Goal: Information Seeking & Learning: Learn about a topic

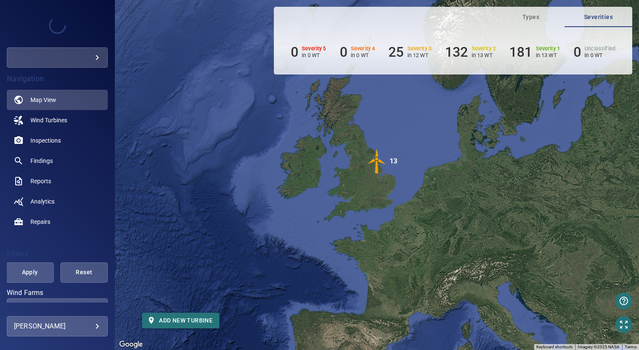
scroll to position [68, 0]
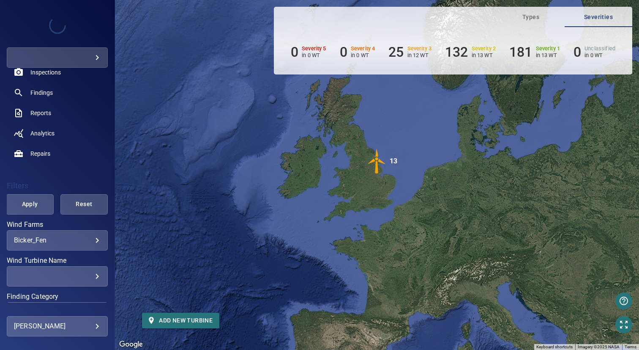
click at [49, 236] on body "**********" at bounding box center [319, 175] width 639 height 350
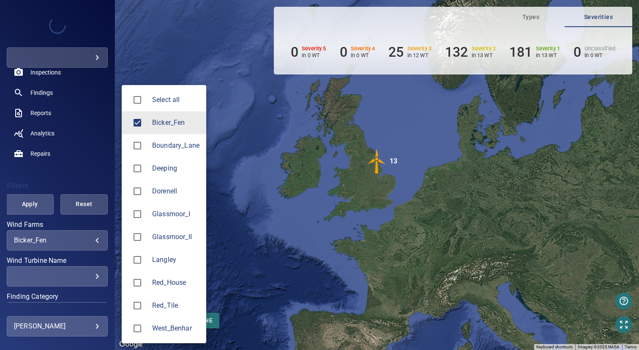
click at [179, 212] on span "Glassmoor_I" at bounding box center [175, 214] width 47 height 10
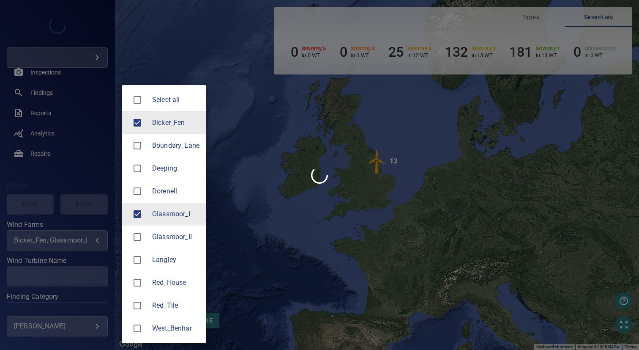
click at [172, 132] on li "Bicker_Fen" at bounding box center [164, 122] width 85 height 23
type input "**********"
click at [271, 140] on div at bounding box center [319, 175] width 639 height 350
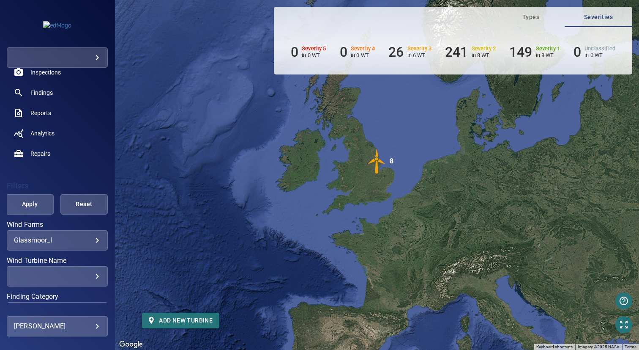
click at [52, 278] on div "​" at bounding box center [57, 276] width 87 height 8
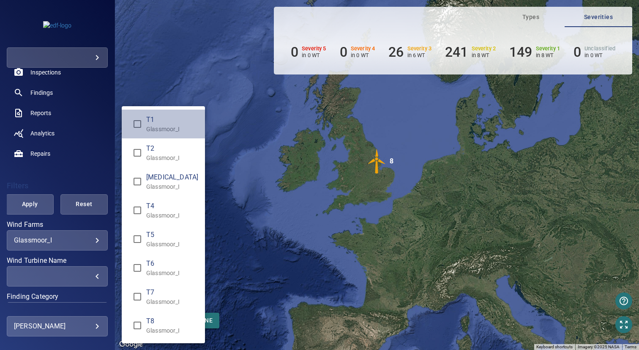
click at [163, 120] on span "T1" at bounding box center [172, 120] width 52 height 10
type input "**********"
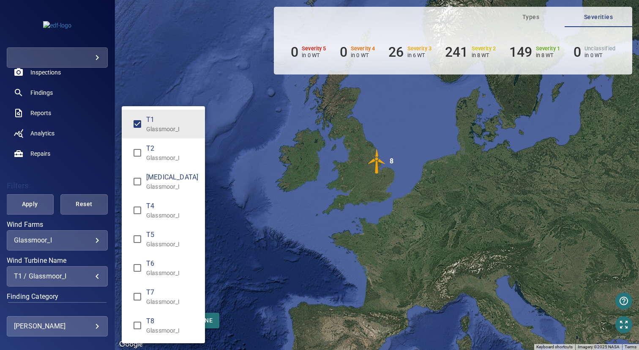
click at [249, 120] on div "Wind Turbine Name" at bounding box center [319, 175] width 639 height 350
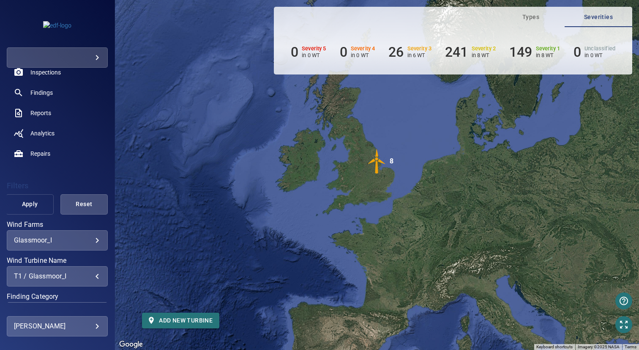
click at [26, 209] on span "Apply" at bounding box center [29, 204] width 26 height 11
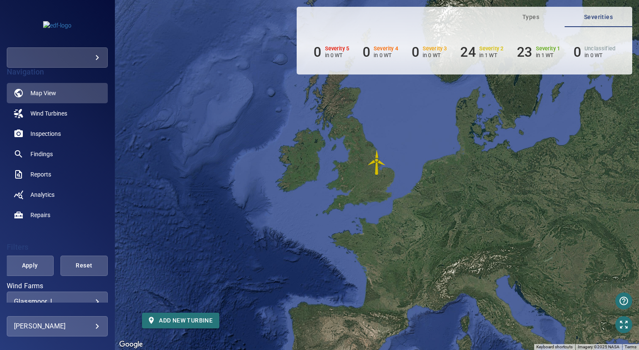
scroll to position [0, 0]
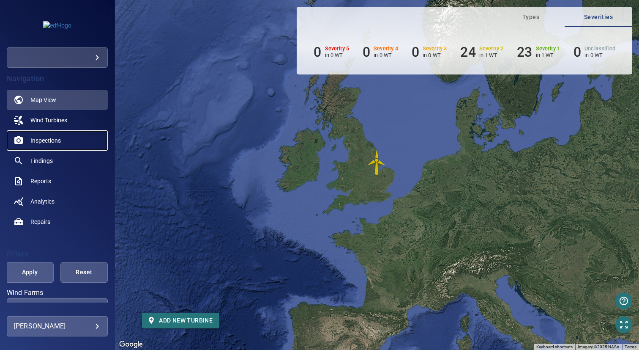
click at [48, 143] on span "Inspections" at bounding box center [45, 140] width 30 height 8
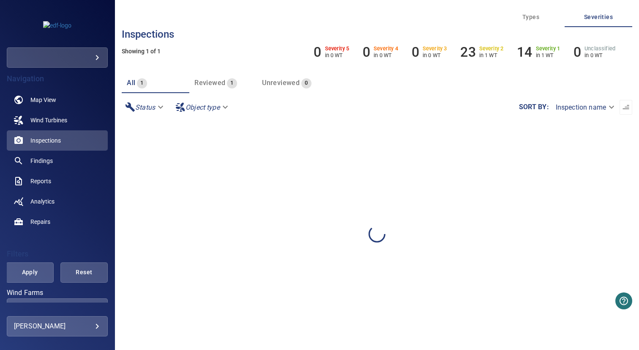
scroll to position [158, 0]
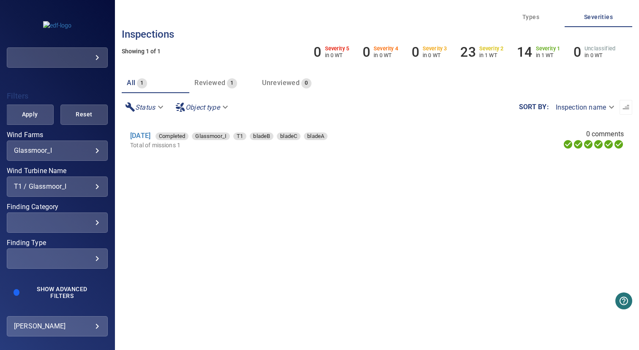
click at [52, 266] on div "​ ​" at bounding box center [57, 258] width 101 height 20
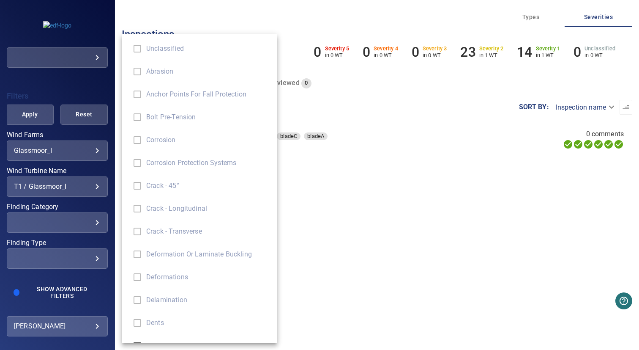
scroll to position [14, 0]
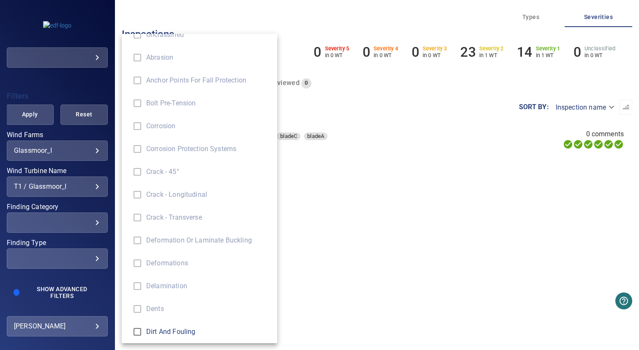
click at [51, 290] on div "Finding Type" at bounding box center [319, 175] width 639 height 350
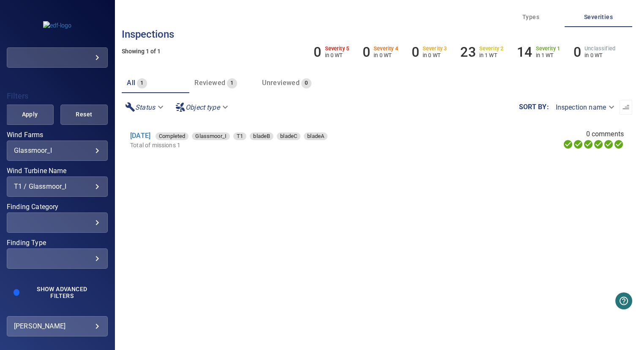
click at [56, 295] on span "Show Advanced Filters" at bounding box center [62, 292] width 68 height 14
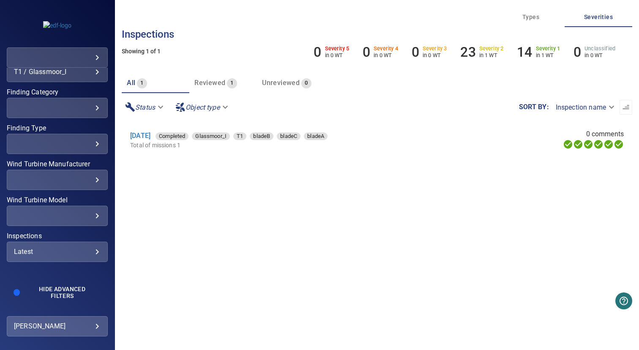
click at [47, 249] on div "Latest" at bounding box center [57, 251] width 87 height 8
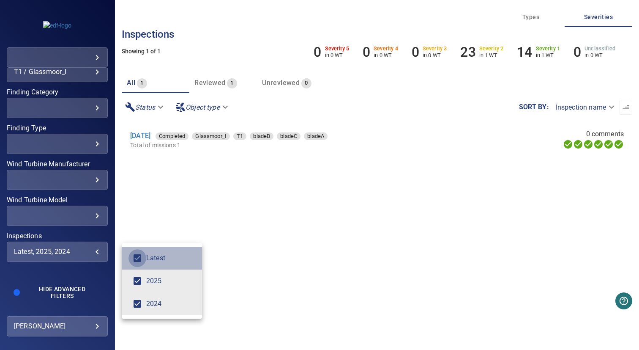
type input "*********"
click at [187, 227] on div "Inspections" at bounding box center [319, 175] width 639 height 350
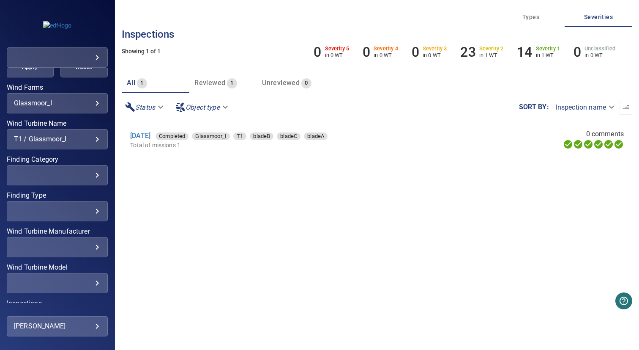
scroll to position [193, 0]
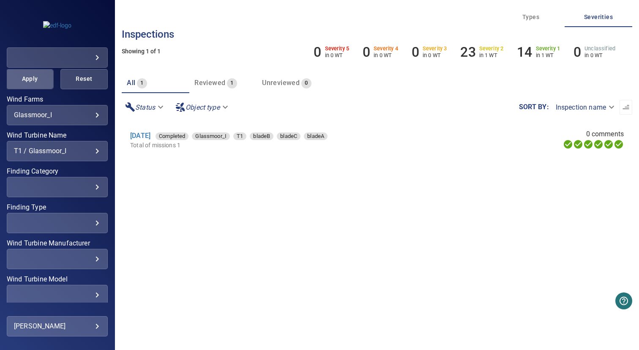
click at [29, 78] on span "Apply" at bounding box center [29, 79] width 26 height 11
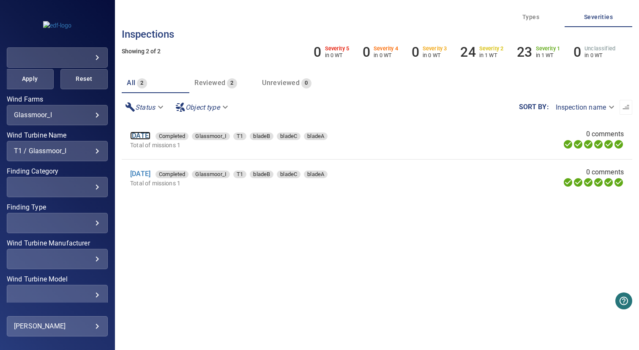
click at [151, 134] on link "1 Apr 2025" at bounding box center [140, 135] width 20 height 8
click at [148, 174] on link "25 Apr 2024" at bounding box center [140, 174] width 20 height 8
click at [66, 118] on body "**********" at bounding box center [319, 175] width 639 height 350
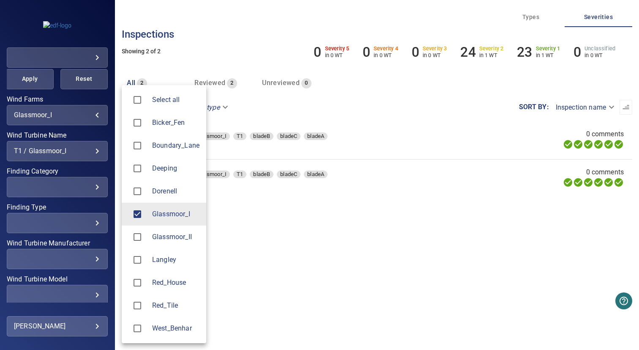
click at [167, 261] on span "Langley" at bounding box center [175, 260] width 47 height 10
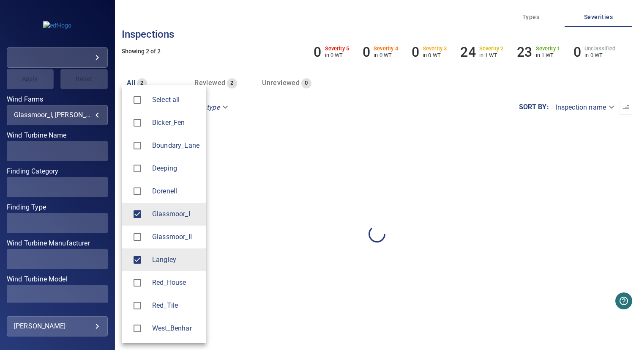
click at [167, 218] on span "Glassmoor_I" at bounding box center [175, 214] width 47 height 10
type input "*******"
click at [72, 143] on div at bounding box center [319, 175] width 639 height 350
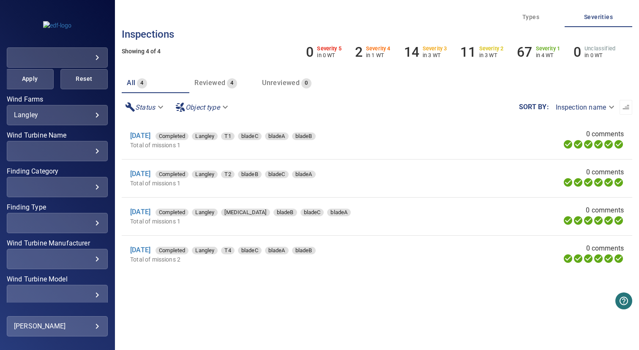
click at [70, 151] on div "​" at bounding box center [57, 151] width 87 height 8
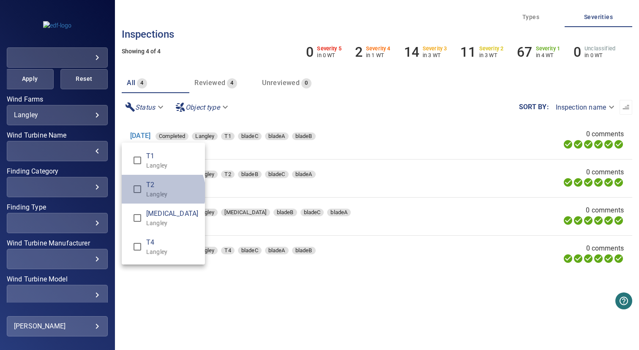
click at [155, 192] on p "Langley" at bounding box center [172, 194] width 52 height 8
type input "**********"
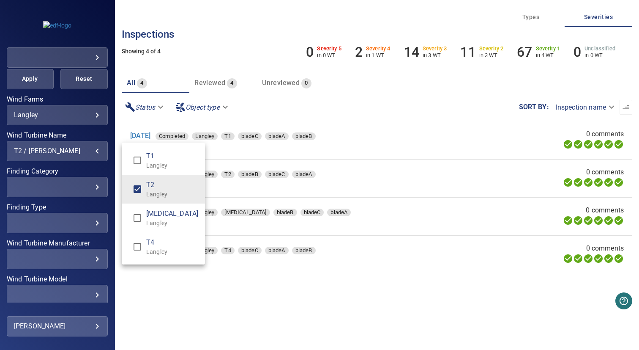
click at [215, 317] on div "Wind Turbine Name" at bounding box center [319, 175] width 639 height 350
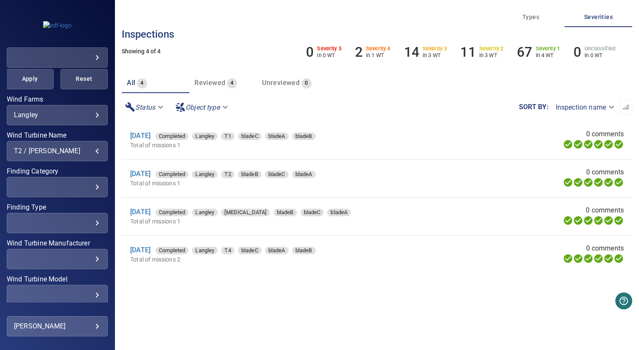
scroll to position [272, 0]
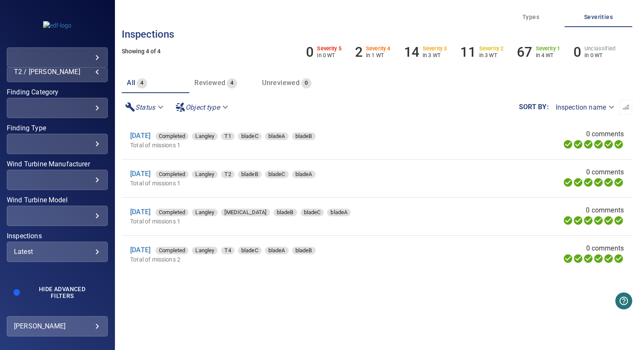
click at [60, 251] on div "Latest" at bounding box center [57, 251] width 87 height 8
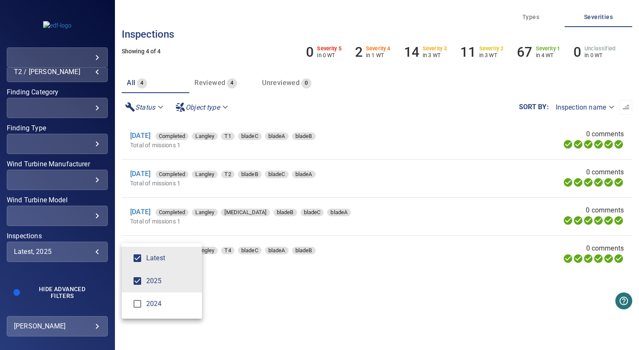
click at [156, 263] on span "Latest" at bounding box center [170, 258] width 49 height 10
click at [153, 301] on span "2024" at bounding box center [170, 303] width 49 height 10
type input "*********"
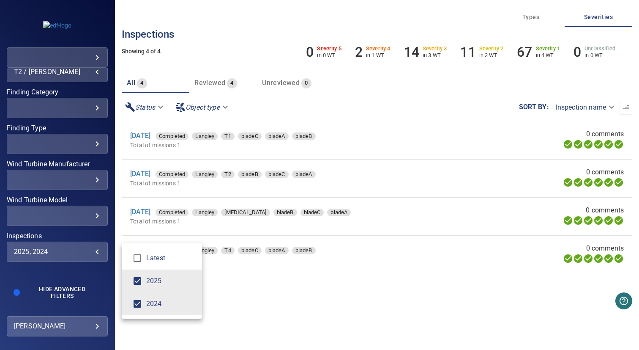
click at [208, 299] on div "Inspections" at bounding box center [319, 175] width 639 height 350
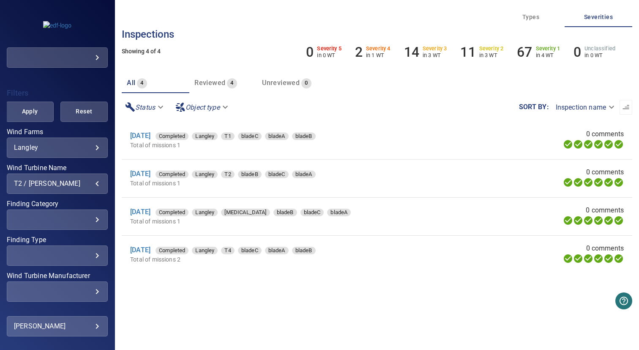
scroll to position [101, 0]
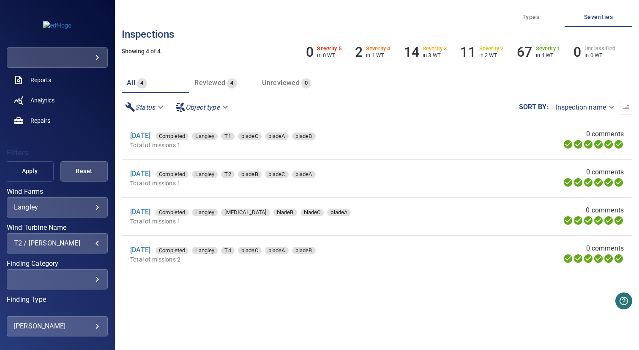
click at [21, 169] on span "Apply" at bounding box center [29, 171] width 26 height 11
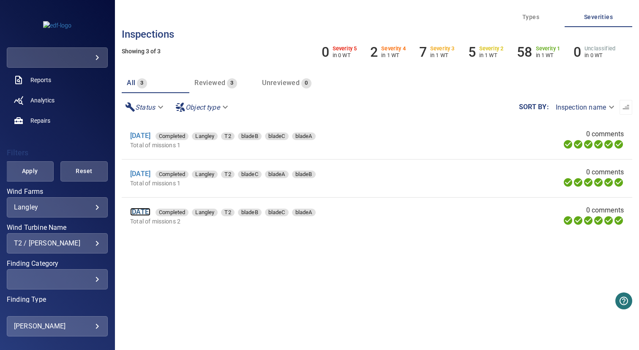
click at [151, 210] on link "9 May 2024" at bounding box center [140, 212] width 20 height 8
click at [151, 176] on link "8 Apr 2025" at bounding box center [140, 174] width 20 height 8
click at [151, 135] on link "2 Sep 2025" at bounding box center [140, 135] width 20 height 8
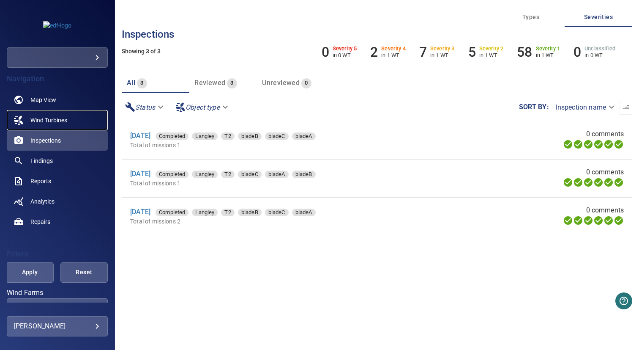
click at [67, 119] on span "Wind Turbines" at bounding box center [48, 120] width 37 height 8
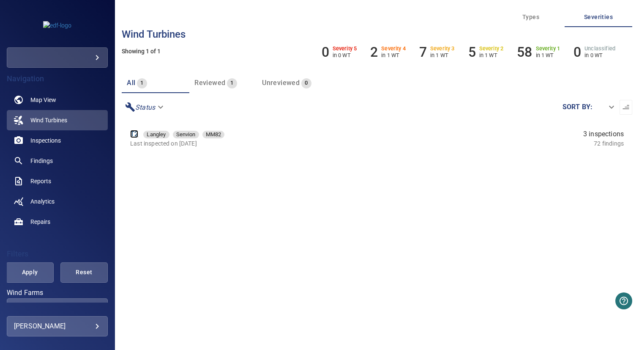
click at [134, 134] on link "T2" at bounding box center [134, 134] width 8 height 8
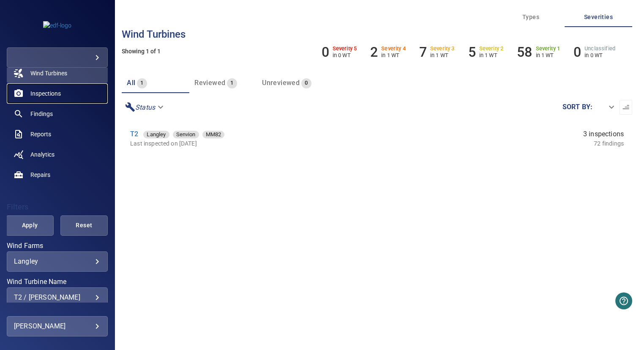
scroll to position [47, 0]
click at [49, 96] on span "Inspections" at bounding box center [45, 93] width 30 height 8
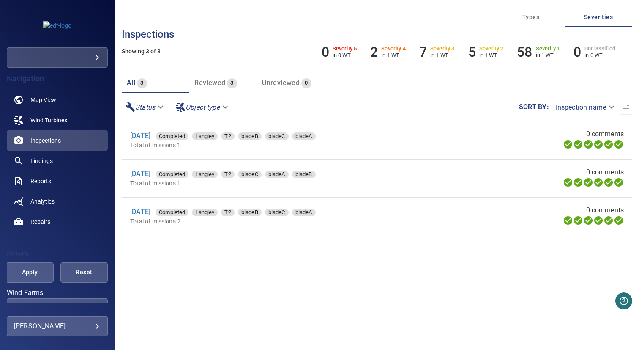
scroll to position [76, 0]
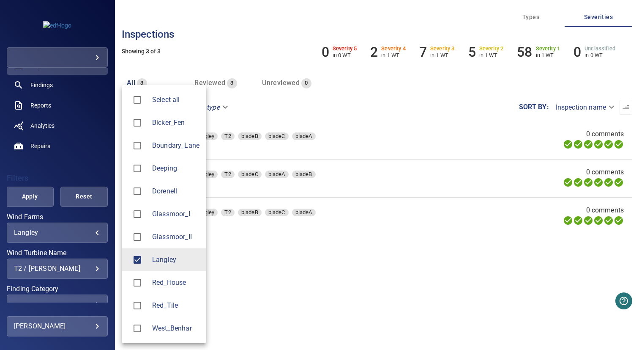
click at [47, 233] on body "**********" at bounding box center [319, 175] width 639 height 350
click at [162, 217] on span "Glassmoor_I" at bounding box center [175, 214] width 47 height 10
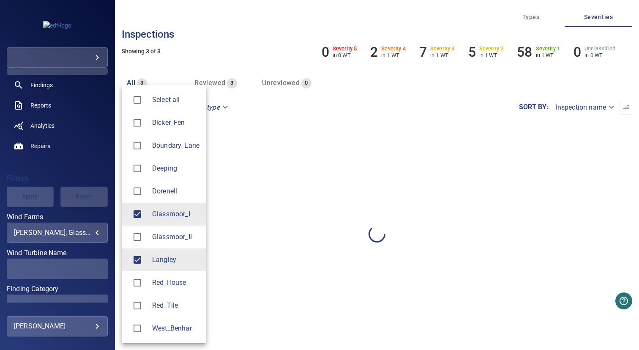
click at [162, 265] on li "Langley" at bounding box center [164, 259] width 85 height 23
type input "**********"
click at [252, 248] on div at bounding box center [319, 175] width 639 height 350
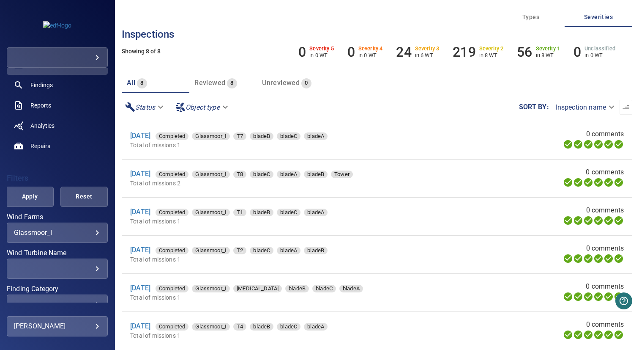
scroll to position [158, 0]
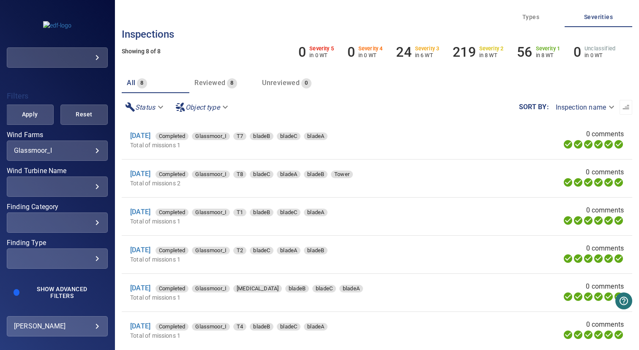
click at [66, 189] on div "​" at bounding box center [57, 186] width 87 height 8
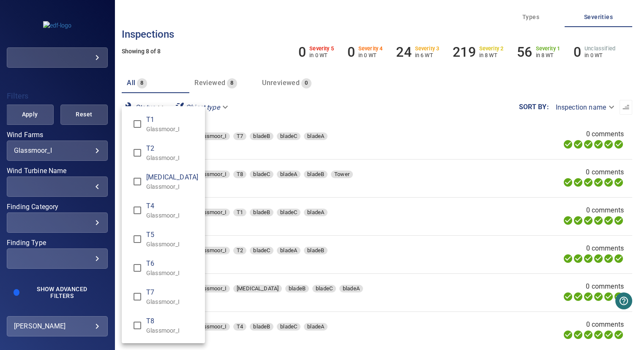
drag, startPoint x: 169, startPoint y: 126, endPoint x: 153, endPoint y: 142, distance: 22.4
click at [169, 126] on p "Glassmoor_I" at bounding box center [172, 129] width 52 height 8
type input "**********"
click at [47, 209] on div "Wind Turbine Name" at bounding box center [319, 175] width 639 height 350
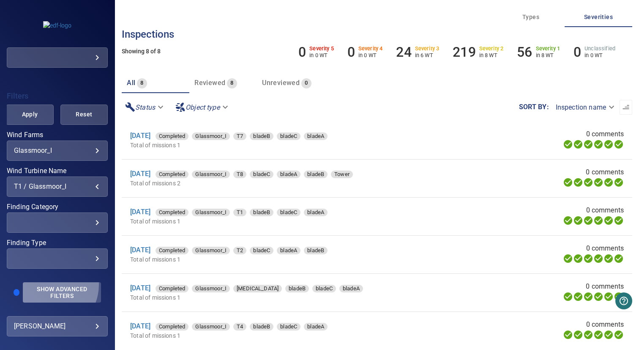
click at [48, 284] on button "Show Advanced Filters" at bounding box center [62, 292] width 78 height 20
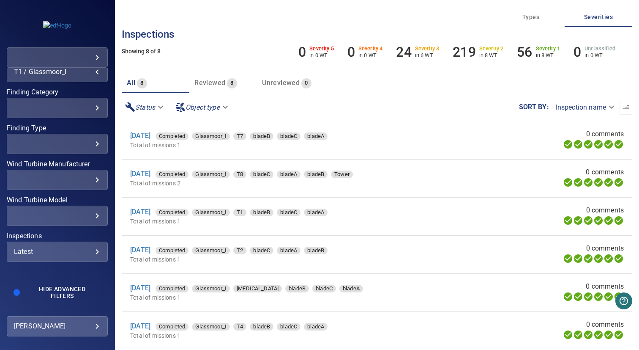
click at [40, 258] on div "Latest ****** ​" at bounding box center [57, 251] width 101 height 20
type input "*********"
click at [74, 239] on div "Inspections" at bounding box center [319, 175] width 639 height 350
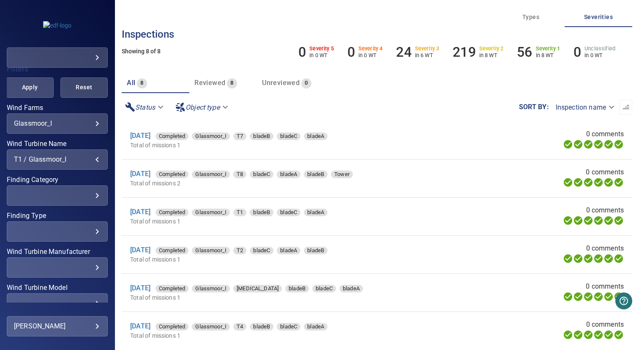
scroll to position [162, 0]
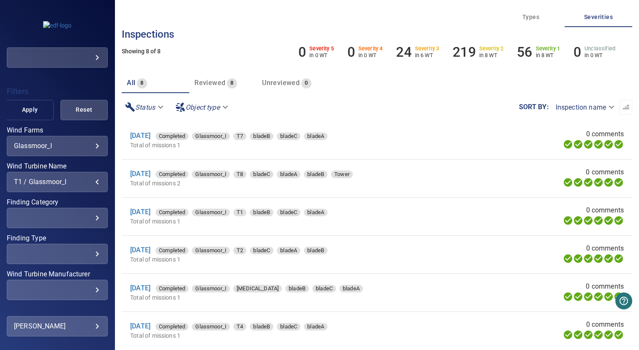
click at [27, 108] on span "Apply" at bounding box center [29, 109] width 26 height 11
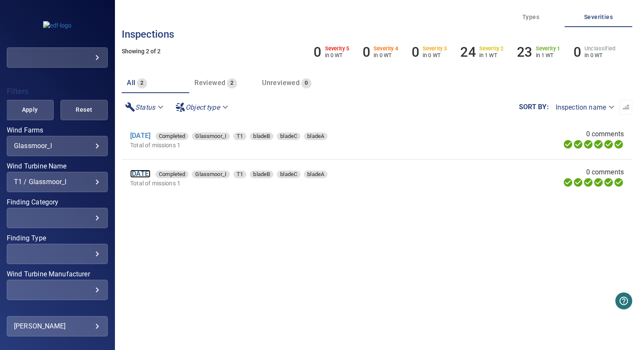
click at [143, 171] on link "25 Apr 2024" at bounding box center [140, 174] width 20 height 8
click at [148, 138] on link "1 Apr 2025" at bounding box center [140, 135] width 20 height 8
click at [409, 131] on div "1 Apr 2025 Completed Glassmoor_I T1 bladeB bladeC bladeA" at bounding box center [288, 136] width 316 height 10
click at [43, 181] on div "T1 / Glassmoor_I" at bounding box center [57, 182] width 87 height 8
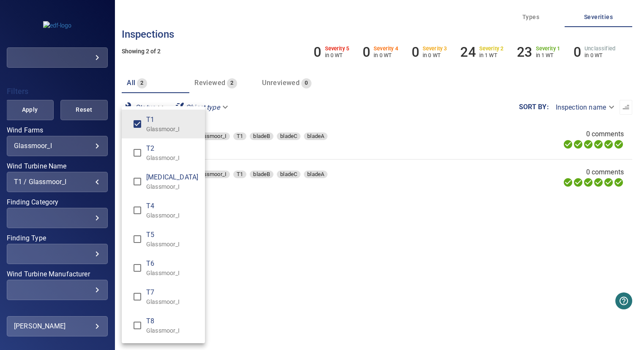
click at [157, 151] on span "T2" at bounding box center [172, 148] width 52 height 10
click at [156, 121] on span "T1" at bounding box center [172, 120] width 52 height 10
type input "**********"
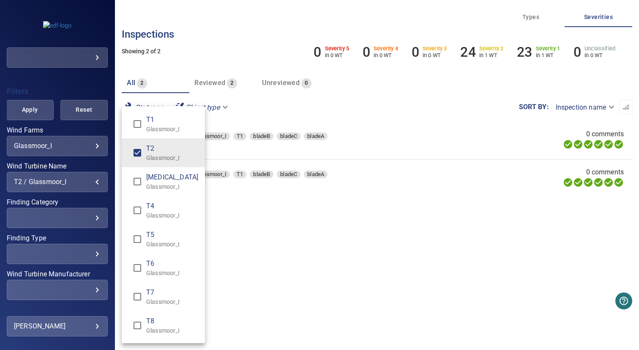
click at [267, 225] on div "Wind Turbine Name" at bounding box center [319, 175] width 639 height 350
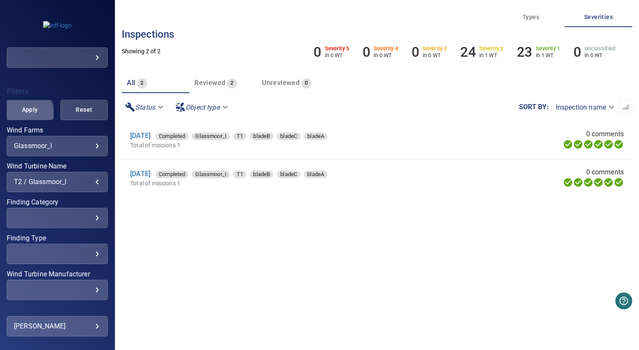
click at [22, 115] on button "Apply" at bounding box center [29, 110] width 47 height 20
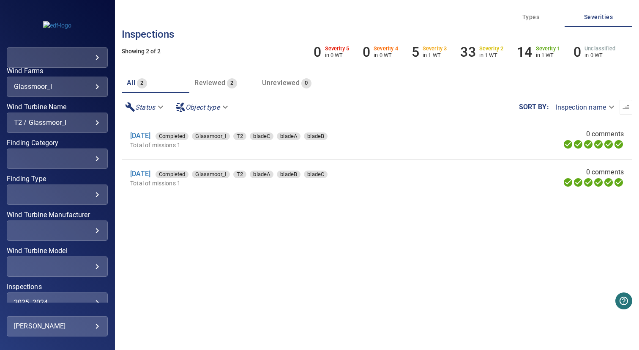
scroll to position [272, 0]
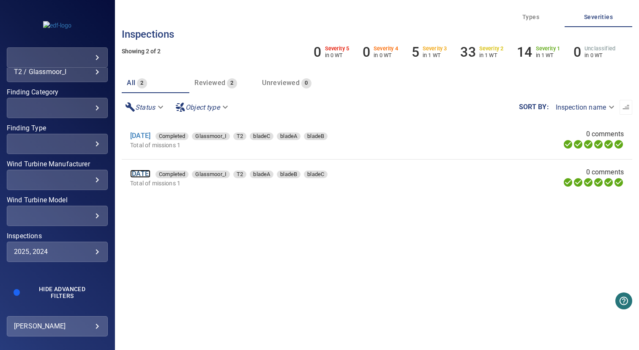
click at [151, 173] on link "24 Apr 2024" at bounding box center [140, 174] width 20 height 8
click at [151, 137] on link "1 Apr 2025" at bounding box center [140, 135] width 20 height 8
click at [67, 246] on div "2025, 2024 ********* ​" at bounding box center [57, 251] width 101 height 20
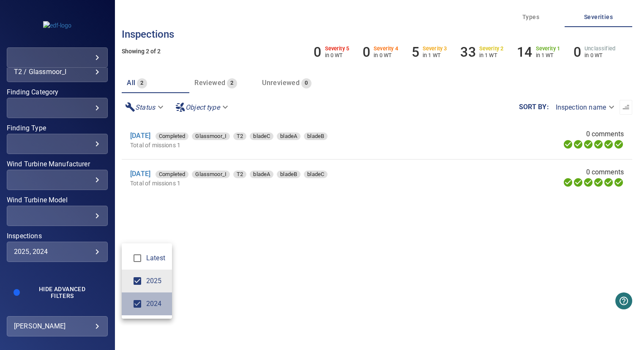
click at [159, 303] on span "2024" at bounding box center [155, 303] width 19 height 10
type input "****"
click at [187, 276] on div "Inspections" at bounding box center [319, 175] width 639 height 350
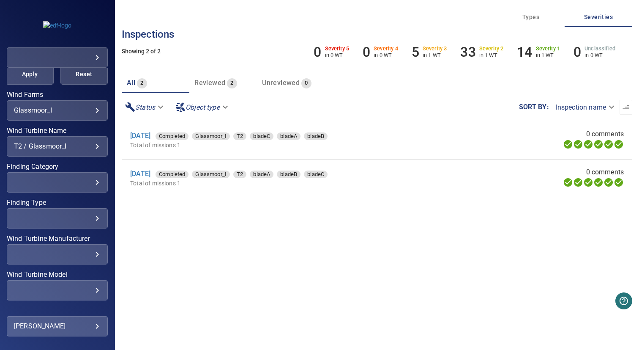
scroll to position [184, 0]
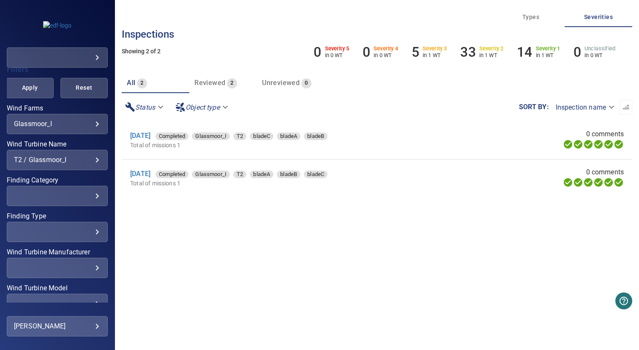
click at [38, 166] on div "**********" at bounding box center [57, 160] width 101 height 20
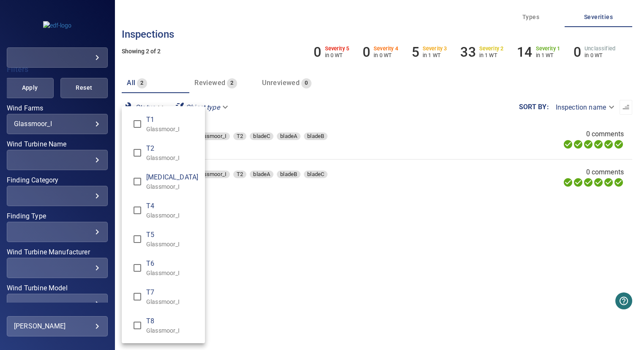
click at [21, 83] on div "Wind Turbine Name" at bounding box center [319, 175] width 639 height 350
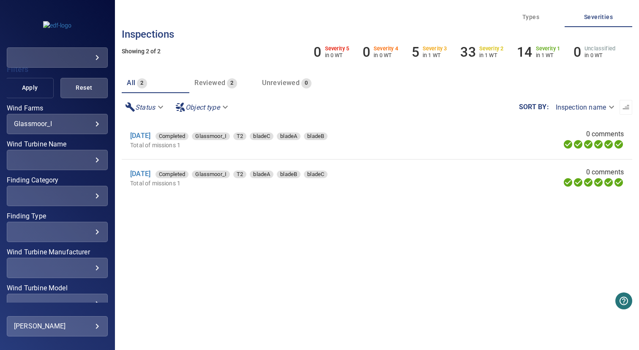
click at [23, 90] on span "Apply" at bounding box center [29, 87] width 26 height 11
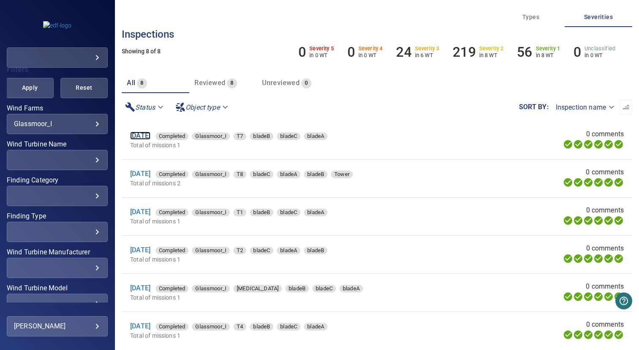
click at [149, 134] on link "2 Apr 2025" at bounding box center [140, 135] width 20 height 8
click at [147, 172] on link "2 Apr 2025" at bounding box center [140, 174] width 20 height 8
click at [146, 209] on link "1 Apr 2025" at bounding box center [140, 212] width 20 height 8
click at [151, 252] on link "1 Apr 2025" at bounding box center [140, 250] width 20 height 8
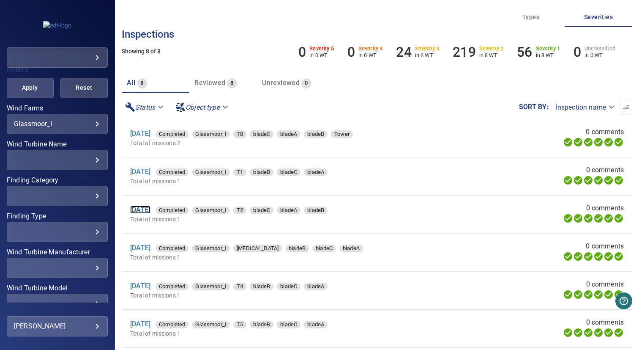
scroll to position [63, 0]
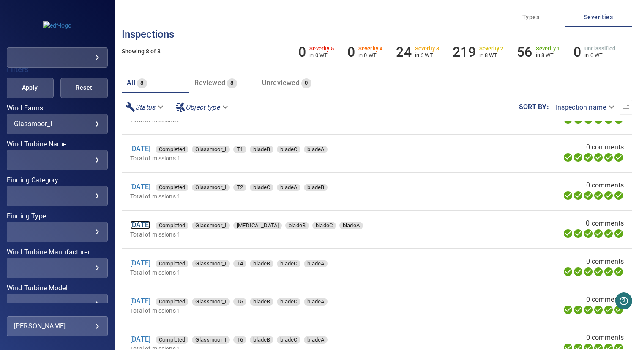
click at [151, 227] on link "1 Apr 2025" at bounding box center [140, 225] width 20 height 8
click at [151, 264] on link "1 Apr 2025" at bounding box center [140, 263] width 20 height 8
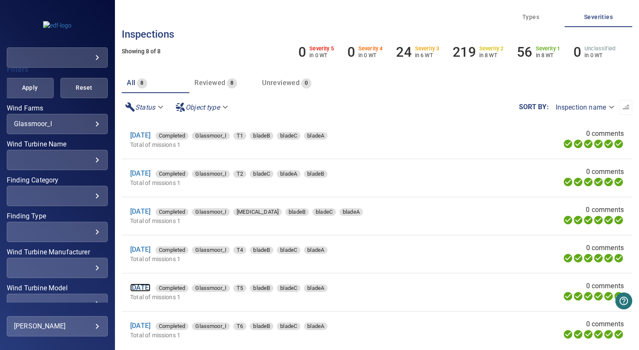
click at [147, 285] on link "1 Apr 2025" at bounding box center [140, 287] width 20 height 8
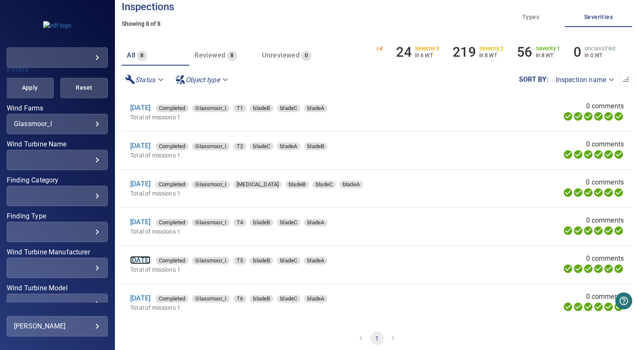
scroll to position [33, 0]
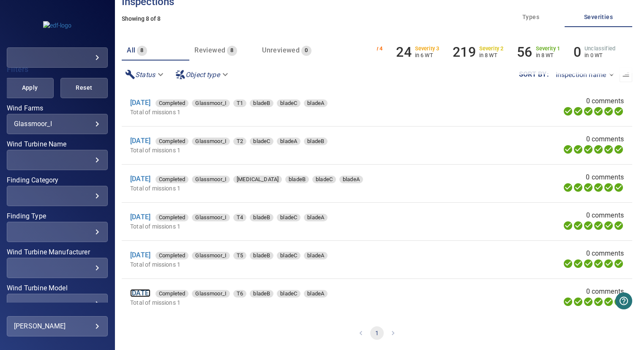
click at [142, 293] on link "1 Apr 2025" at bounding box center [140, 293] width 20 height 8
click at [63, 159] on div "​" at bounding box center [57, 160] width 87 height 8
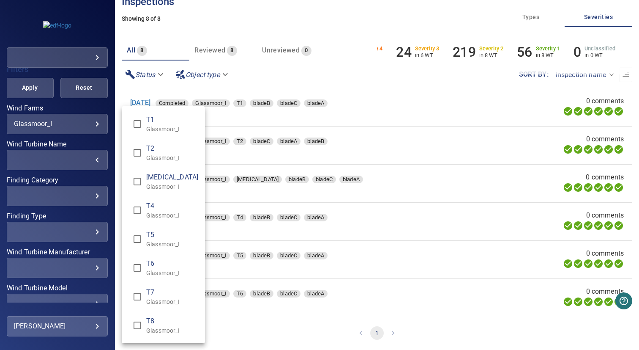
click at [164, 156] on p "Glassmoor_I" at bounding box center [172, 157] width 52 height 8
type input "**********"
click at [115, 178] on div "Wind Turbine Name" at bounding box center [319, 175] width 639 height 350
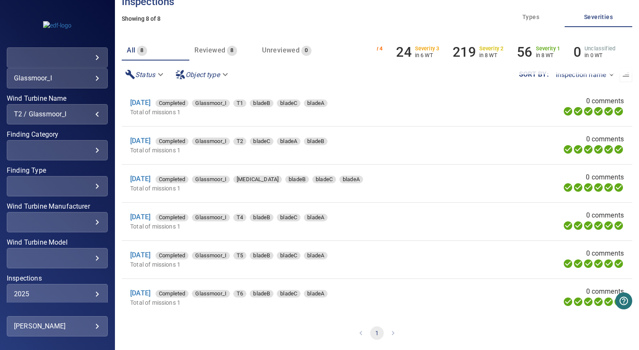
scroll to position [272, 0]
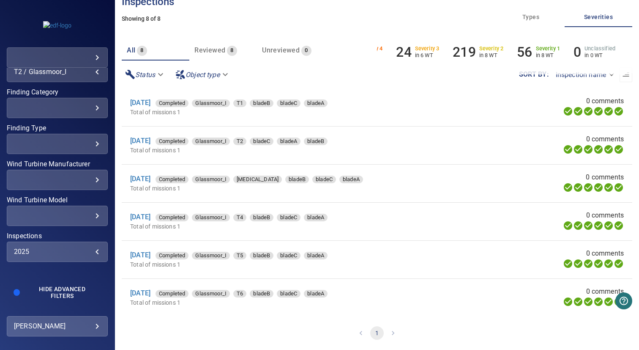
click at [55, 254] on div "2025" at bounding box center [57, 251] width 87 height 8
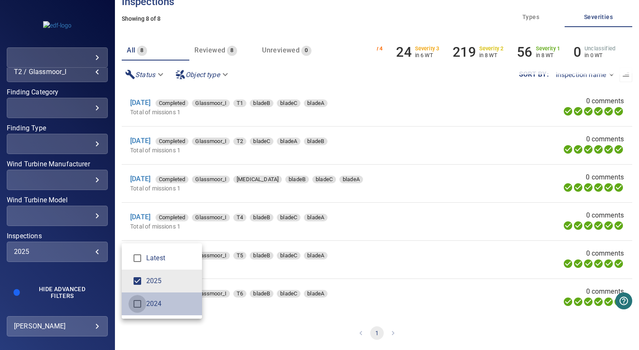
click at [135, 295] on span "2024 2024" at bounding box center [138, 304] width 18 height 18
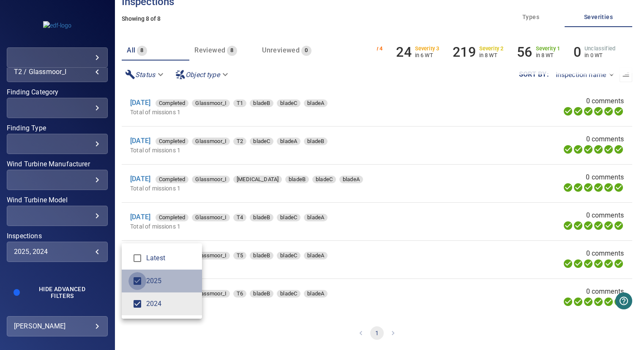
type input "****"
click at [66, 247] on div "Inspections" at bounding box center [319, 175] width 639 height 350
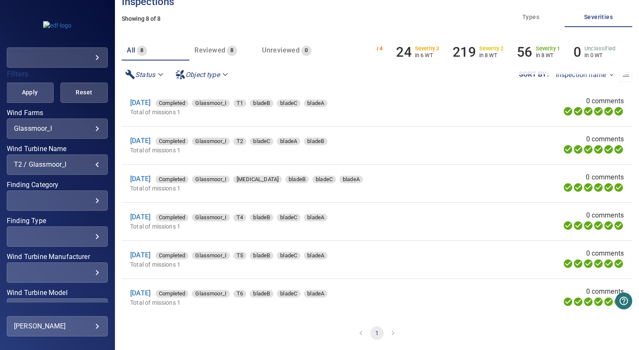
scroll to position [161, 0]
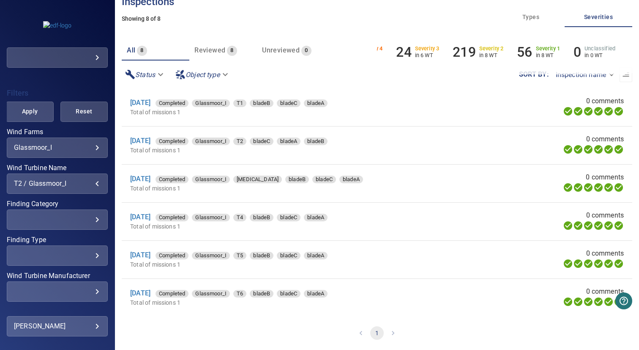
click at [25, 114] on span "Apply" at bounding box center [29, 111] width 26 height 11
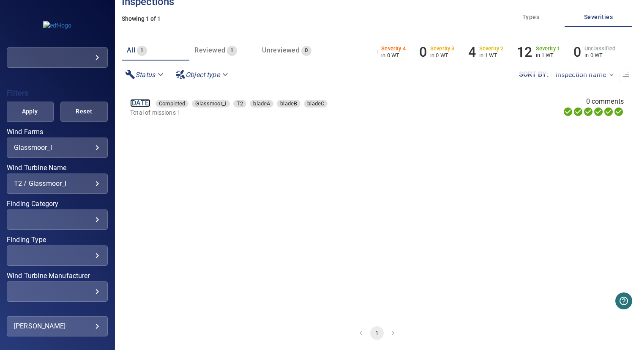
click at [151, 104] on link "24 Apr 2024" at bounding box center [140, 103] width 20 height 8
click at [66, 183] on div "T2 / Glassmoor_I" at bounding box center [57, 183] width 87 height 8
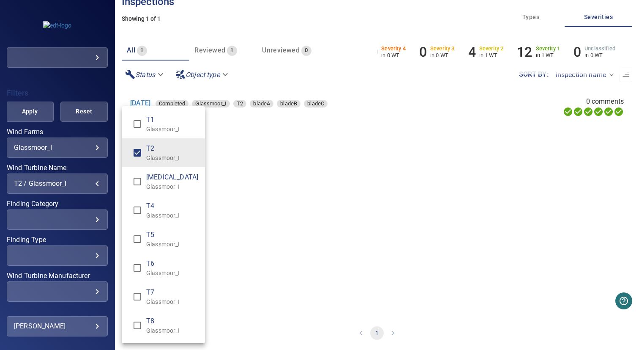
click at [156, 152] on span "T2" at bounding box center [172, 148] width 52 height 10
click at [270, 159] on div "Wind Turbine Name" at bounding box center [319, 175] width 639 height 350
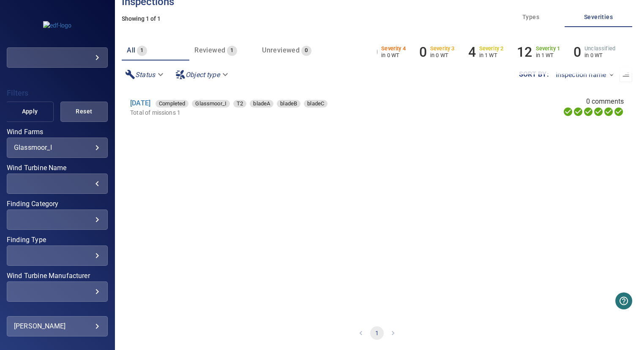
click at [41, 119] on button "Apply" at bounding box center [29, 111] width 47 height 20
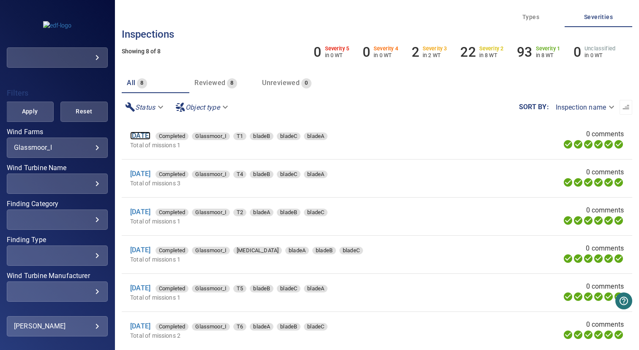
click at [147, 137] on link "25 Apr 2024" at bounding box center [140, 135] width 20 height 8
click at [151, 176] on link "24 Apr 2024" at bounding box center [140, 174] width 20 height 8
click at [151, 211] on link "24 Apr 2024" at bounding box center [140, 212] width 20 height 8
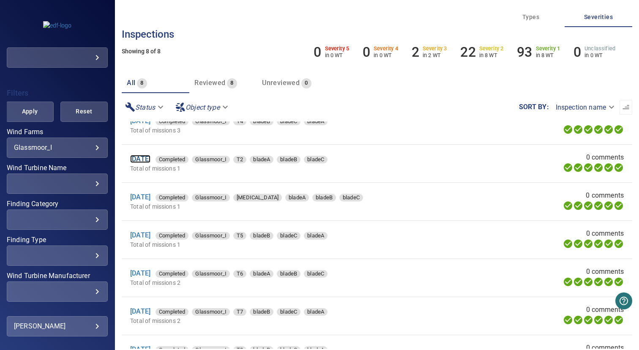
scroll to position [56, 0]
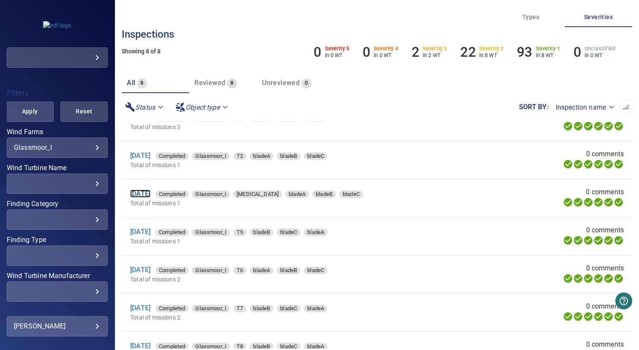
click at [150, 193] on link "24 Apr 2024" at bounding box center [140, 193] width 20 height 8
click at [151, 234] on link "24 Apr 2024" at bounding box center [140, 231] width 20 height 8
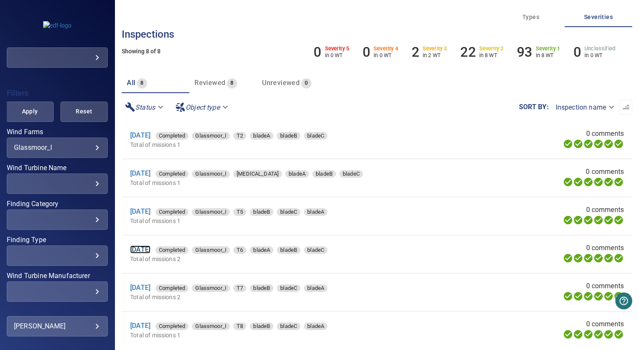
click at [151, 246] on link "24 Apr 2024" at bounding box center [140, 249] width 20 height 8
click at [151, 285] on link "24 Apr 2024" at bounding box center [140, 287] width 20 height 8
click at [151, 323] on link "24 Apr 2024" at bounding box center [140, 325] width 20 height 8
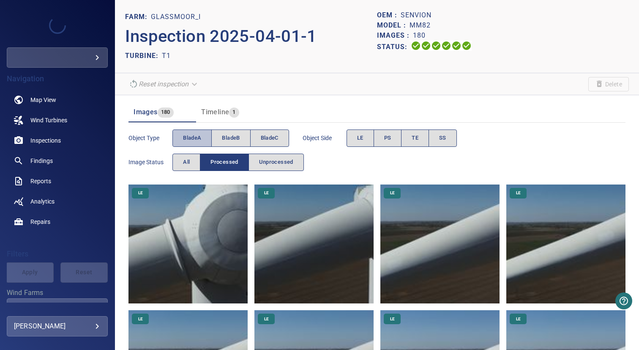
click at [189, 135] on span "bladeA" at bounding box center [192, 138] width 18 height 10
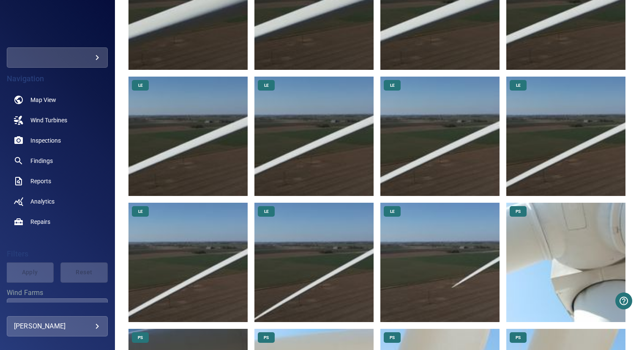
scroll to position [368, 0]
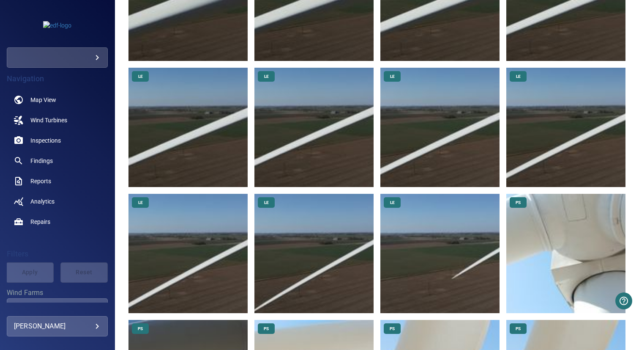
click at [453, 263] on img at bounding box center [440, 253] width 119 height 119
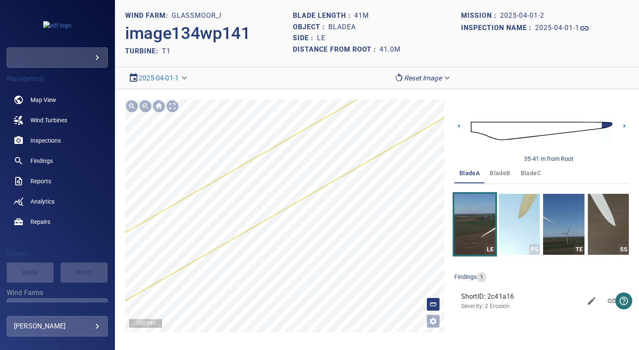
click at [0, 0] on main "**********" at bounding box center [319, 175] width 639 height 350
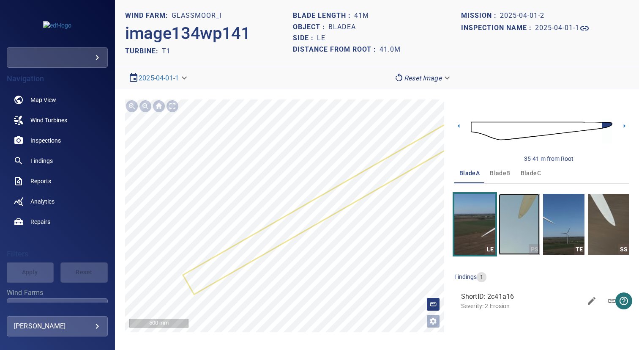
click at [526, 218] on img "button" at bounding box center [519, 224] width 41 height 61
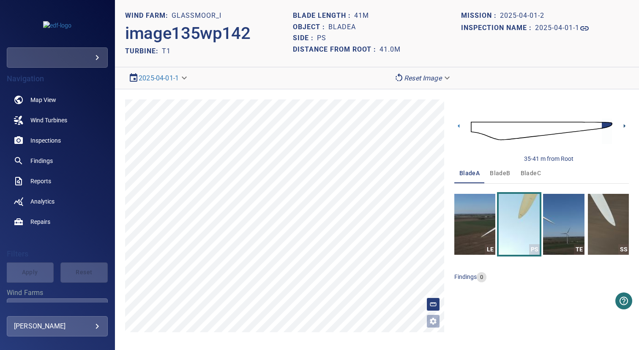
click at [624, 128] on icon at bounding box center [624, 125] width 9 height 9
click at [501, 175] on span "bladeB" at bounding box center [500, 173] width 20 height 11
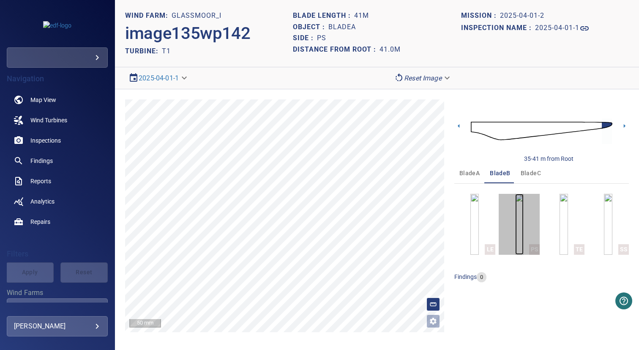
click at [515, 214] on img "button" at bounding box center [519, 224] width 8 height 61
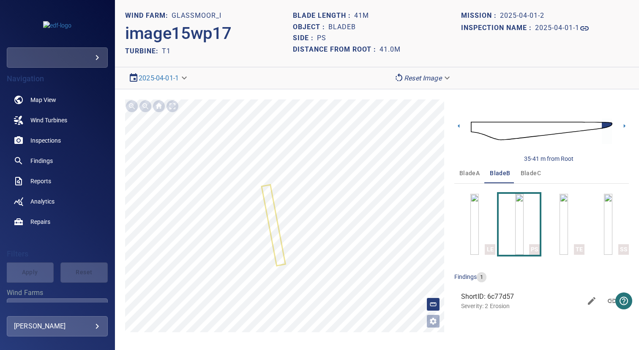
click at [524, 171] on span "bladeC" at bounding box center [531, 173] width 20 height 11
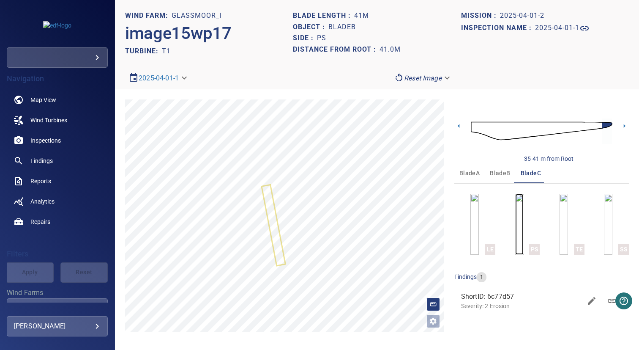
click at [516, 211] on img "button" at bounding box center [519, 224] width 8 height 61
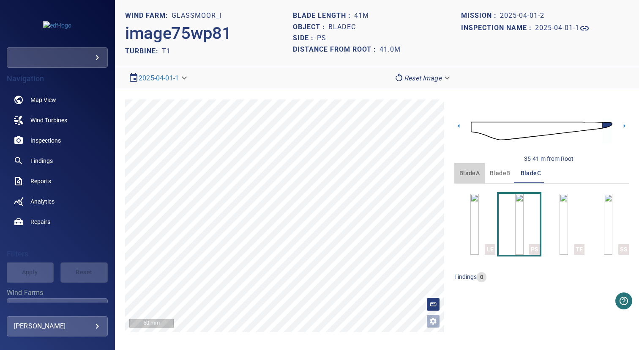
click at [471, 172] on span "bladeA" at bounding box center [470, 173] width 20 height 11
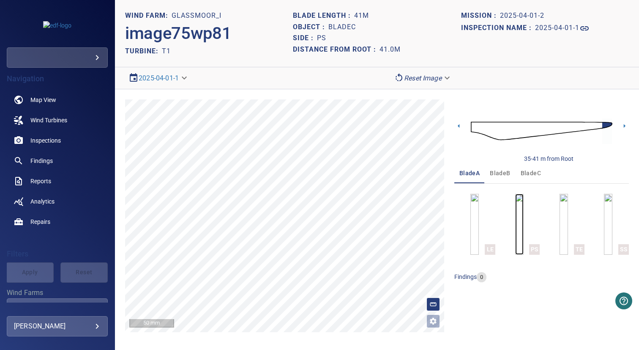
click at [518, 210] on img "button" at bounding box center [519, 224] width 8 height 61
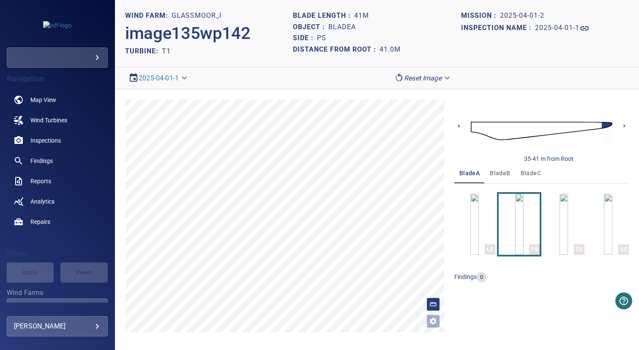
click at [538, 174] on span "bladeC" at bounding box center [531, 173] width 20 height 11
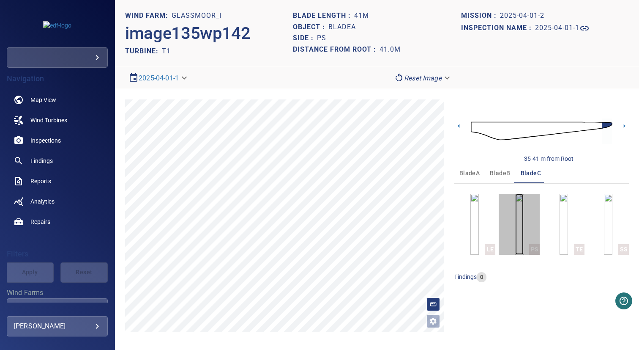
click at [515, 210] on img "button" at bounding box center [519, 224] width 8 height 61
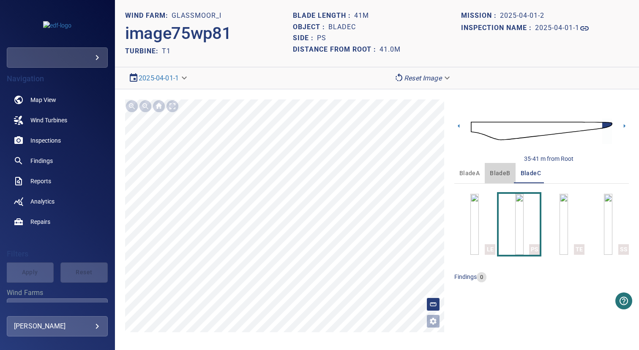
click at [501, 175] on span "bladeB" at bounding box center [500, 173] width 20 height 11
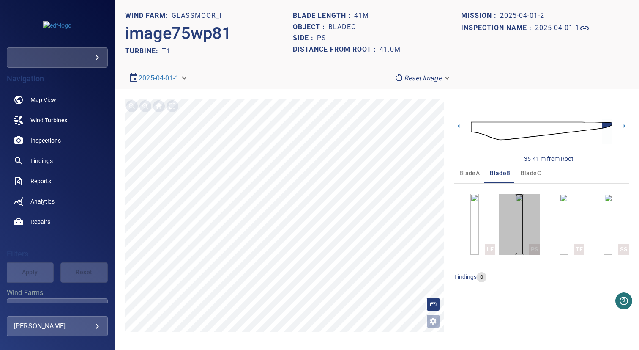
click at [515, 207] on img "button" at bounding box center [519, 224] width 8 height 61
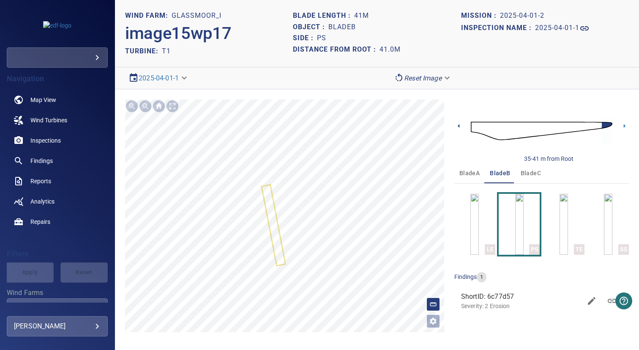
click at [460, 126] on icon at bounding box center [459, 125] width 9 height 9
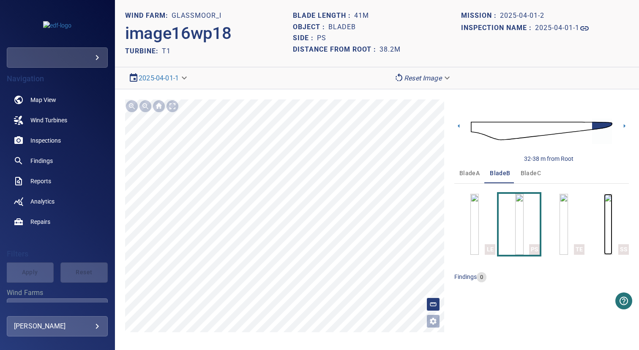
click at [613, 224] on img "button" at bounding box center [608, 224] width 8 height 61
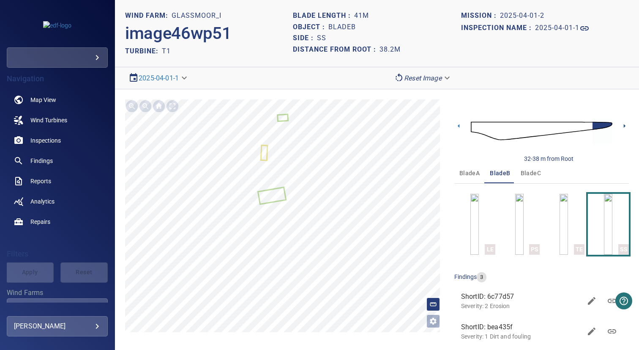
click at [624, 126] on icon at bounding box center [625, 126] width 2 height 4
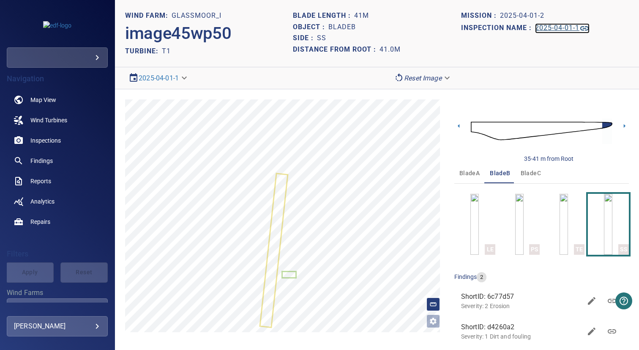
click at [542, 24] on link "2025-04-01-1" at bounding box center [562, 28] width 55 height 10
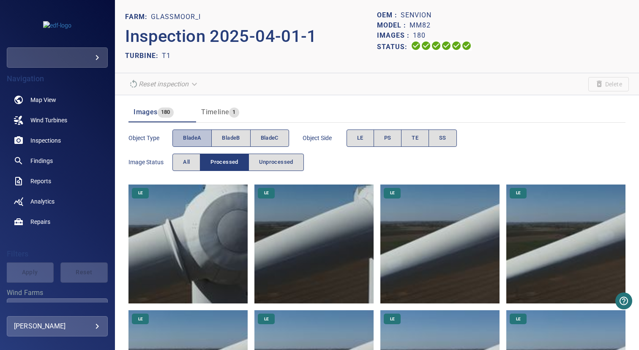
click at [197, 133] on button "bladeA" at bounding box center [192, 137] width 39 height 17
click at [225, 135] on span "bladeB" at bounding box center [231, 138] width 18 height 10
click at [191, 135] on span "bladeA" at bounding box center [192, 138] width 18 height 10
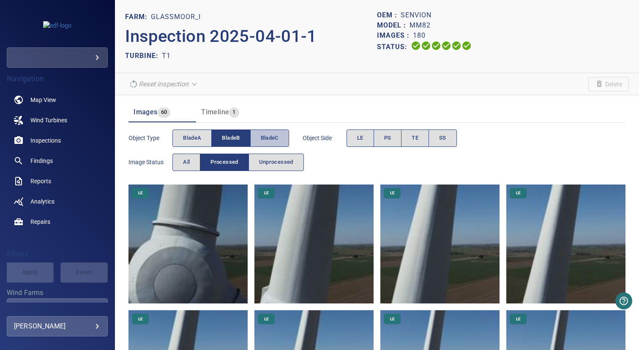
click at [261, 138] on span "bladeC" at bounding box center [270, 138] width 18 height 10
click at [237, 138] on span "bladeB" at bounding box center [231, 138] width 18 height 10
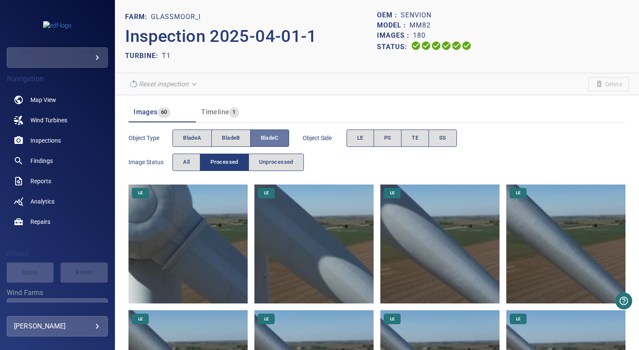
click at [276, 136] on span "bladeC" at bounding box center [270, 138] width 18 height 10
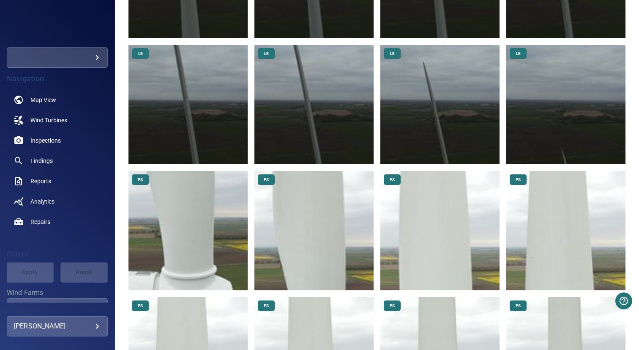
scroll to position [435, 0]
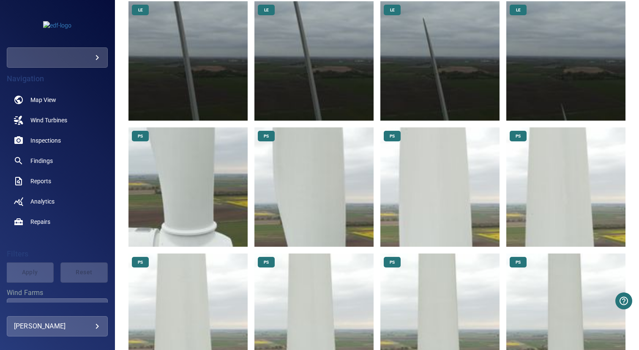
click at [580, 93] on img at bounding box center [566, 60] width 119 height 119
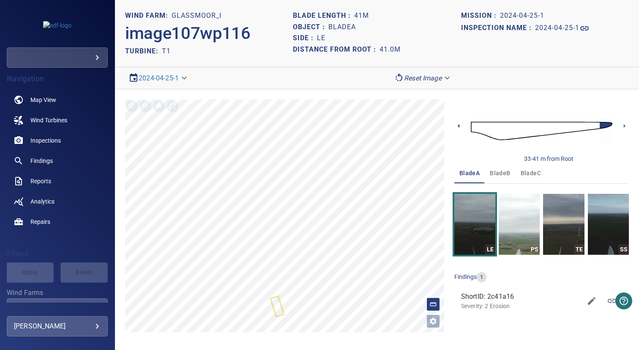
click at [460, 126] on icon at bounding box center [459, 125] width 9 height 9
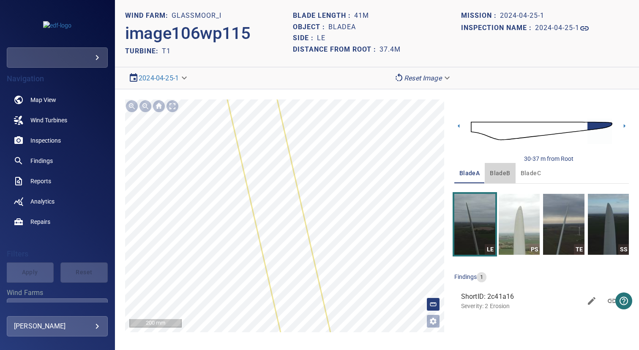
click at [496, 173] on span "bladeB" at bounding box center [500, 173] width 20 height 11
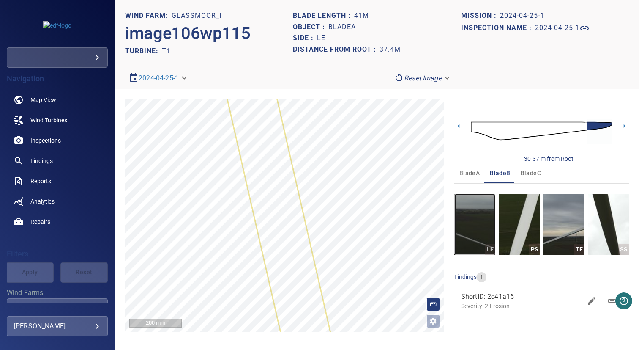
click at [479, 209] on img "button" at bounding box center [475, 224] width 41 height 61
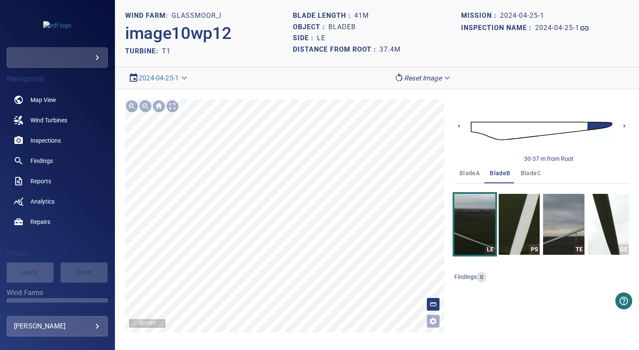
click at [460, 272] on div "**********" at bounding box center [377, 215] width 524 height 253
click at [519, 169] on button "bladeC" at bounding box center [531, 173] width 30 height 20
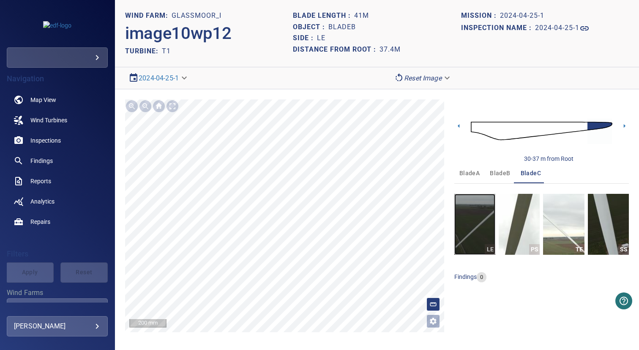
click at [479, 211] on img "button" at bounding box center [475, 224] width 41 height 61
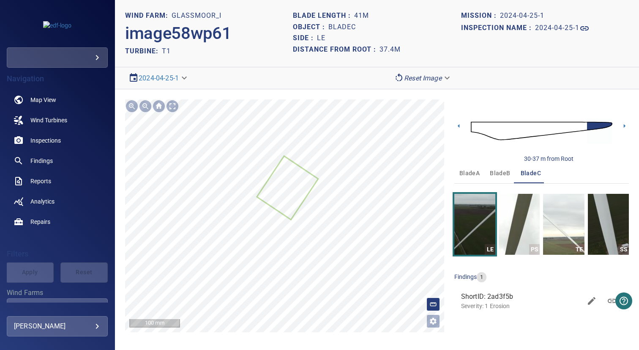
click at [442, 44] on section "**********" at bounding box center [377, 175] width 524 height 350
click at [457, 77] on section "**********" at bounding box center [377, 175] width 524 height 350
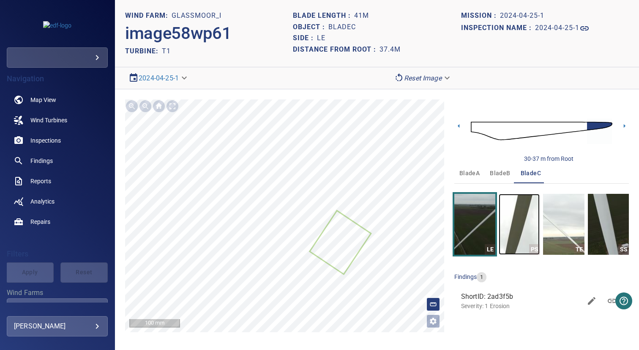
click at [509, 222] on img "button" at bounding box center [519, 224] width 41 height 61
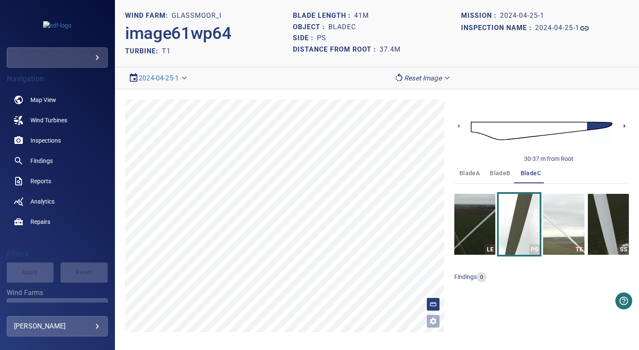
click at [624, 127] on icon at bounding box center [624, 125] width 9 height 9
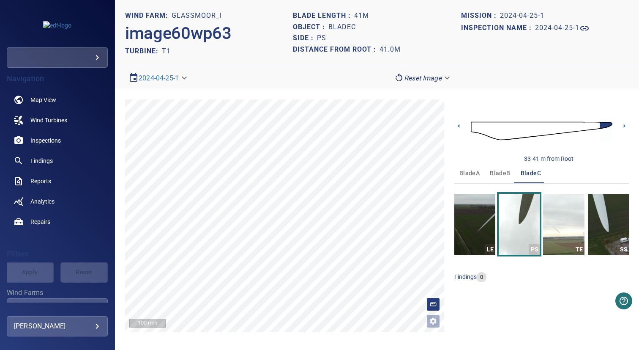
click at [494, 173] on span "bladeB" at bounding box center [500, 173] width 20 height 11
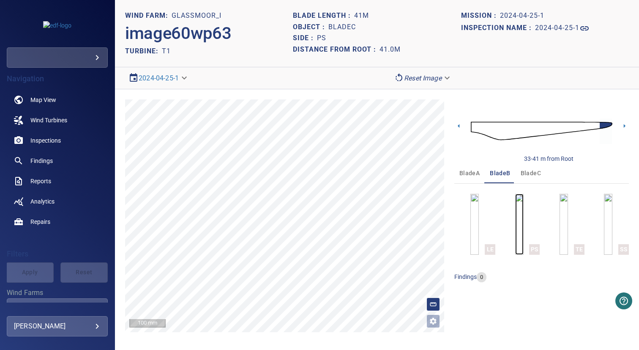
click at [515, 211] on img "button" at bounding box center [519, 224] width 8 height 61
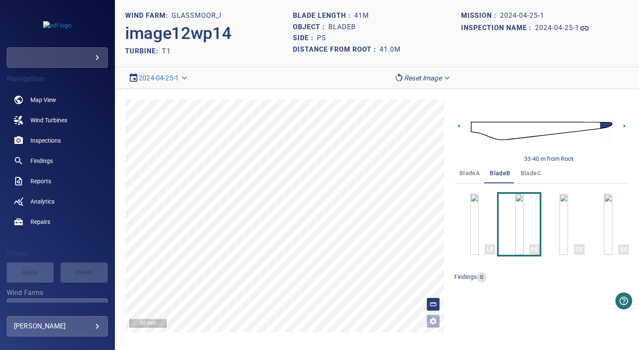
click at [562, 41] on section "Mission : 2024-04-25-1 Inspection name : 2024-04-25-1" at bounding box center [545, 33] width 168 height 47
click at [562, 30] on h1 "2024-04-25-1" at bounding box center [557, 28] width 44 height 8
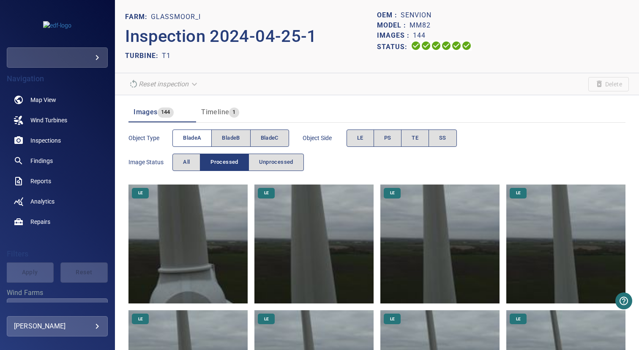
click at [200, 138] on span "bladeA" at bounding box center [192, 138] width 18 height 10
click at [230, 138] on span "bladeB" at bounding box center [231, 138] width 18 height 10
click at [186, 138] on span "bladeA" at bounding box center [192, 138] width 18 height 10
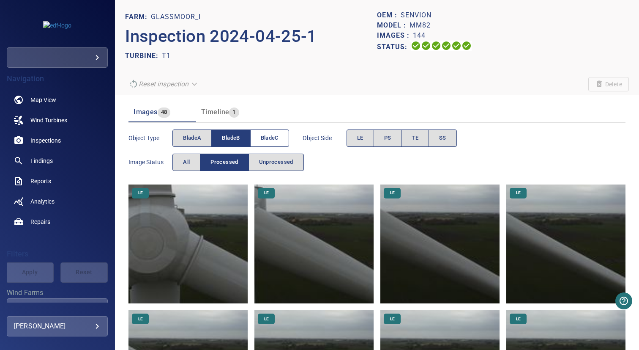
click at [256, 139] on button "bladeC" at bounding box center [269, 137] width 39 height 17
click at [237, 139] on span "bladeB" at bounding box center [231, 138] width 18 height 10
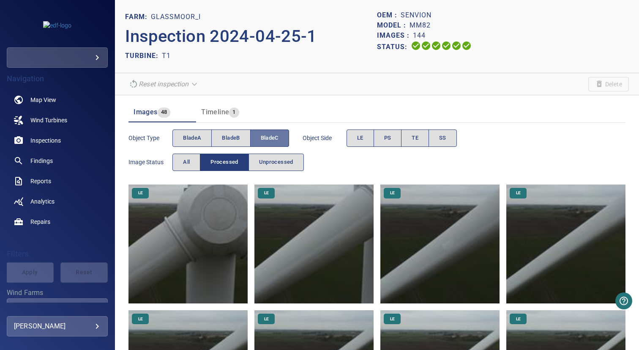
click at [262, 139] on span "bladeC" at bounding box center [270, 138] width 18 height 10
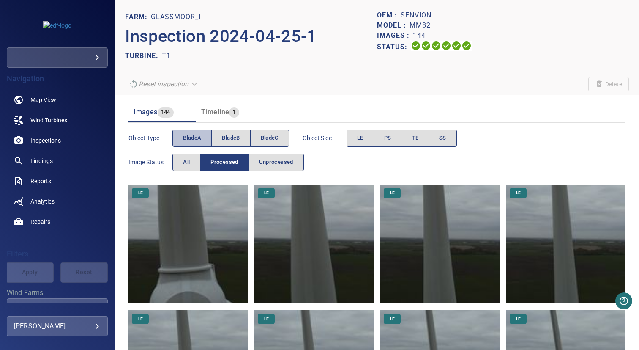
click at [188, 135] on span "bladeA" at bounding box center [192, 138] width 18 height 10
click at [228, 139] on span "bladeB" at bounding box center [231, 138] width 18 height 10
click at [186, 139] on span "bladeA" at bounding box center [192, 138] width 18 height 10
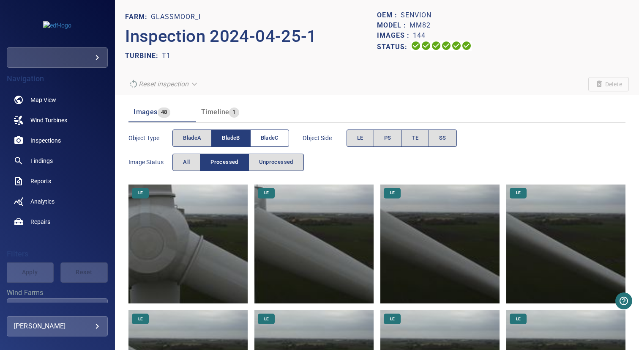
click at [269, 140] on span "bladeC" at bounding box center [270, 138] width 18 height 10
click at [235, 140] on span "bladeB" at bounding box center [231, 138] width 18 height 10
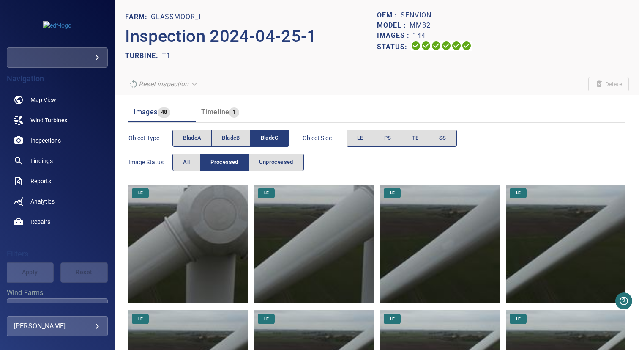
click at [276, 140] on span "bladeC" at bounding box center [270, 138] width 18 height 10
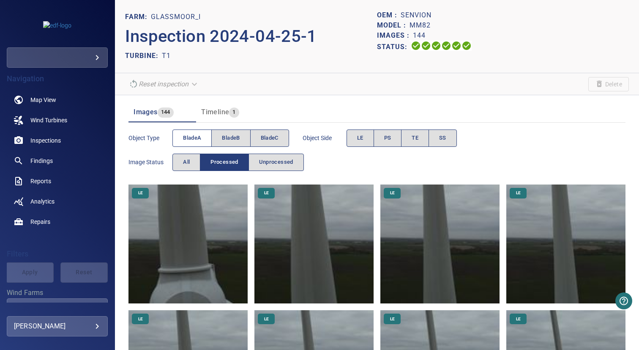
click at [197, 137] on span "bladeA" at bounding box center [192, 138] width 18 height 10
click at [232, 140] on span "bladeB" at bounding box center [231, 138] width 18 height 10
click at [198, 140] on span "bladeA" at bounding box center [192, 138] width 18 height 10
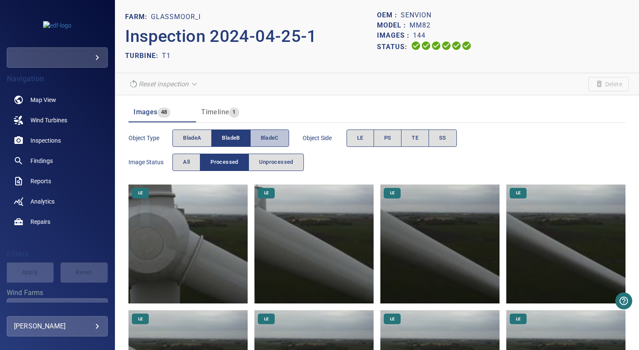
click at [257, 139] on button "bladeC" at bounding box center [269, 137] width 39 height 17
click at [230, 139] on span "bladeB" at bounding box center [231, 138] width 18 height 10
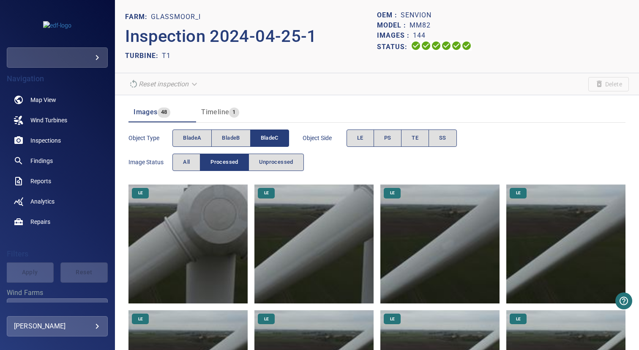
click at [282, 107] on header "Images 48 Timeline 1" at bounding box center [377, 112] width 497 height 20
click at [274, 130] on button "bladeC" at bounding box center [269, 137] width 39 height 17
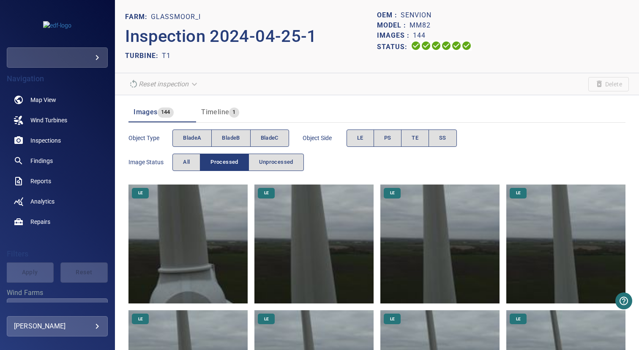
click at [476, 88] on section "Reset inspection Delete" at bounding box center [377, 84] width 524 height 22
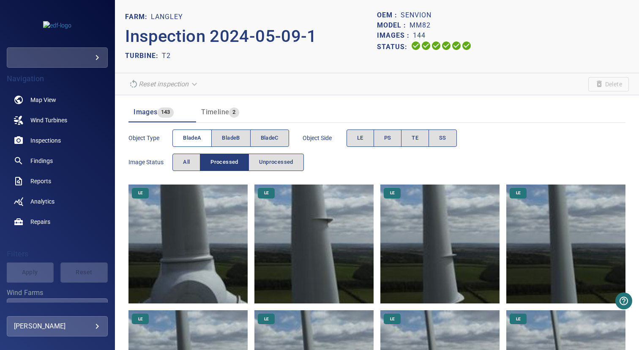
click at [201, 137] on span "bladeA" at bounding box center [192, 138] width 18 height 10
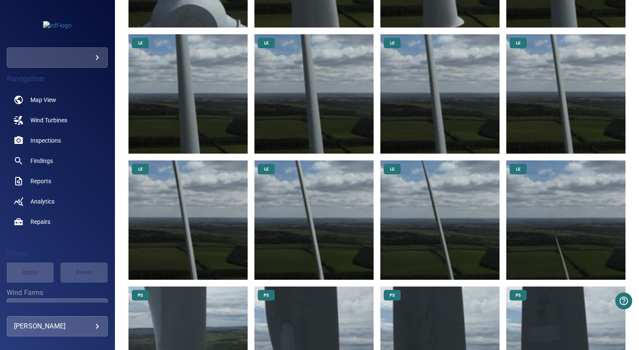
scroll to position [294, 0]
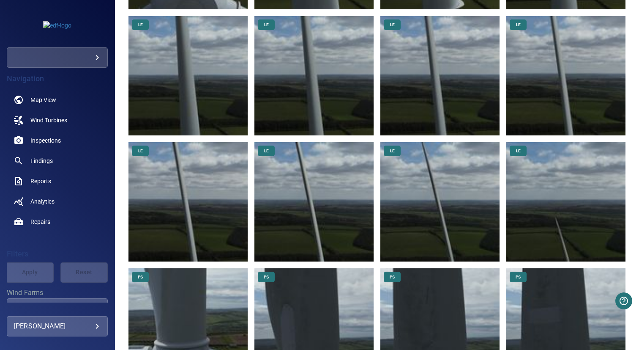
click at [564, 203] on img at bounding box center [566, 201] width 119 height 119
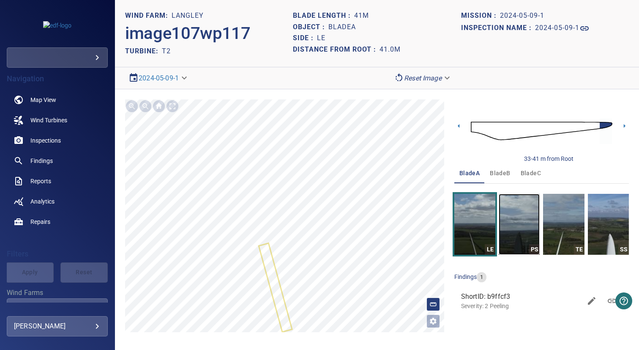
click at [509, 225] on img "button" at bounding box center [519, 224] width 41 height 61
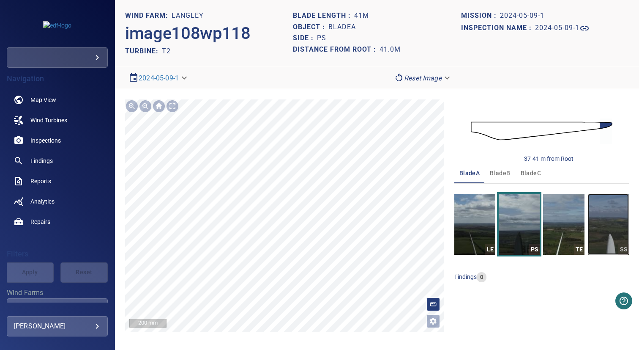
click at [608, 222] on img "button" at bounding box center [608, 224] width 41 height 61
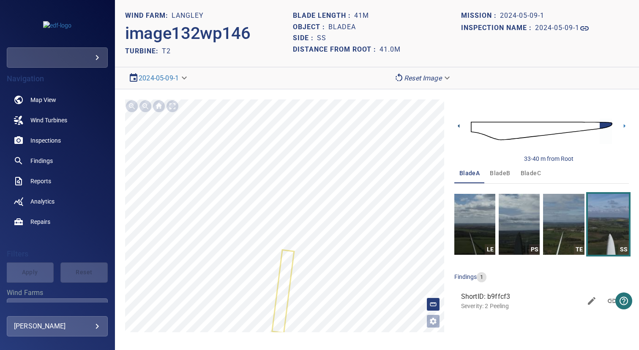
click at [462, 124] on icon at bounding box center [459, 125] width 9 height 9
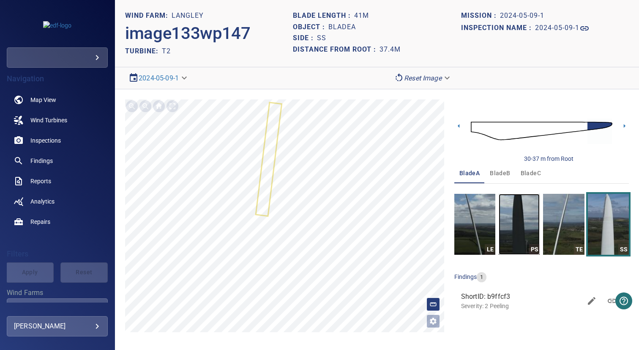
click at [518, 212] on img "button" at bounding box center [519, 224] width 41 height 61
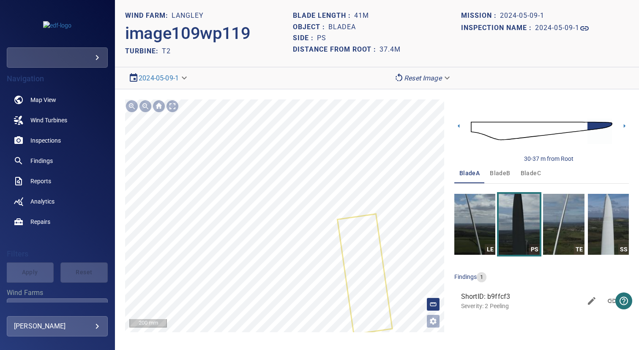
click at [289, 41] on section "**********" at bounding box center [377, 175] width 524 height 350
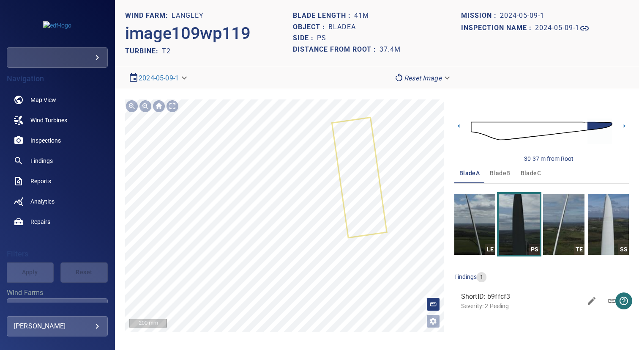
click at [505, 169] on span "bladeB" at bounding box center [500, 173] width 20 height 11
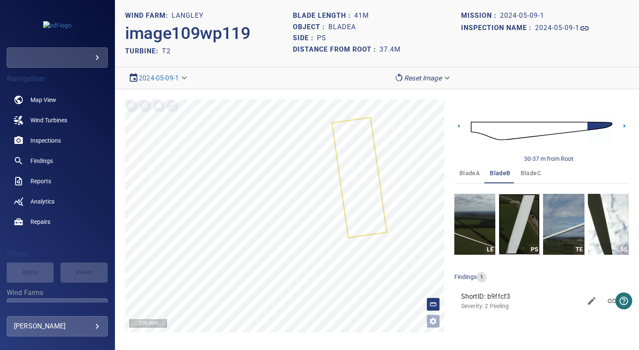
click at [508, 214] on img "button" at bounding box center [519, 224] width 41 height 61
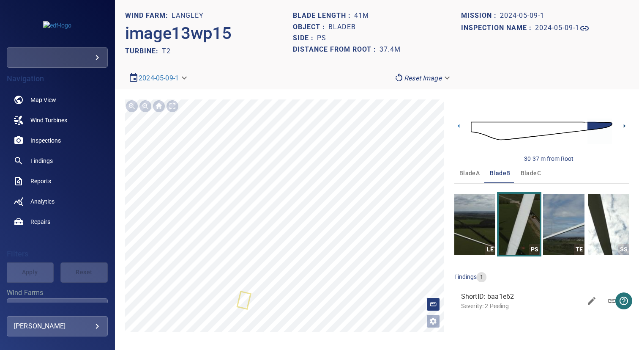
click at [624, 124] on icon at bounding box center [624, 125] width 9 height 9
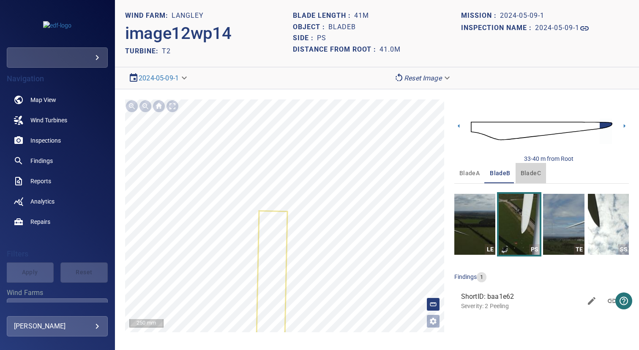
click at [530, 174] on span "bladeC" at bounding box center [531, 173] width 20 height 11
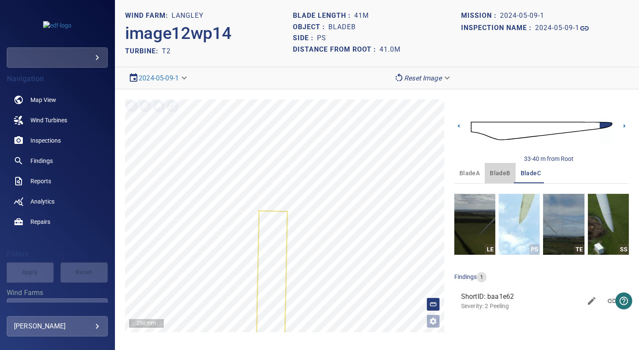
click at [498, 176] on span "bladeB" at bounding box center [500, 173] width 20 height 11
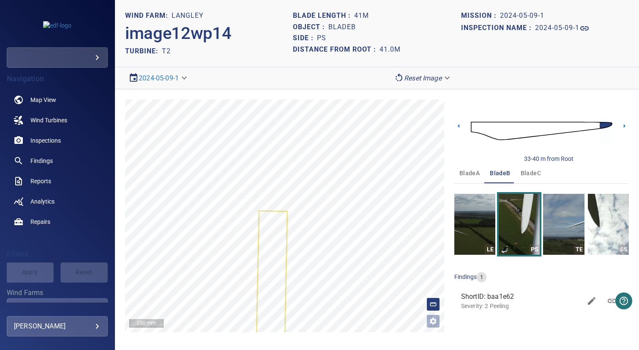
click at [586, 202] on div "LE PS TE SS" at bounding box center [542, 224] width 175 height 61
click at [602, 213] on img "button" at bounding box center [608, 224] width 41 height 61
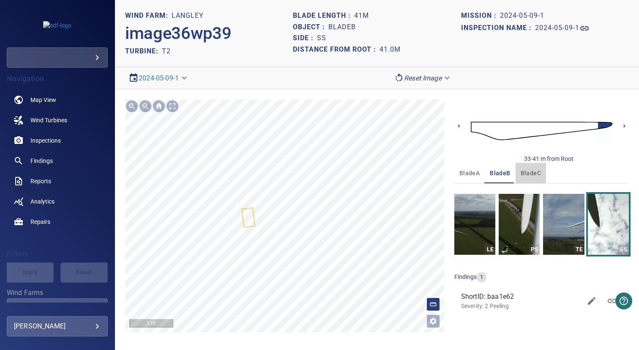
click at [527, 174] on span "bladeC" at bounding box center [531, 173] width 20 height 11
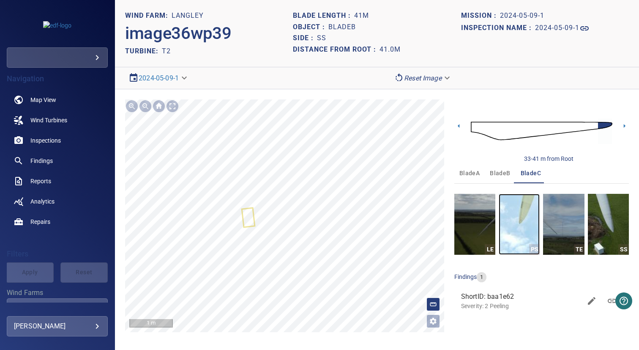
click at [525, 208] on img "button" at bounding box center [519, 224] width 41 height 61
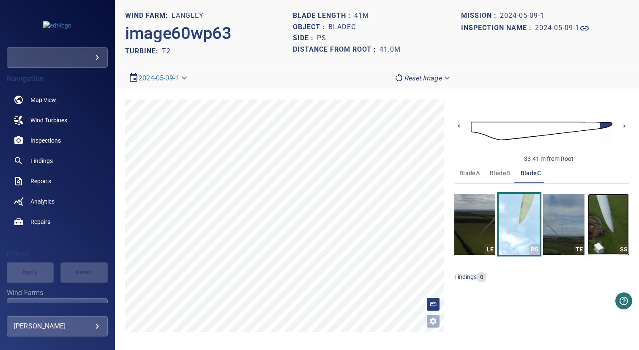
click at [607, 221] on img "button" at bounding box center [608, 224] width 41 height 61
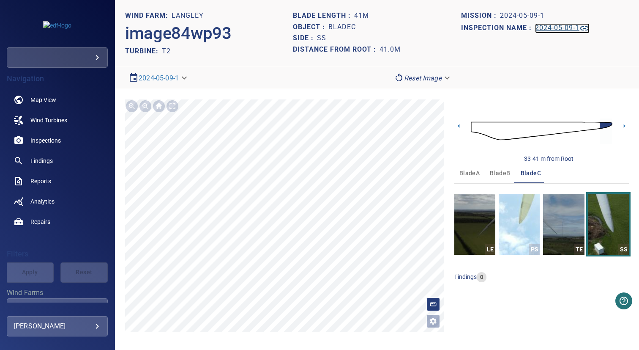
click at [571, 27] on h1 "2024-05-09-1" at bounding box center [557, 28] width 44 height 8
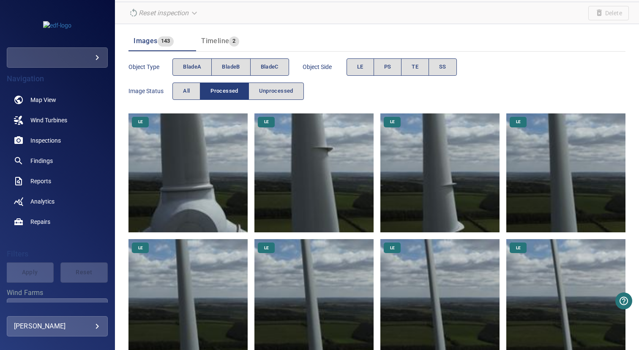
scroll to position [52, 0]
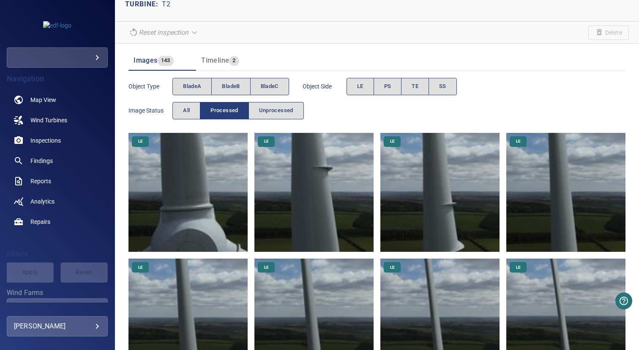
click at [191, 175] on img at bounding box center [188, 192] width 119 height 119
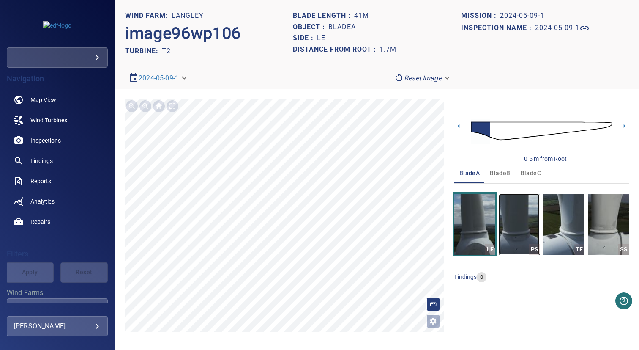
click at [525, 218] on img "button" at bounding box center [519, 224] width 41 height 61
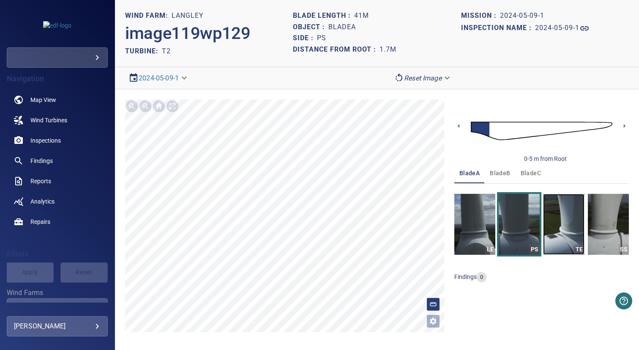
click at [564, 218] on img "button" at bounding box center [563, 224] width 41 height 61
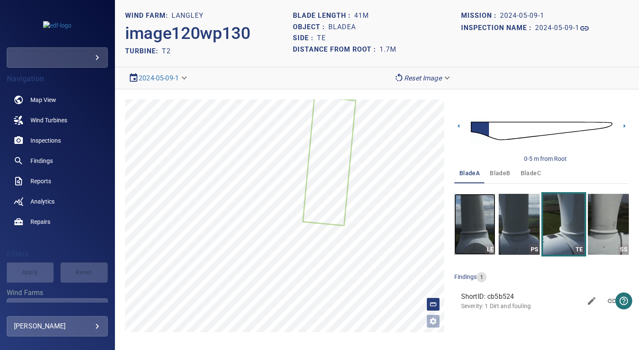
click at [476, 219] on img "button" at bounding box center [475, 224] width 41 height 61
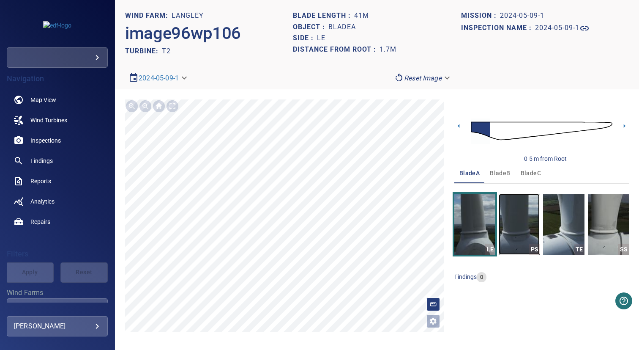
click at [518, 218] on img "button" at bounding box center [519, 224] width 41 height 61
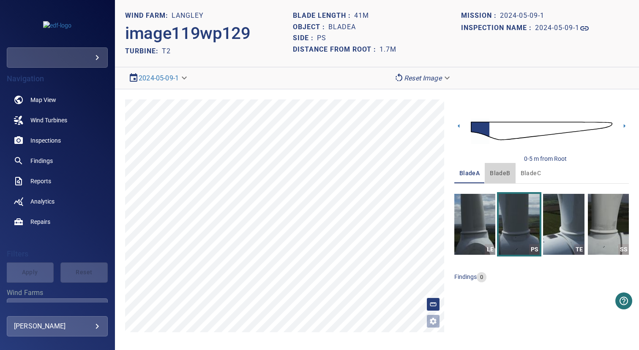
click at [498, 177] on span "bladeB" at bounding box center [500, 173] width 20 height 11
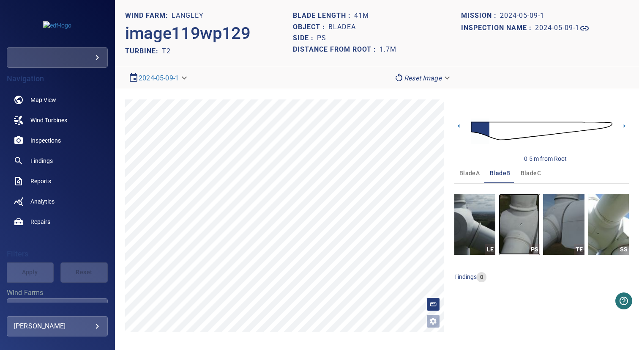
click at [515, 216] on img "button" at bounding box center [519, 224] width 41 height 61
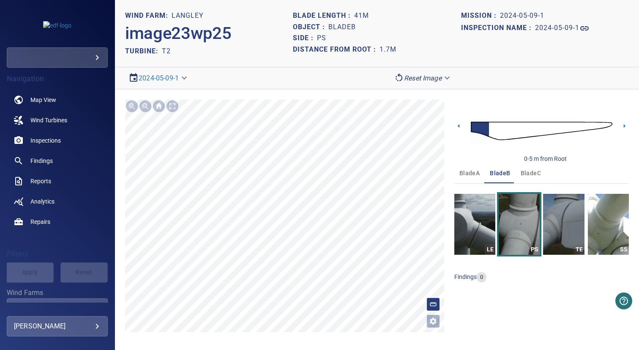
click at [469, 172] on span "bladeA" at bounding box center [470, 173] width 20 height 11
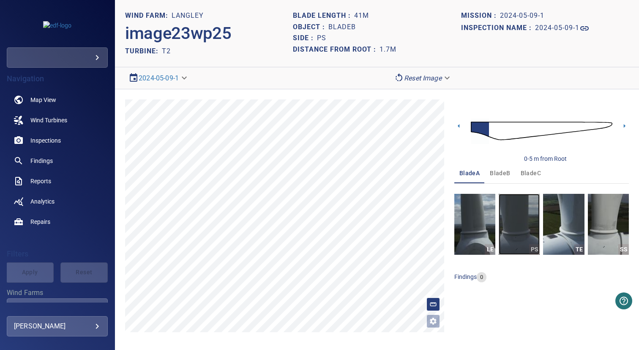
click at [509, 208] on img "button" at bounding box center [519, 224] width 41 height 61
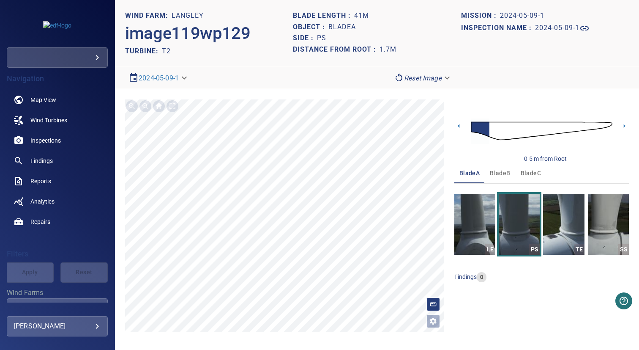
click at [501, 173] on span "bladeB" at bounding box center [500, 173] width 20 height 11
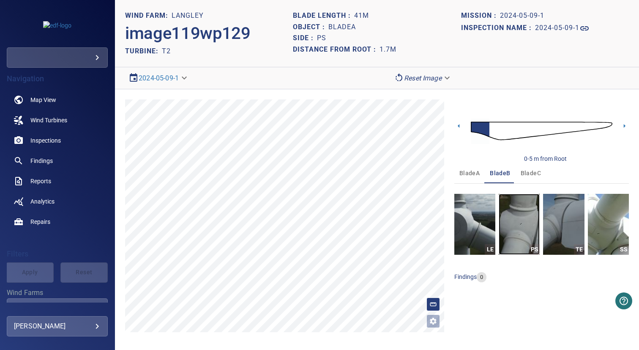
click at [519, 213] on img "button" at bounding box center [519, 224] width 41 height 61
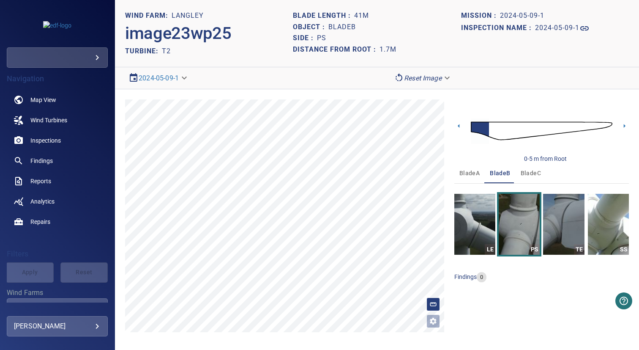
click at [527, 174] on span "bladeC" at bounding box center [531, 173] width 20 height 11
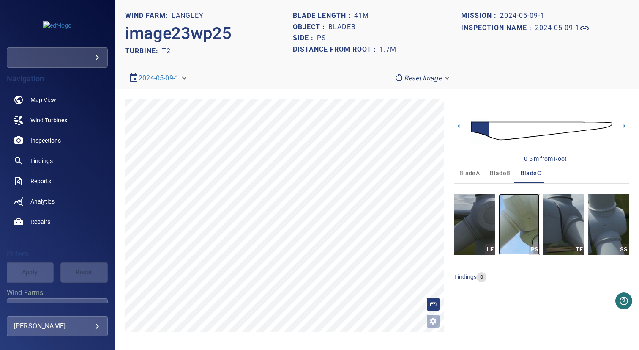
click at [517, 208] on img "button" at bounding box center [519, 224] width 41 height 61
click at [394, 34] on div "Side : PS" at bounding box center [377, 38] width 168 height 11
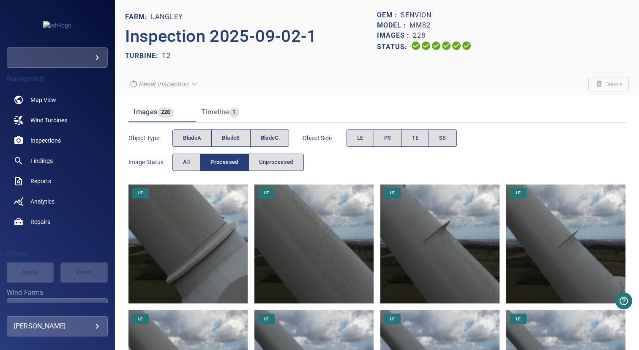
click at [214, 224] on img at bounding box center [188, 243] width 119 height 119
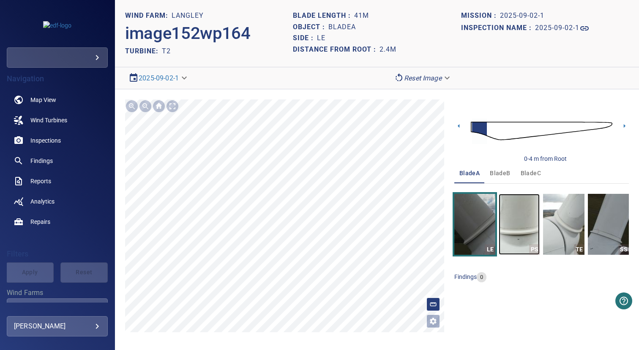
click at [518, 219] on img "button" at bounding box center [519, 224] width 41 height 61
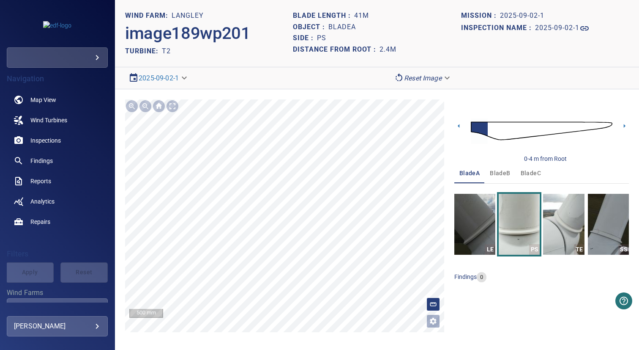
click at [493, 175] on span "bladeB" at bounding box center [500, 173] width 20 height 11
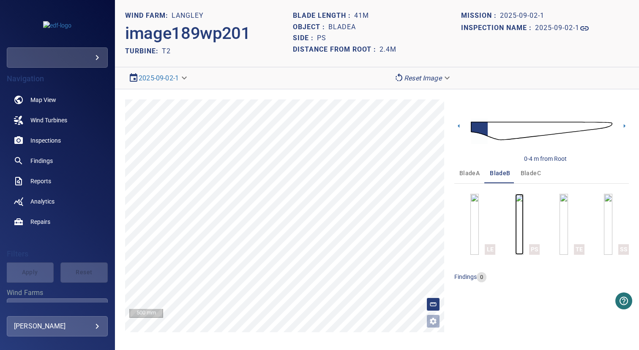
click at [515, 221] on img "button" at bounding box center [519, 224] width 8 height 61
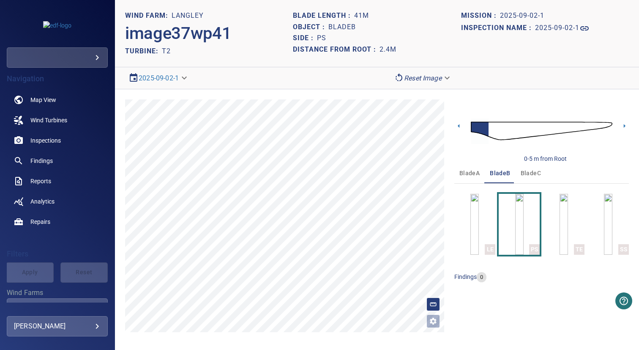
click at [523, 173] on span "bladeC" at bounding box center [531, 173] width 20 height 11
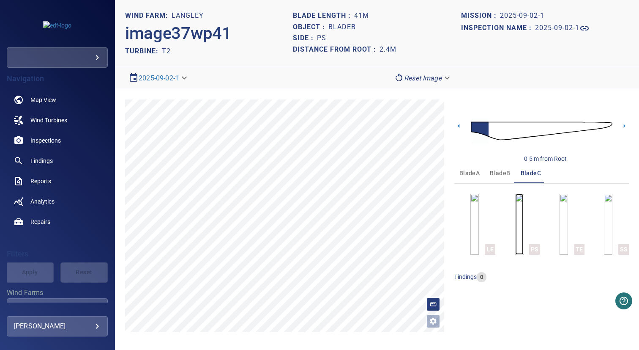
click at [520, 211] on img "button" at bounding box center [519, 224] width 8 height 61
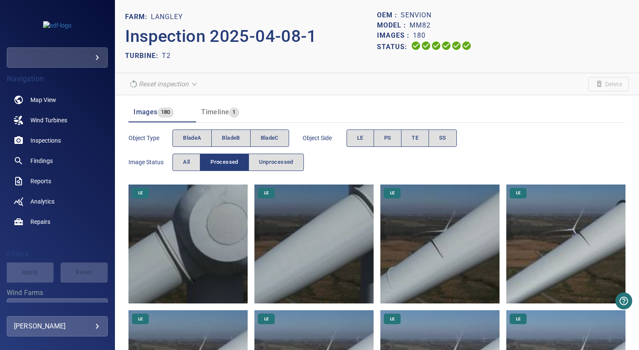
click at [214, 224] on img at bounding box center [188, 243] width 119 height 119
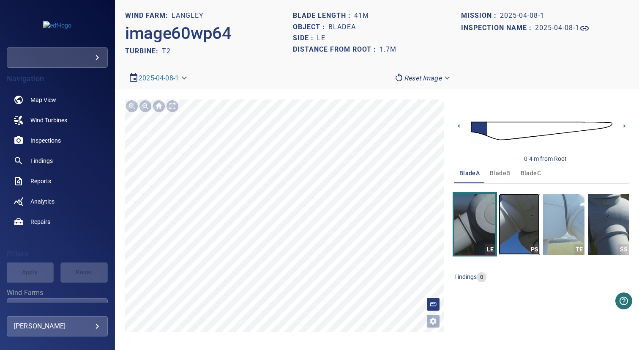
click at [518, 219] on img "button" at bounding box center [519, 224] width 41 height 61
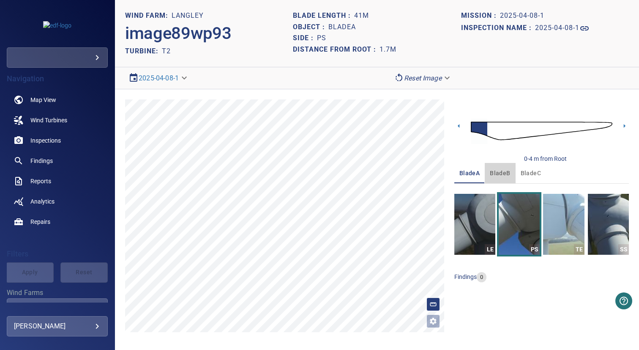
click at [501, 176] on span "bladeB" at bounding box center [500, 173] width 20 height 11
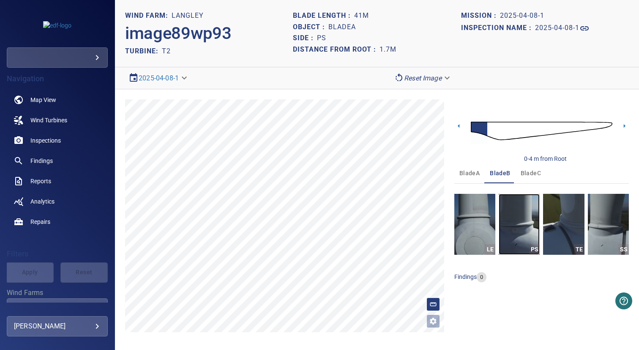
click at [520, 209] on img "button" at bounding box center [519, 224] width 41 height 61
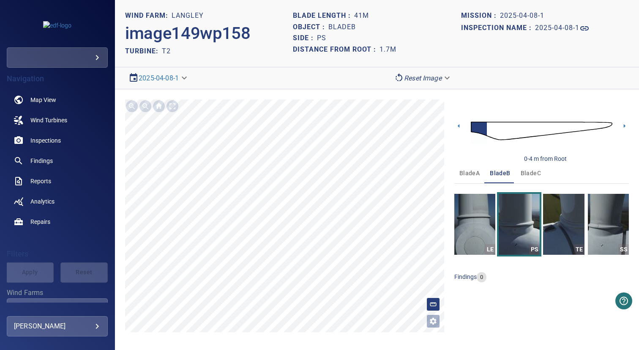
click at [524, 175] on span "bladeC" at bounding box center [531, 173] width 20 height 11
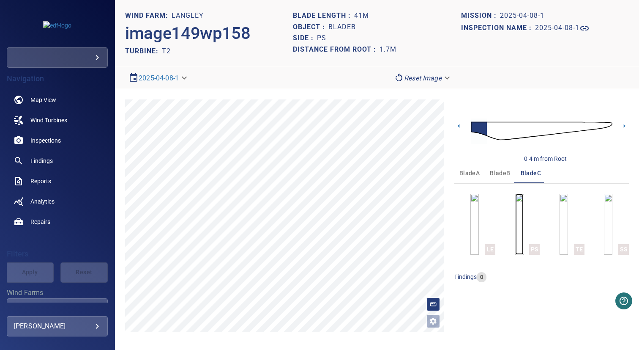
click at [518, 205] on img "button" at bounding box center [519, 224] width 8 height 61
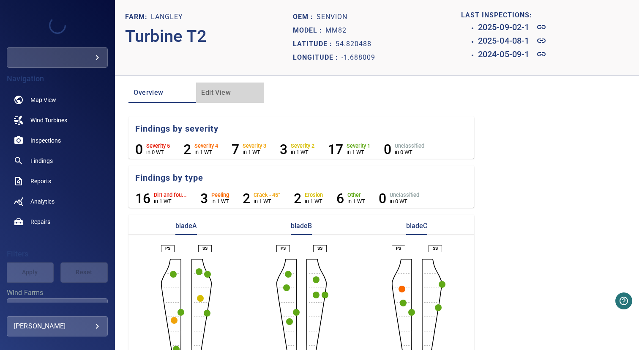
click at [211, 91] on span "Edit View" at bounding box center [230, 93] width 58 height 12
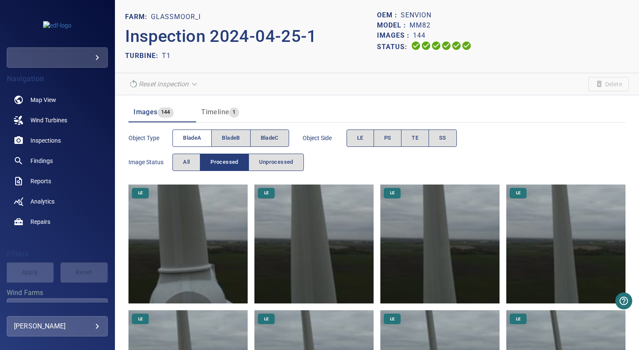
click at [192, 136] on span "bladeA" at bounding box center [192, 138] width 18 height 10
click at [387, 136] on span "PS" at bounding box center [387, 138] width 7 height 10
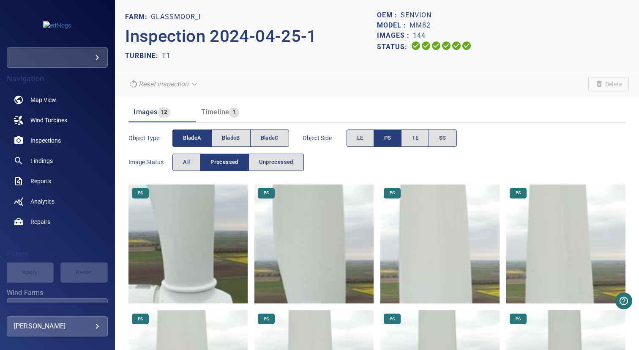
click at [212, 236] on img at bounding box center [188, 243] width 119 height 119
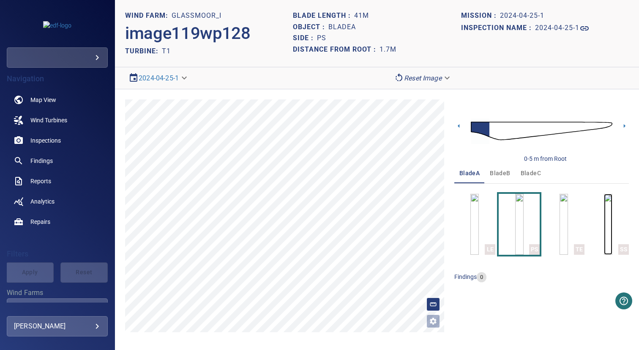
click at [604, 216] on img "button" at bounding box center [608, 224] width 8 height 61
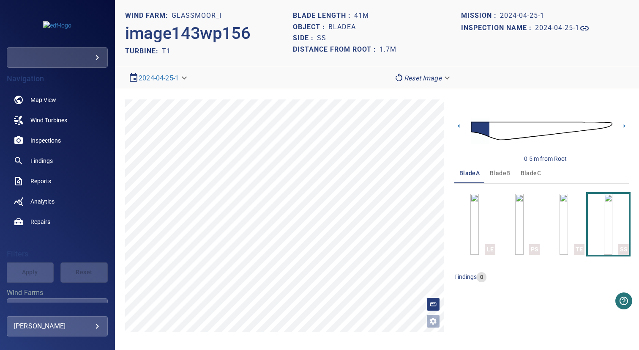
click at [603, 123] on img at bounding box center [542, 131] width 142 height 34
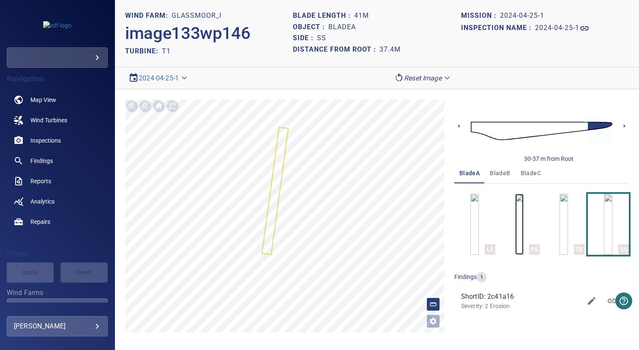
click at [523, 215] on img "button" at bounding box center [519, 224] width 8 height 61
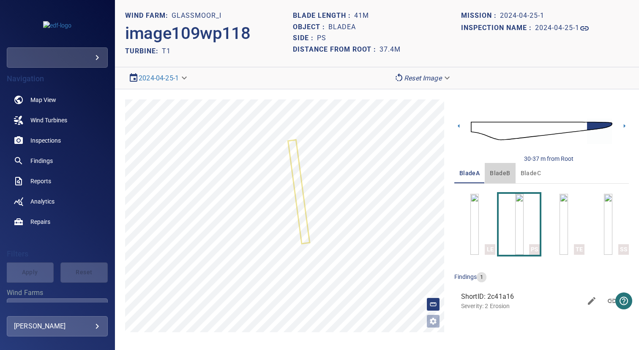
click at [496, 175] on span "bladeB" at bounding box center [500, 173] width 20 height 11
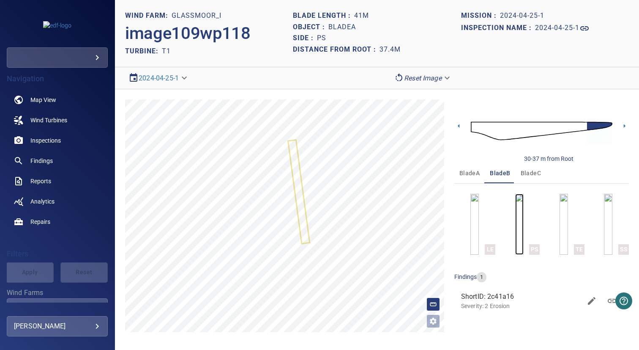
click at [524, 227] on img "button" at bounding box center [519, 224] width 8 height 61
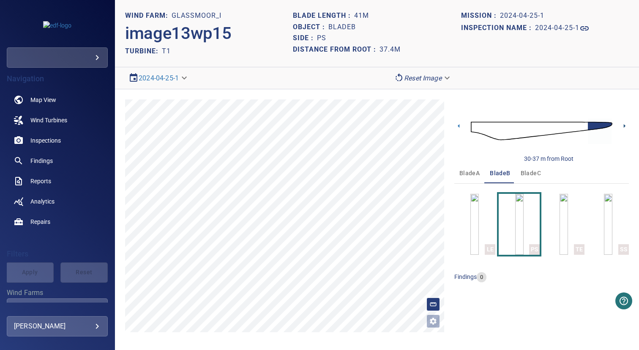
click at [623, 124] on icon at bounding box center [624, 125] width 9 height 9
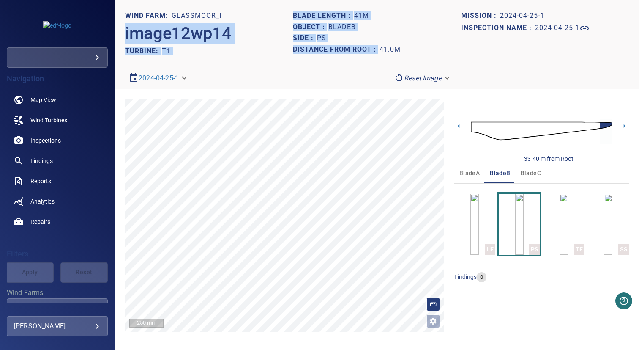
drag, startPoint x: 291, startPoint y: 14, endPoint x: 424, endPoint y: 45, distance: 137.1
click at [424, 45] on header "WIND FARM: Glassmoor_I image12wp14 TURBINE: T1 Blade length : 41m Object : blad…" at bounding box center [377, 33] width 524 height 67
click at [424, 45] on div "Distance from root : 41.0m" at bounding box center [377, 49] width 168 height 11
drag, startPoint x: 405, startPoint y: 49, endPoint x: 280, endPoint y: 11, distance: 130.7
click at [280, 11] on header "WIND FARM: Glassmoor_I image12wp14 TURBINE: T1 Blade length : 41m Object : blad…" at bounding box center [377, 33] width 524 height 67
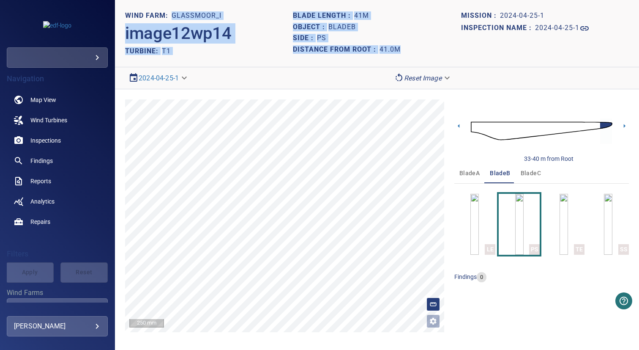
click at [335, 46] on h1 "Distance from root :" at bounding box center [336, 50] width 87 height 8
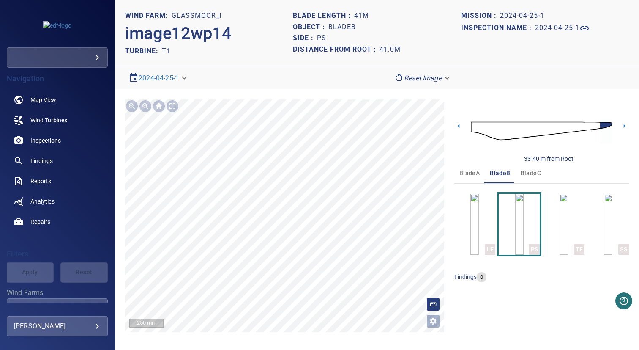
click at [61, 326] on body "**********" at bounding box center [319, 175] width 639 height 350
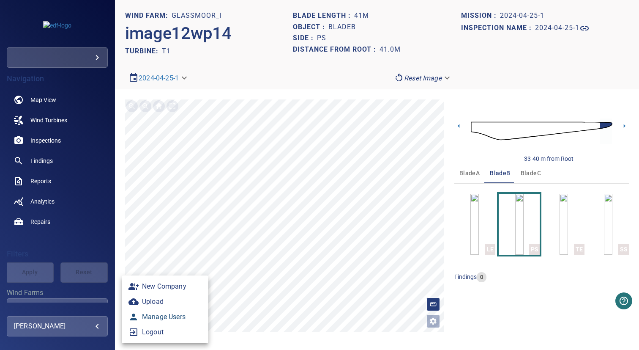
click at [185, 317] on link "Manage Users" at bounding box center [165, 316] width 87 height 15
type input "**********"
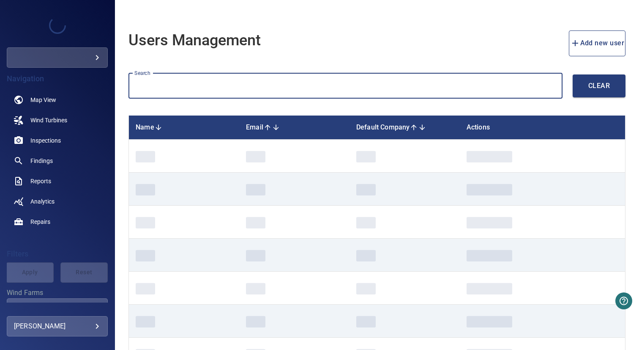
click at [229, 87] on input "text" at bounding box center [346, 86] width 434 height 26
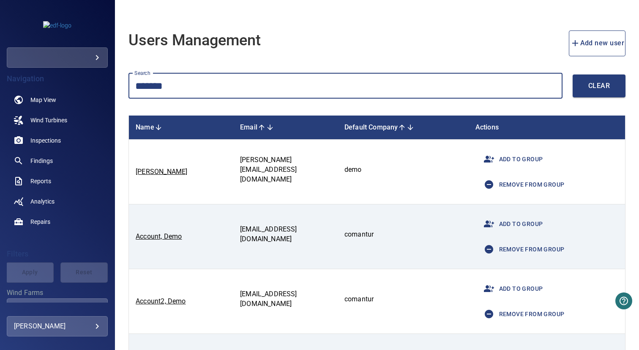
type input "*******"
click at [494, 156] on icon "button" at bounding box center [489, 159] width 10 height 7
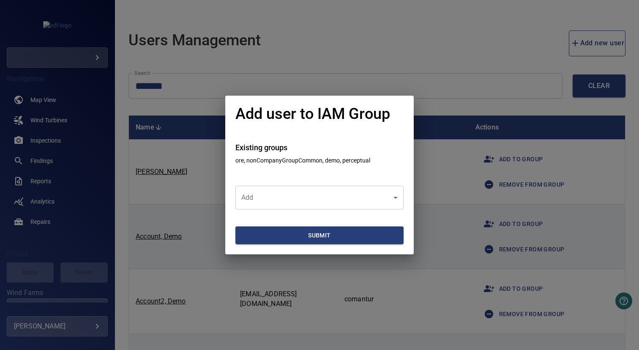
click at [358, 191] on body "**********" at bounding box center [319, 175] width 639 height 350
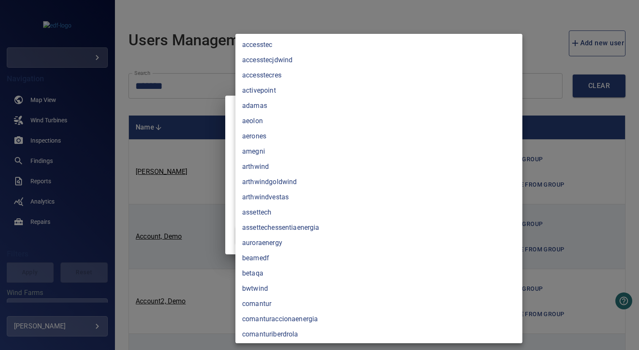
scroll to position [374, 0]
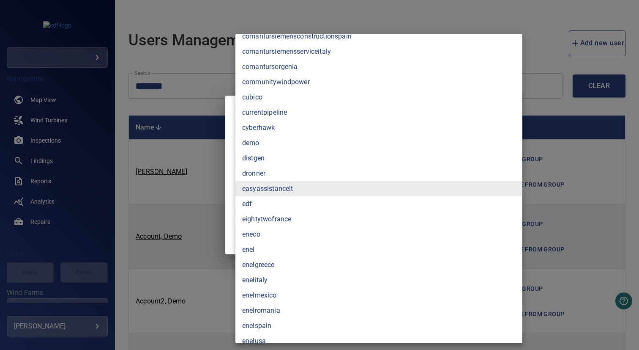
click at [268, 203] on li "edf" at bounding box center [379, 203] width 287 height 15
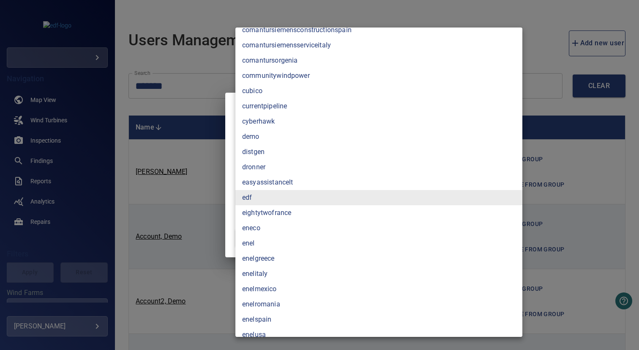
type input "***"
click at [192, 208] on div at bounding box center [319, 175] width 639 height 350
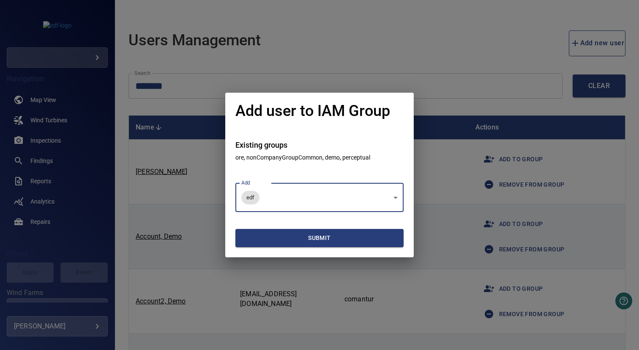
click at [261, 241] on span "Submit" at bounding box center [320, 238] width 162 height 11
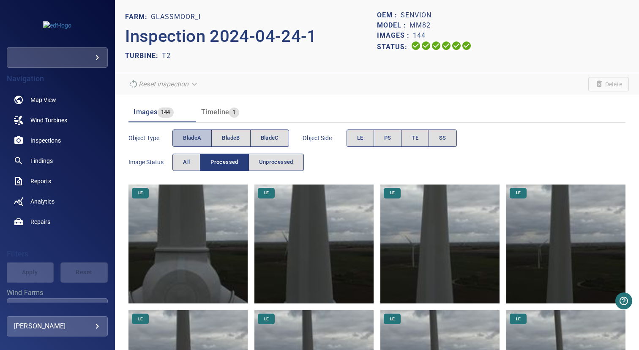
click at [190, 134] on span "bladeA" at bounding box center [192, 138] width 18 height 10
click at [221, 137] on button "bladeB" at bounding box center [230, 137] width 39 height 17
click at [193, 137] on span "bladeA" at bounding box center [192, 138] width 18 height 10
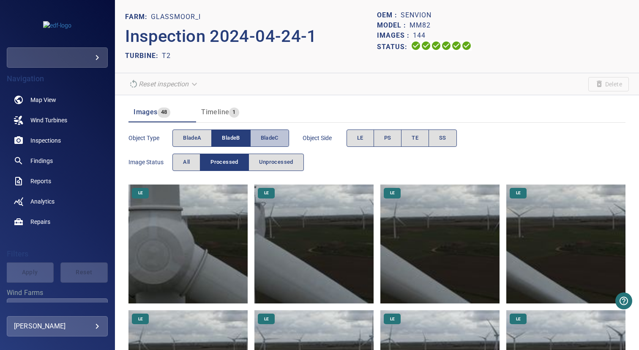
click at [256, 140] on button "bladeC" at bounding box center [269, 137] width 39 height 17
click at [238, 140] on span "bladeB" at bounding box center [231, 138] width 18 height 10
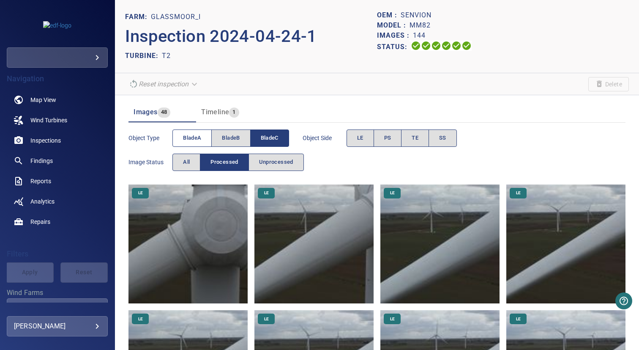
click at [192, 134] on span "bladeA" at bounding box center [192, 138] width 18 height 10
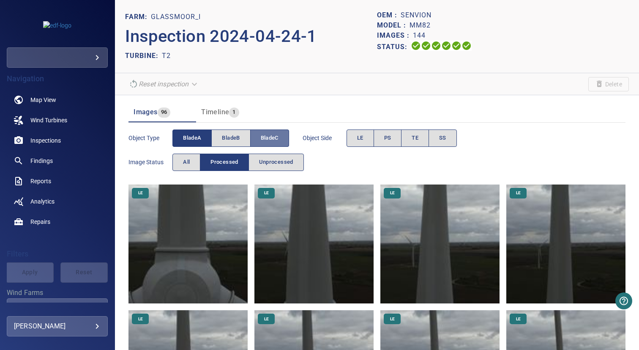
click at [284, 141] on button "bladeC" at bounding box center [269, 137] width 39 height 17
click at [386, 138] on span "PS" at bounding box center [387, 138] width 7 height 10
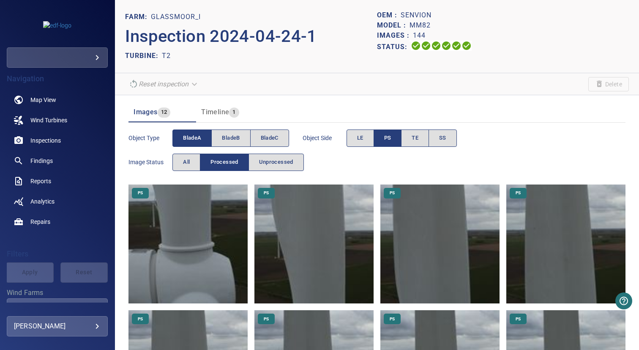
scroll to position [222, 0]
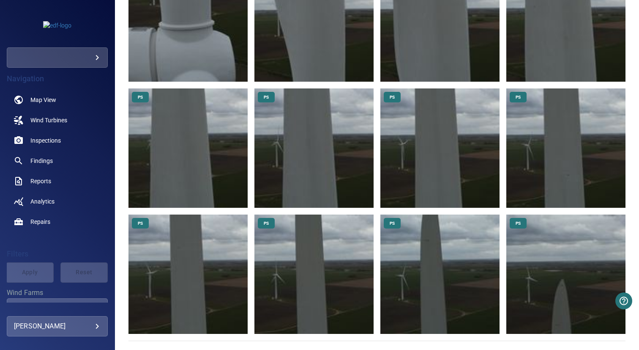
click at [444, 258] on img at bounding box center [440, 273] width 119 height 119
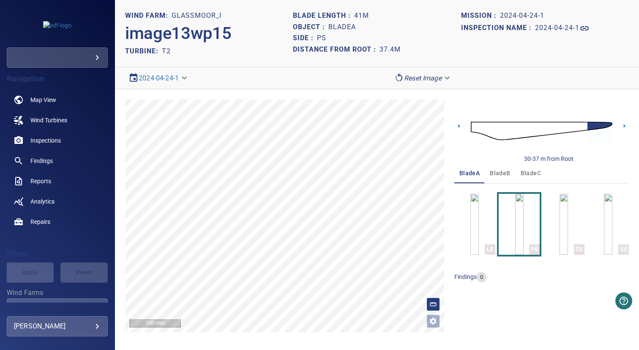
click at [500, 173] on span "bladeB" at bounding box center [500, 173] width 20 height 11
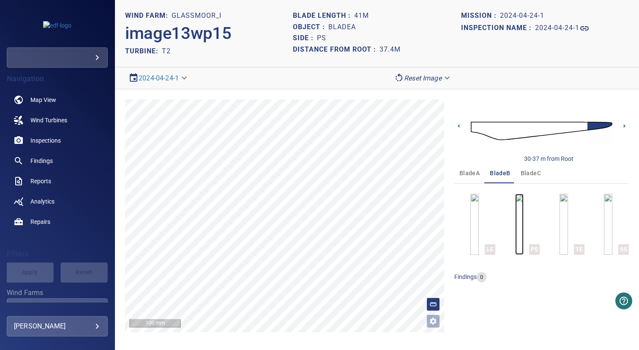
click at [515, 204] on img "button" at bounding box center [519, 224] width 8 height 61
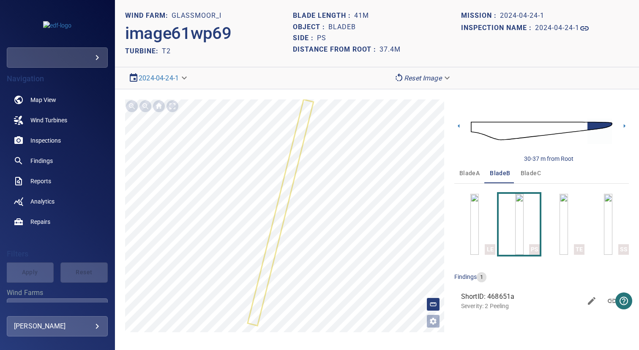
click at [524, 176] on span "bladeC" at bounding box center [531, 173] width 20 height 11
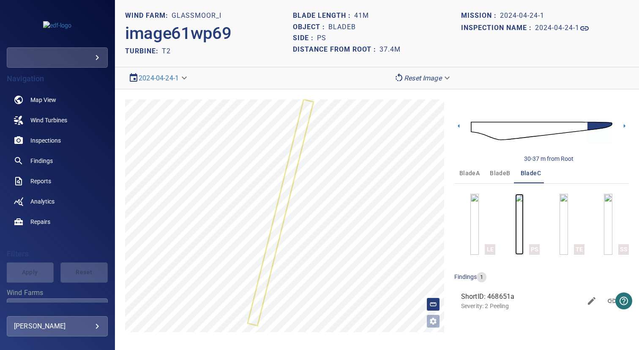
click at [516, 215] on img "button" at bounding box center [519, 224] width 8 height 61
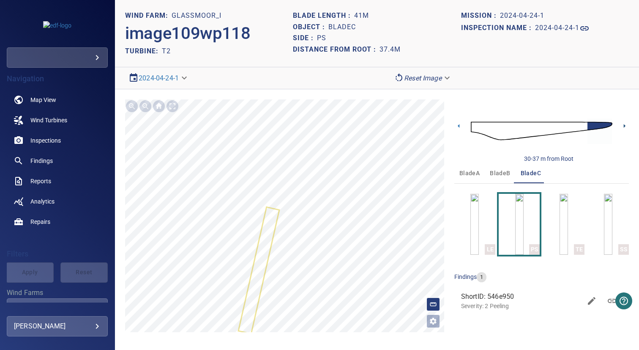
click at [623, 125] on icon at bounding box center [624, 125] width 9 height 9
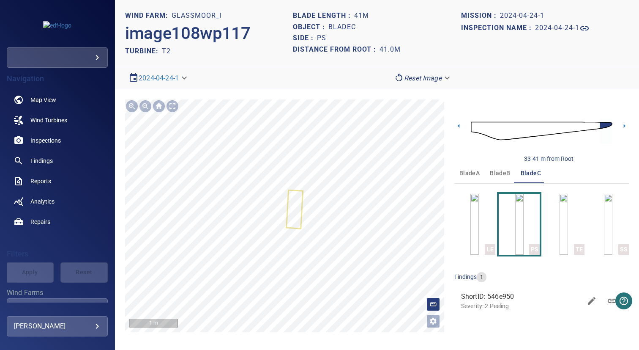
click at [467, 170] on span "bladeA" at bounding box center [470, 173] width 20 height 11
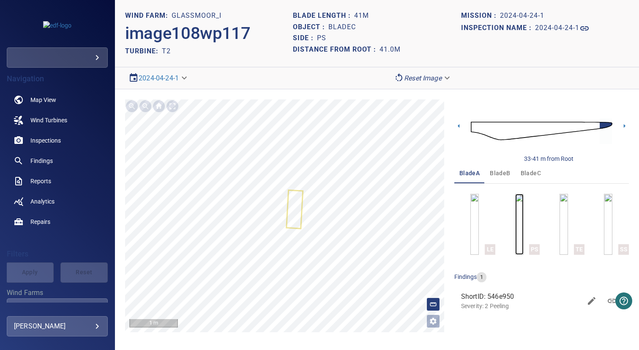
click at [520, 218] on img "button" at bounding box center [519, 224] width 8 height 61
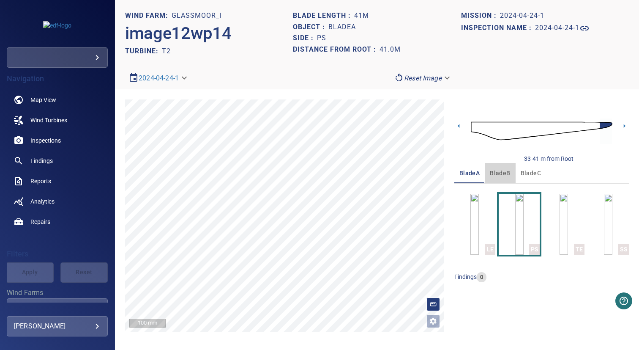
click at [504, 175] on span "bladeB" at bounding box center [500, 173] width 20 height 11
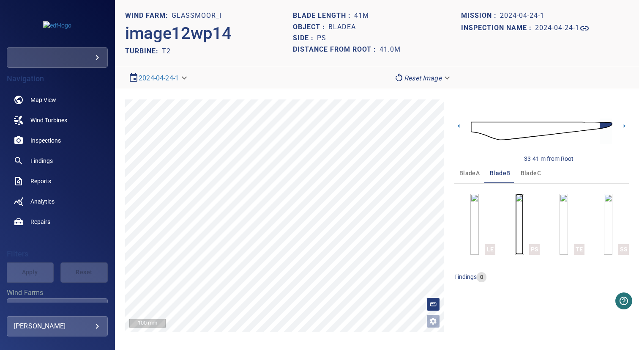
click at [518, 211] on img "button" at bounding box center [519, 224] width 8 height 61
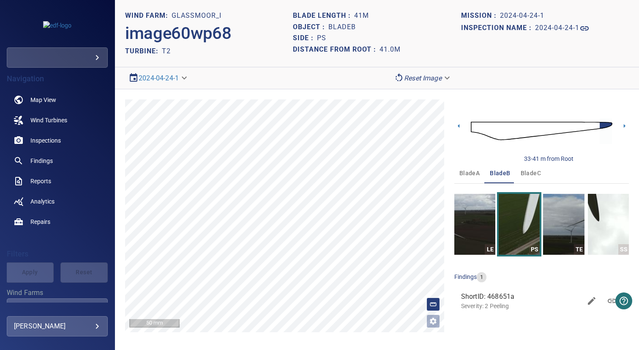
click at [473, 124] on img at bounding box center [542, 131] width 142 height 34
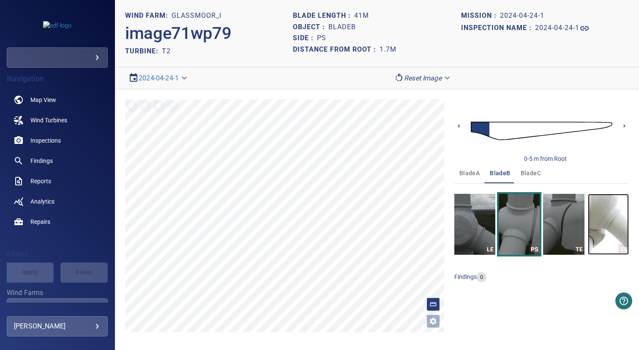
click at [608, 224] on img "button" at bounding box center [608, 224] width 41 height 61
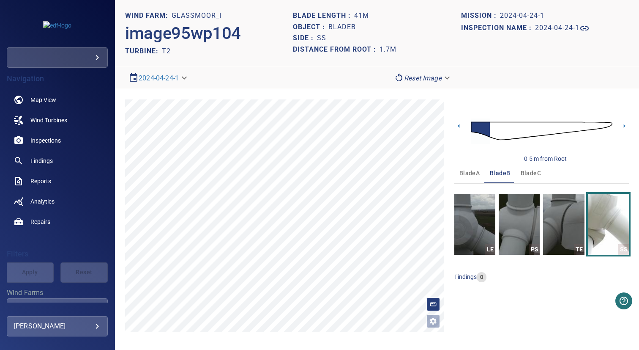
click at [529, 170] on span "bladeC" at bounding box center [531, 173] width 20 height 11
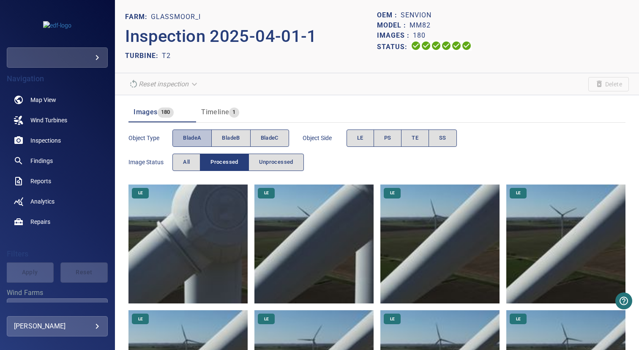
click at [200, 138] on span "bladeA" at bounding box center [192, 138] width 18 height 10
click at [220, 138] on button "bladeB" at bounding box center [230, 137] width 39 height 17
click at [192, 138] on span "bladeA" at bounding box center [192, 138] width 18 height 10
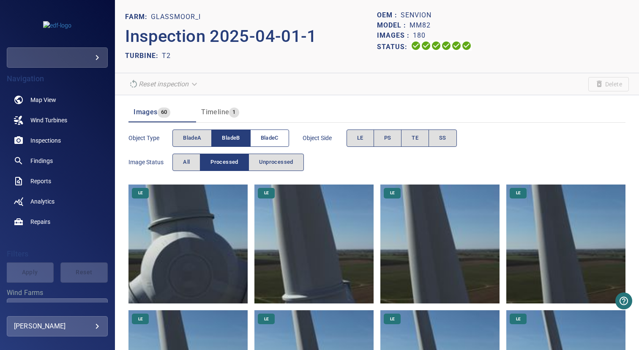
click at [260, 135] on button "bladeC" at bounding box center [269, 137] width 39 height 17
click at [232, 137] on span "bladeB" at bounding box center [231, 138] width 18 height 10
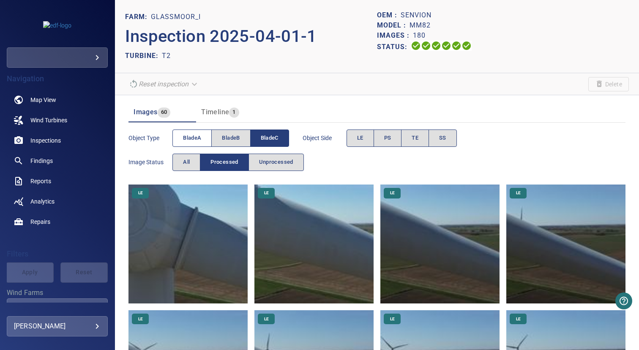
click at [198, 139] on span "bladeA" at bounding box center [192, 138] width 18 height 10
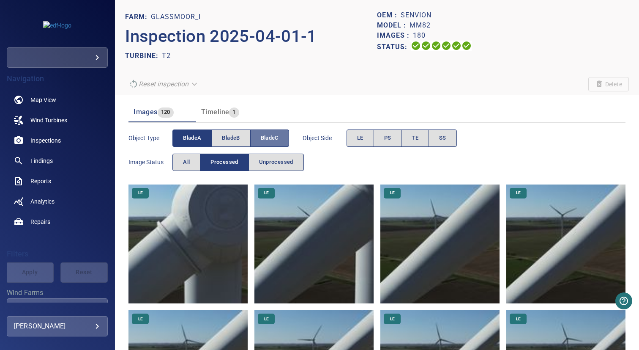
click at [271, 139] on span "bladeC" at bounding box center [270, 138] width 18 height 10
click at [386, 140] on span "PS" at bounding box center [387, 138] width 7 height 10
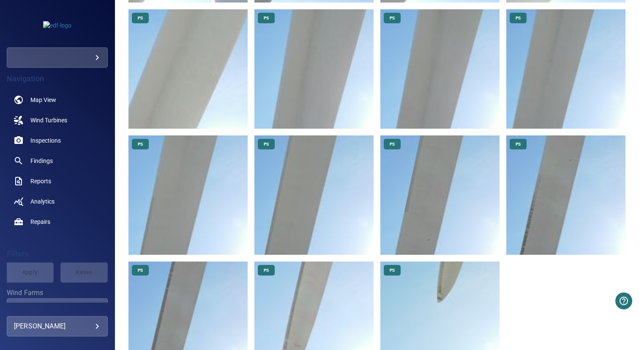
scroll to position [346, 0]
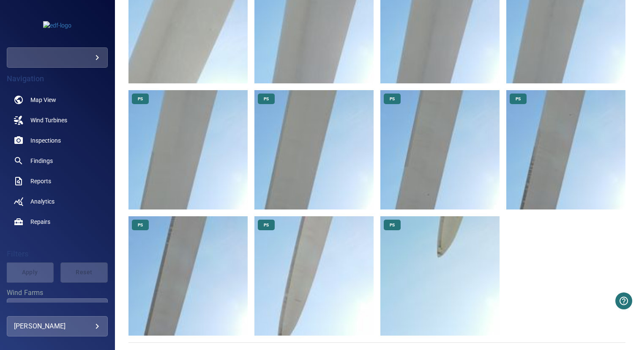
click at [326, 263] on img at bounding box center [314, 275] width 119 height 119
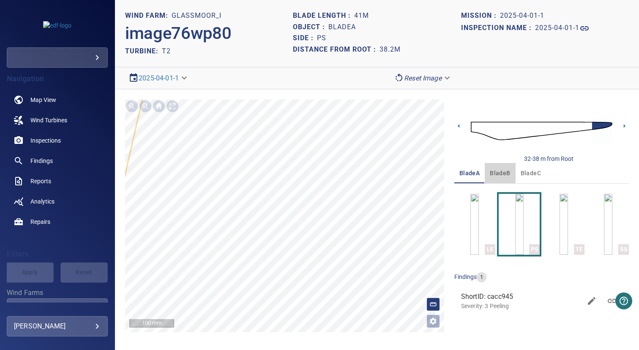
click at [501, 170] on span "bladeB" at bounding box center [500, 173] width 20 height 11
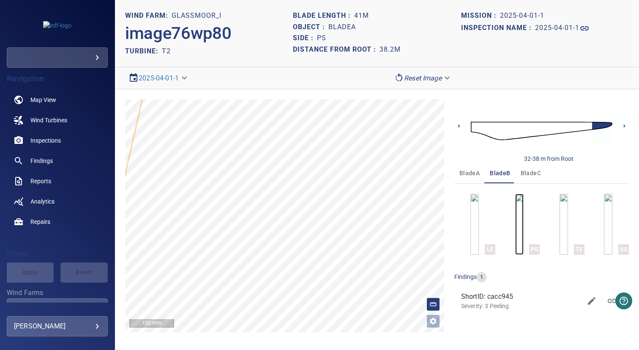
click at [515, 202] on img "button" at bounding box center [519, 224] width 8 height 61
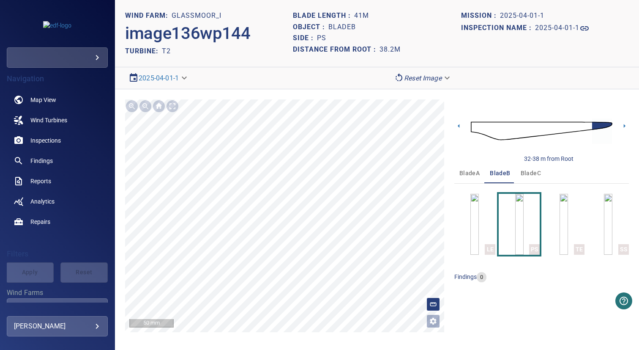
click at [527, 173] on span "bladeC" at bounding box center [531, 173] width 20 height 11
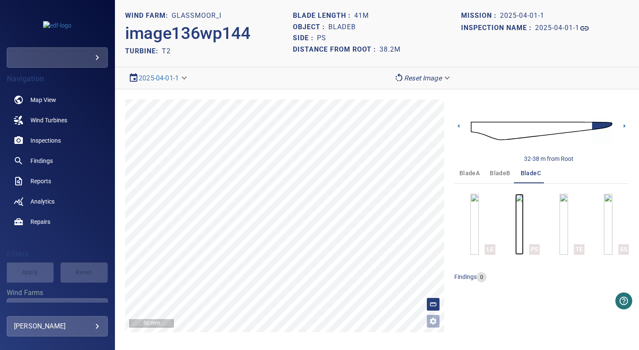
click at [520, 212] on img "button" at bounding box center [519, 224] width 8 height 61
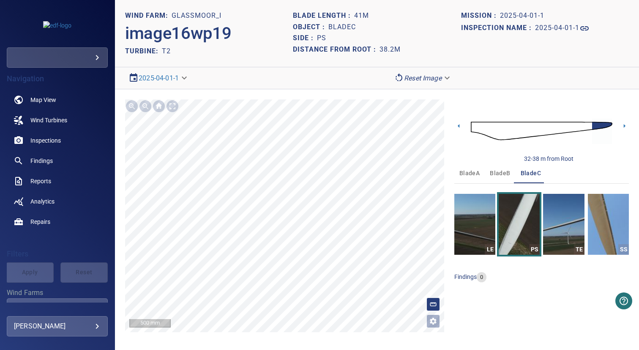
click at [472, 129] on img at bounding box center [542, 131] width 142 height 34
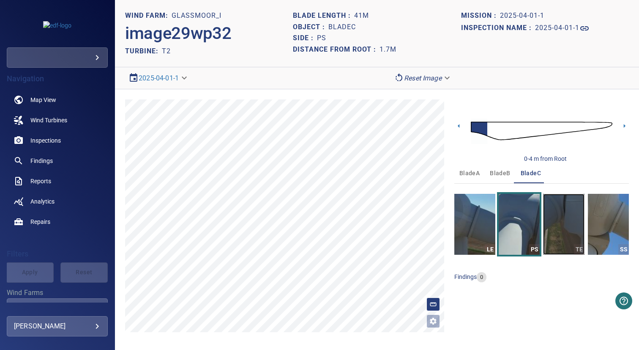
click at [556, 214] on img "button" at bounding box center [563, 224] width 41 height 61
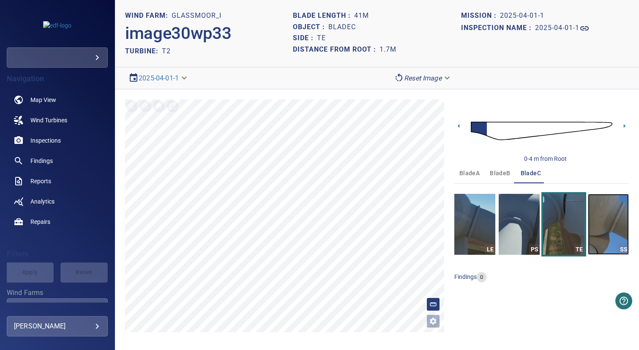
click at [602, 219] on img "button" at bounding box center [608, 224] width 41 height 61
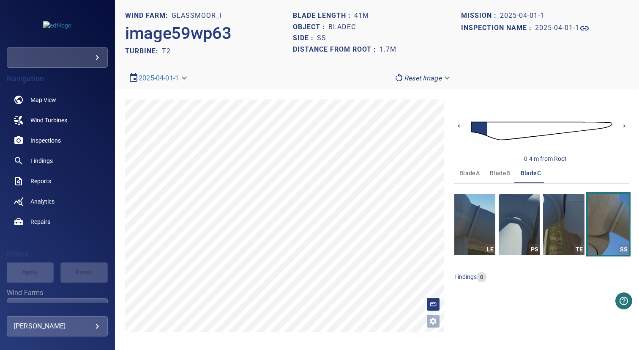
click at [501, 174] on span "bladeB" at bounding box center [500, 173] width 20 height 11
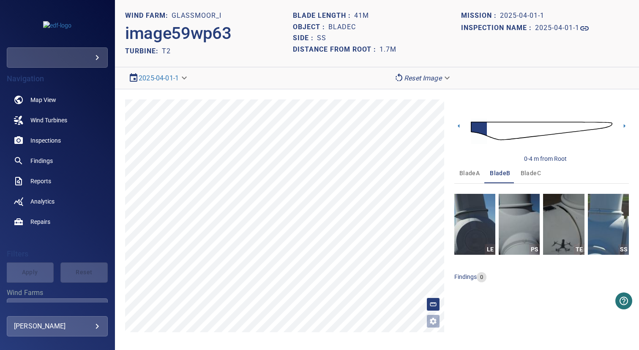
click at [474, 173] on span "bladeA" at bounding box center [470, 173] width 20 height 11
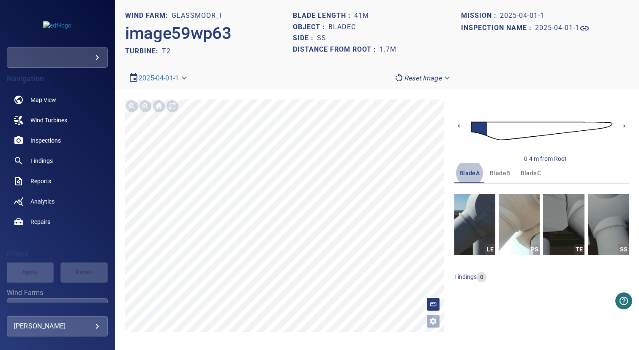
click at [500, 178] on span "bladeB" at bounding box center [500, 173] width 20 height 11
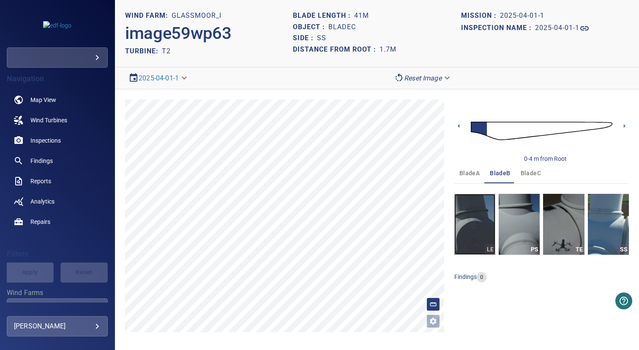
click at [482, 216] on img "button" at bounding box center [475, 224] width 41 height 61
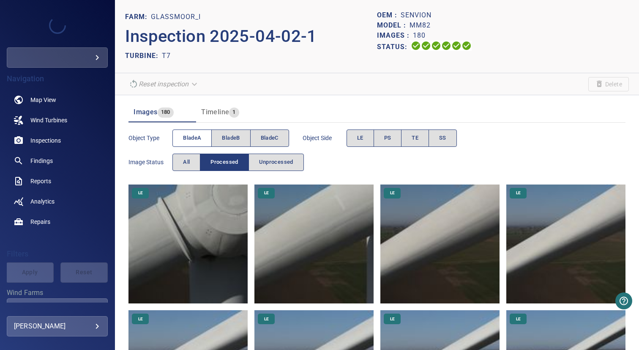
click at [205, 139] on button "bladeA" at bounding box center [192, 137] width 39 height 17
click at [394, 137] on button "PS" at bounding box center [388, 137] width 28 height 17
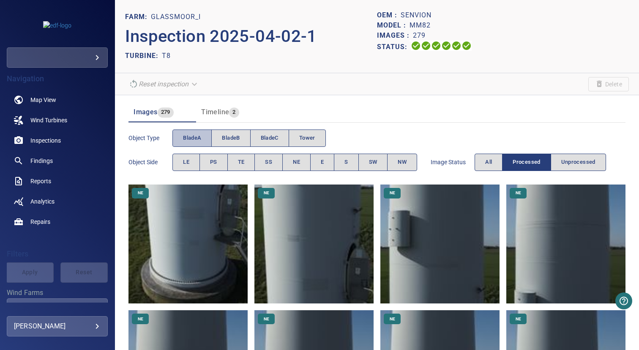
click at [192, 132] on button "bladeA" at bounding box center [192, 137] width 39 height 17
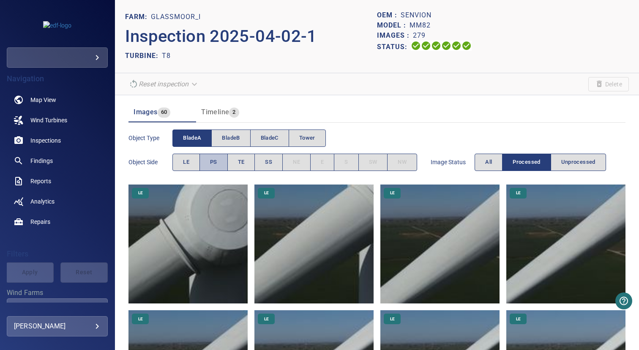
click at [216, 161] on span "PS" at bounding box center [213, 162] width 7 height 10
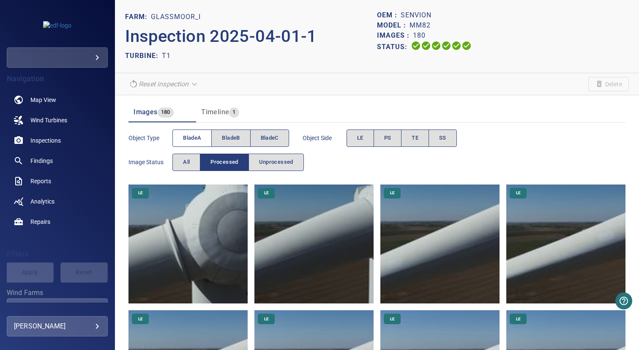
click at [191, 141] on span "bladeA" at bounding box center [192, 138] width 18 height 10
click at [385, 141] on span "PS" at bounding box center [387, 138] width 7 height 10
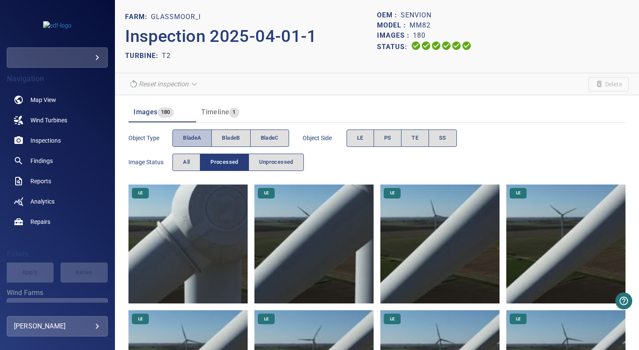
click at [193, 137] on span "bladeA" at bounding box center [192, 138] width 18 height 10
click at [389, 138] on span "PS" at bounding box center [387, 138] width 7 height 10
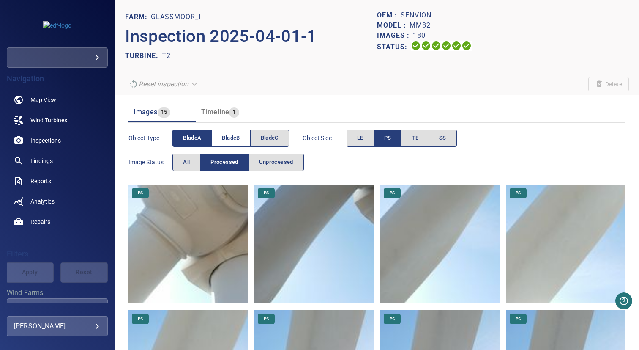
click at [229, 138] on span "bladeB" at bounding box center [231, 138] width 18 height 10
click at [194, 139] on span "bladeA" at bounding box center [192, 138] width 18 height 10
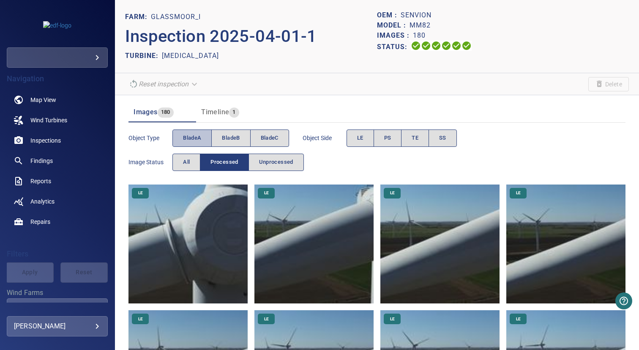
click at [198, 138] on span "bladeA" at bounding box center [192, 138] width 18 height 10
click at [388, 139] on span "PS" at bounding box center [387, 138] width 7 height 10
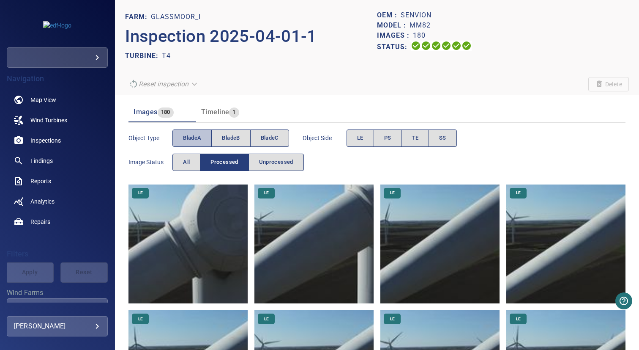
click at [194, 139] on span "bladeA" at bounding box center [192, 138] width 18 height 10
click at [391, 139] on span "PS" at bounding box center [387, 138] width 7 height 10
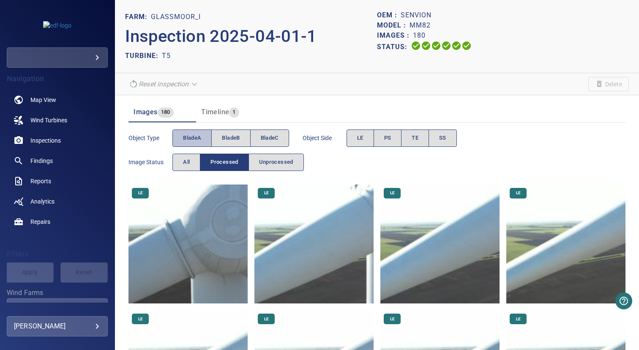
click at [202, 142] on button "bladeA" at bounding box center [192, 137] width 39 height 17
click at [392, 137] on span "PS" at bounding box center [387, 138] width 7 height 10
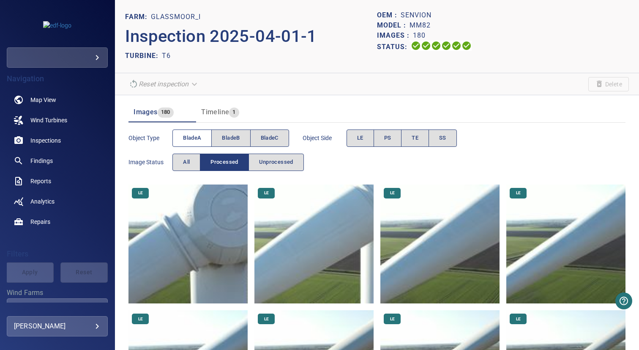
click at [194, 137] on span "bladeA" at bounding box center [192, 138] width 18 height 10
click at [398, 137] on button "PS" at bounding box center [388, 137] width 28 height 17
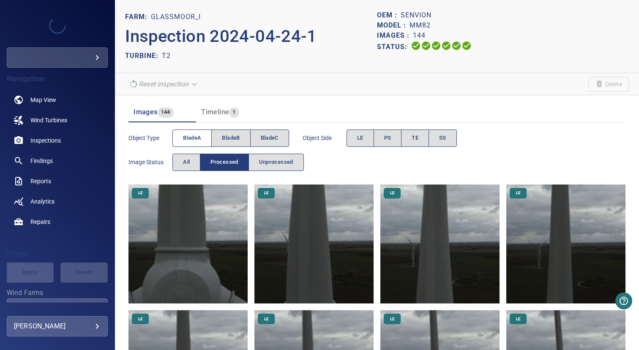
click at [192, 137] on span "bladeA" at bounding box center [192, 138] width 18 height 10
click at [386, 137] on span "PS" at bounding box center [387, 138] width 7 height 10
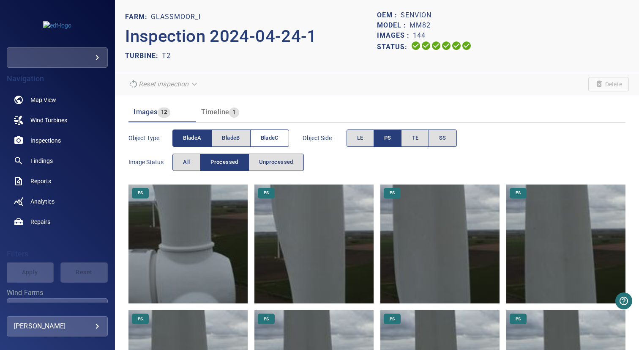
click at [267, 140] on span "bladeC" at bounding box center [270, 138] width 18 height 10
click at [191, 141] on span "bladeA" at bounding box center [192, 138] width 18 height 10
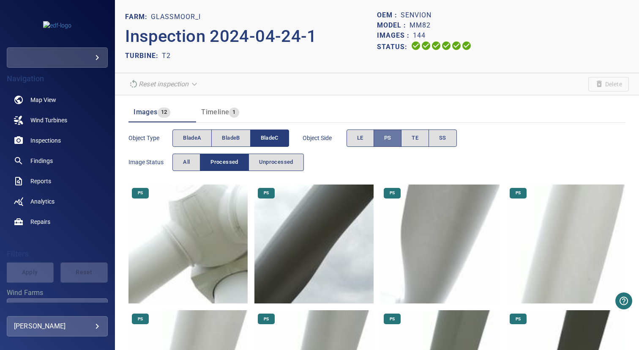
click at [385, 138] on button "PS" at bounding box center [388, 137] width 28 height 17
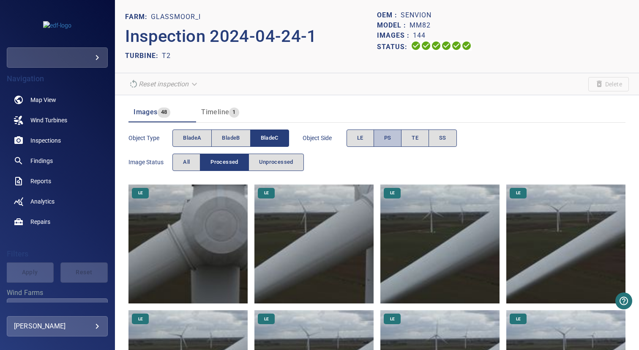
click at [377, 140] on button "PS" at bounding box center [388, 137] width 28 height 17
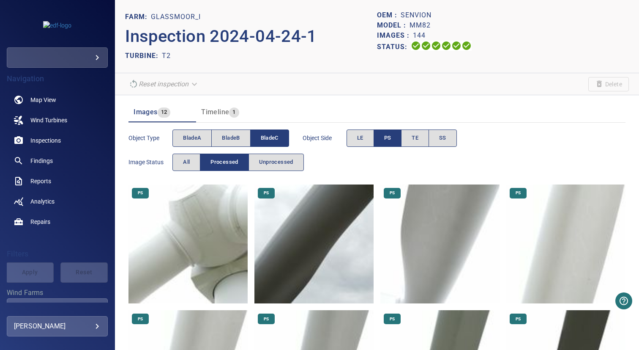
click at [377, 140] on button "PS" at bounding box center [388, 137] width 28 height 17
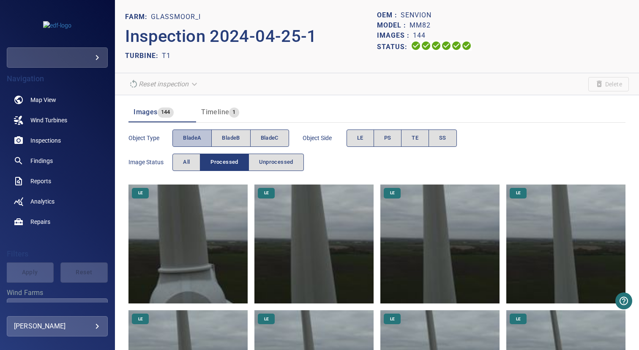
click at [194, 136] on span "bladeA" at bounding box center [192, 138] width 18 height 10
click at [229, 137] on span "bladeB" at bounding box center [231, 138] width 18 height 10
click at [185, 137] on span "bladeA" at bounding box center [192, 138] width 18 height 10
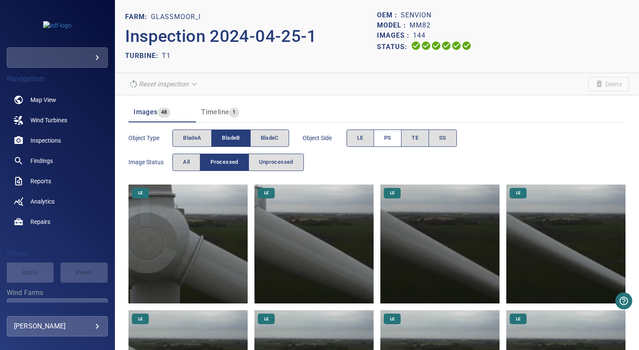
click at [397, 136] on button "PS" at bounding box center [388, 137] width 28 height 17
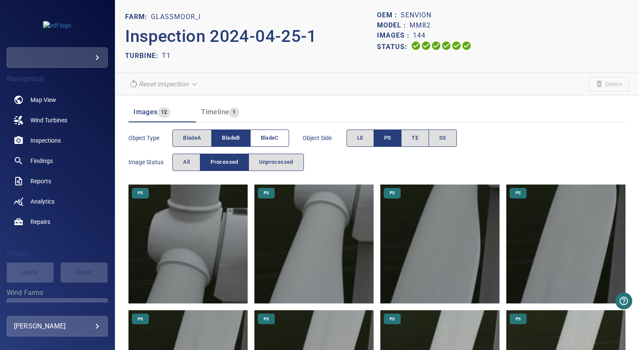
click at [260, 140] on button "bladeC" at bounding box center [269, 137] width 39 height 17
click at [238, 140] on span "bladeB" at bounding box center [231, 138] width 18 height 10
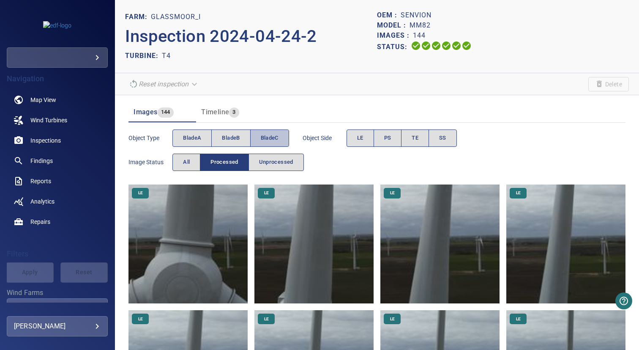
click at [265, 136] on span "bladeC" at bounding box center [270, 138] width 18 height 10
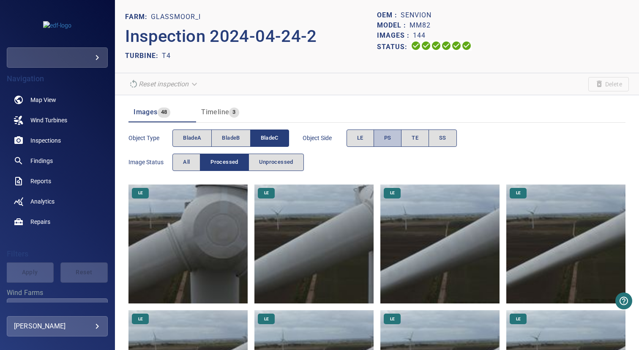
click at [391, 137] on span "PS" at bounding box center [387, 138] width 7 height 10
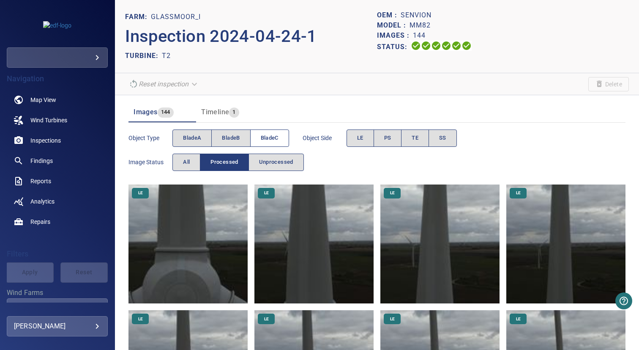
click at [263, 142] on span "bladeC" at bounding box center [270, 138] width 18 height 10
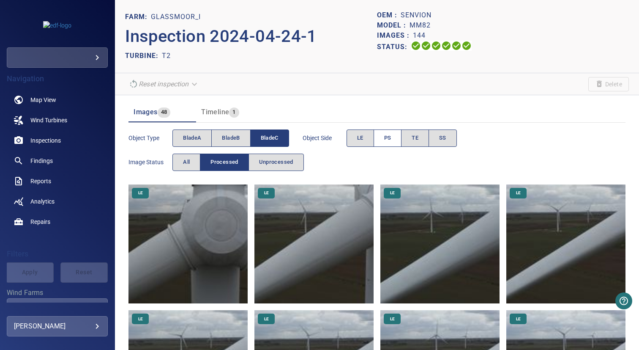
click at [389, 142] on span "PS" at bounding box center [387, 138] width 7 height 10
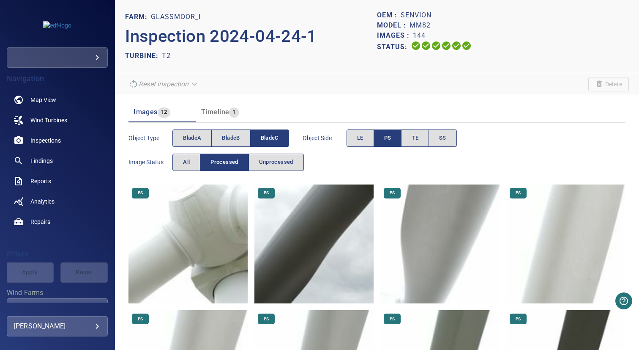
click at [232, 118] on button "Timeline 1" at bounding box center [230, 112] width 68 height 20
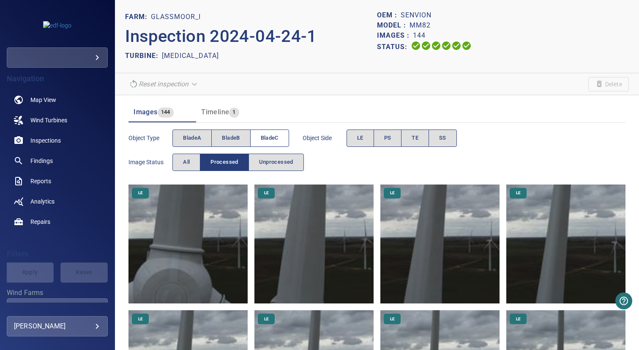
click at [265, 132] on button "bladeC" at bounding box center [269, 137] width 39 height 17
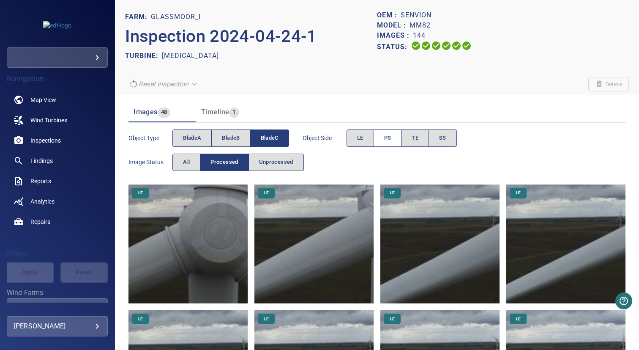
click at [389, 135] on span "PS" at bounding box center [387, 138] width 7 height 10
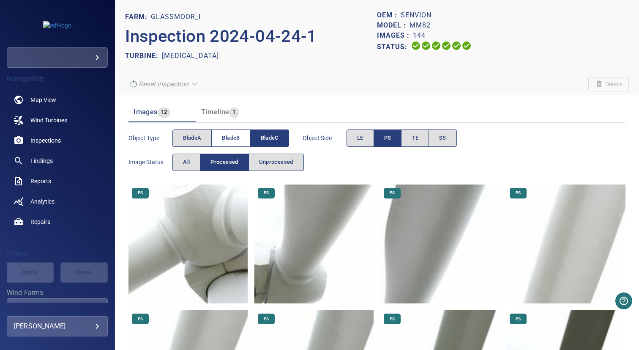
click at [230, 135] on span "bladeB" at bounding box center [231, 138] width 18 height 10
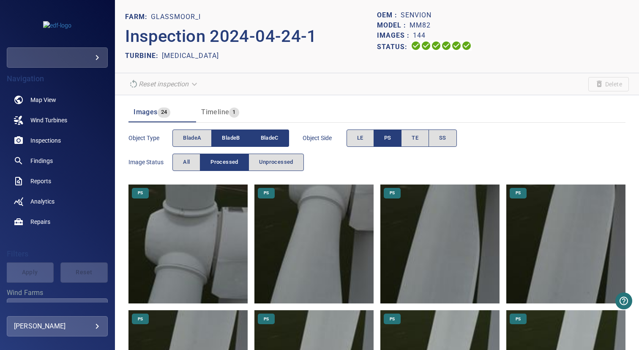
click at [271, 135] on span "bladeC" at bounding box center [270, 138] width 18 height 10
click at [200, 134] on span "bladeA" at bounding box center [192, 138] width 18 height 10
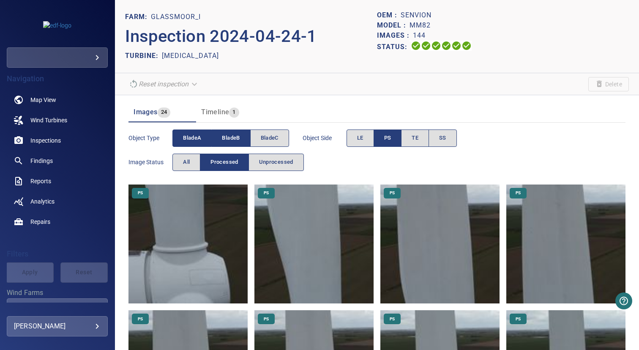
drag, startPoint x: 200, startPoint y: 134, endPoint x: 226, endPoint y: 134, distance: 26.2
click at [226, 134] on span "bladeB" at bounding box center [231, 138] width 18 height 10
click at [219, 115] on span "Timeline" at bounding box center [215, 112] width 28 height 8
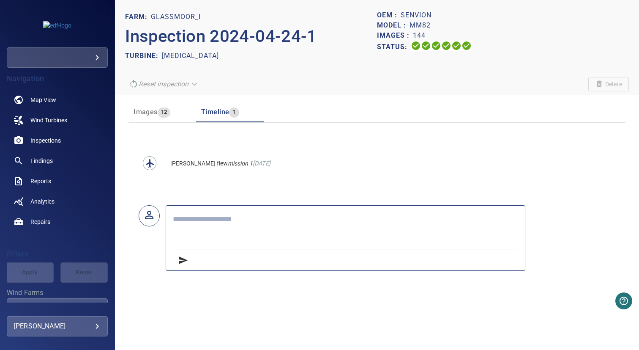
click at [155, 121] on button "Images 12" at bounding box center [163, 112] width 68 height 20
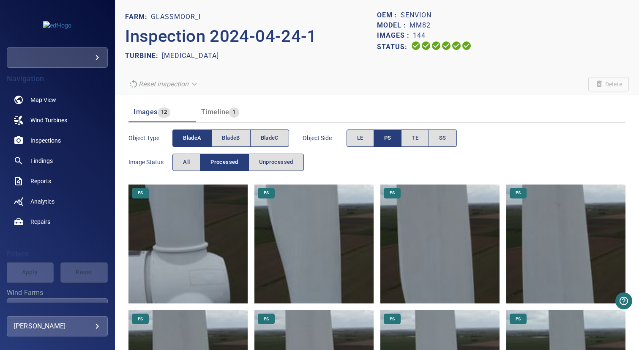
click at [232, 118] on button "Timeline 1" at bounding box center [230, 112] width 68 height 20
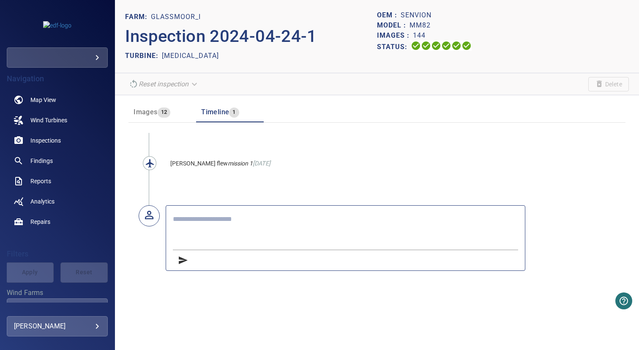
click at [159, 111] on span "12" at bounding box center [164, 112] width 13 height 10
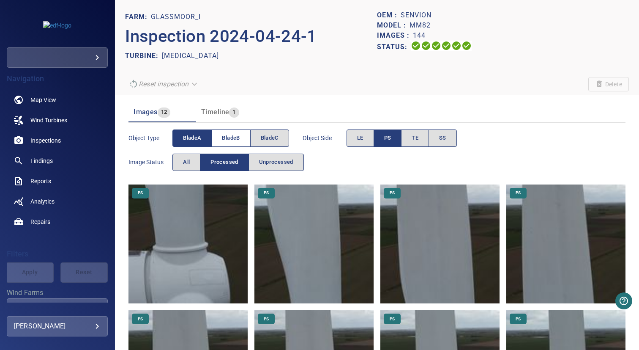
click at [234, 137] on span "bladeB" at bounding box center [231, 138] width 18 height 10
click at [203, 139] on button "bladeA" at bounding box center [192, 137] width 39 height 17
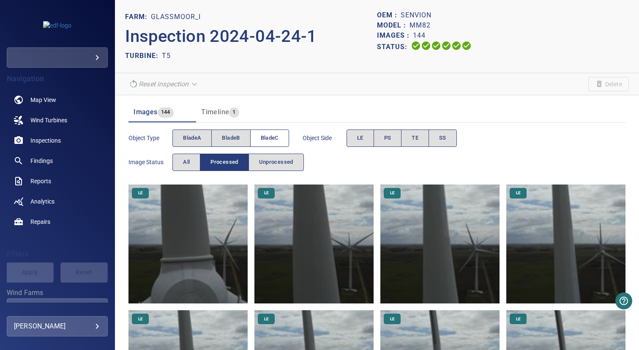
click at [274, 135] on span "bladeC" at bounding box center [270, 138] width 18 height 10
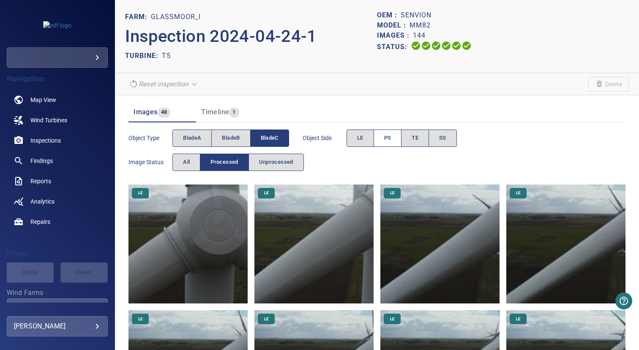
click at [397, 135] on button "PS" at bounding box center [388, 137] width 28 height 17
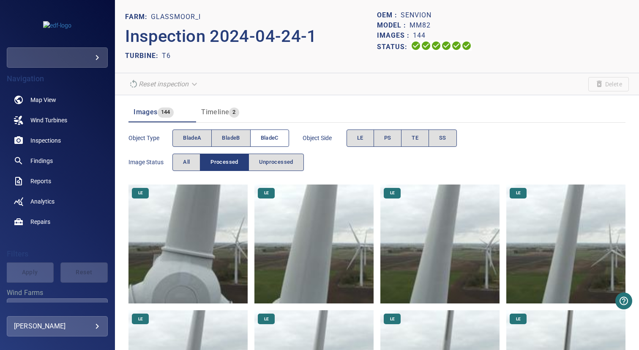
click at [271, 142] on span "bladeC" at bounding box center [270, 138] width 18 height 10
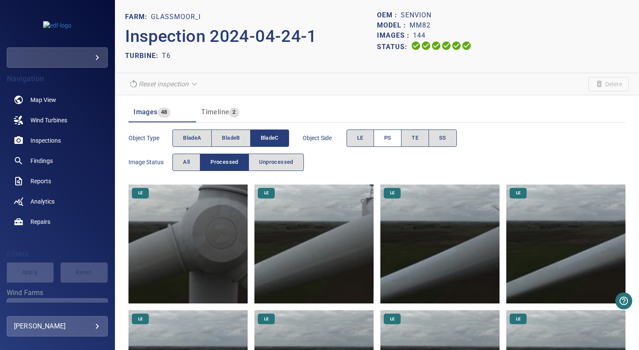
click at [387, 137] on span "PS" at bounding box center [387, 138] width 7 height 10
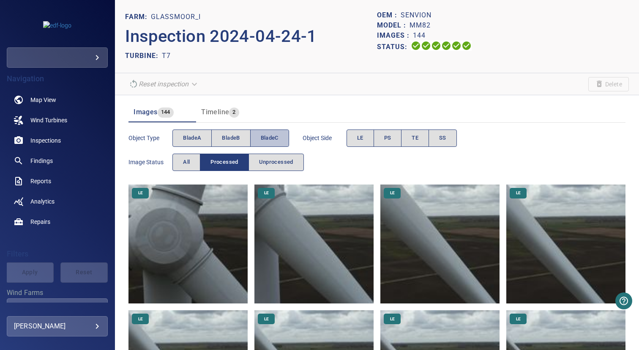
click at [272, 133] on span "bladeC" at bounding box center [270, 138] width 18 height 10
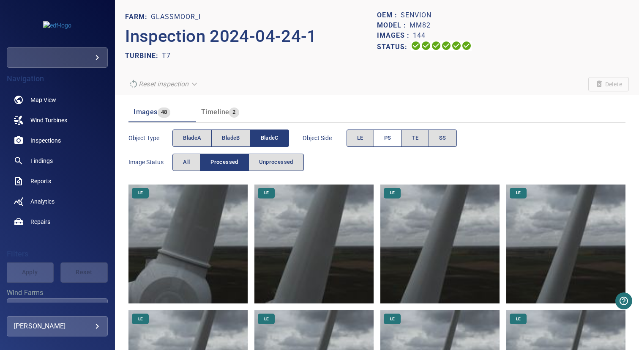
click at [394, 139] on button "PS" at bounding box center [388, 137] width 28 height 17
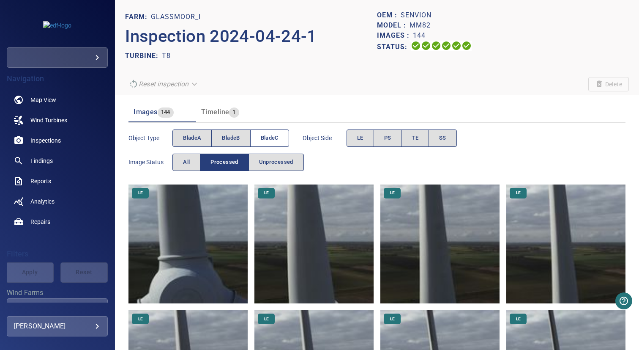
click at [277, 137] on span "bladeC" at bounding box center [270, 138] width 18 height 10
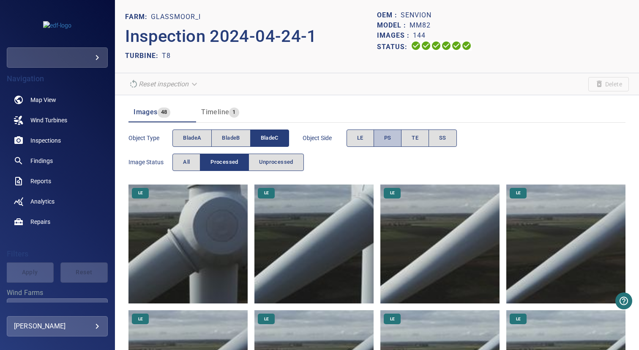
click at [387, 137] on span "PS" at bounding box center [387, 138] width 7 height 10
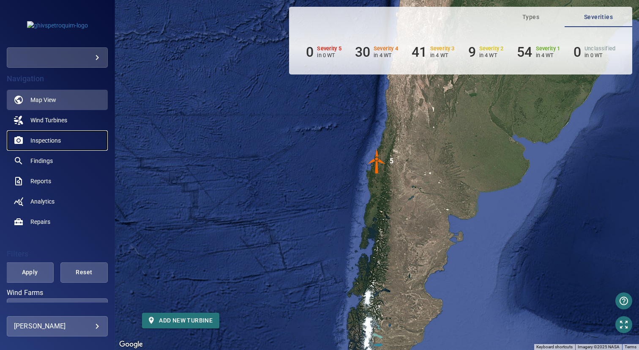
click at [62, 138] on link "Inspections" at bounding box center [57, 140] width 101 height 20
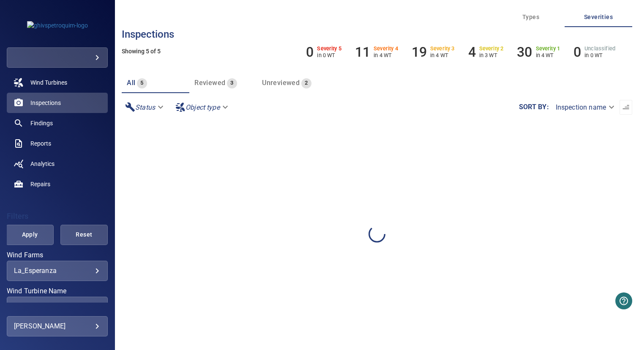
scroll to position [101, 0]
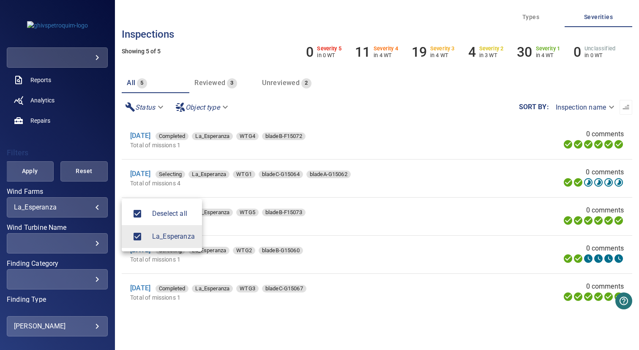
click at [43, 208] on body "**********" at bounding box center [319, 175] width 639 height 350
click at [38, 238] on div at bounding box center [319, 175] width 639 height 350
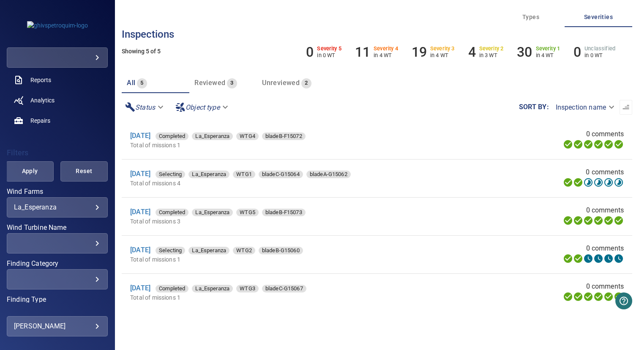
click at [66, 245] on div "​" at bounding box center [57, 243] width 87 height 8
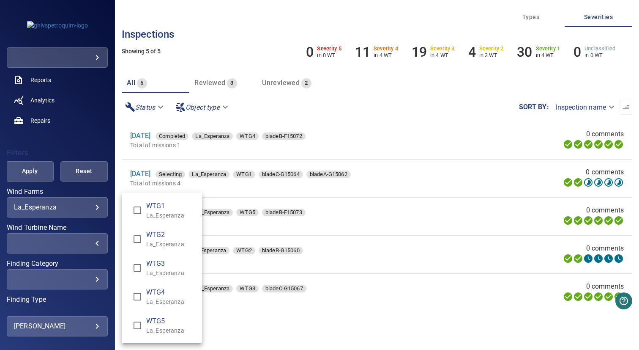
click at [149, 233] on span "WTG2" at bounding box center [170, 235] width 49 height 10
type input "**********"
click at [78, 143] on div "Wind Turbine Name" at bounding box center [319, 175] width 639 height 350
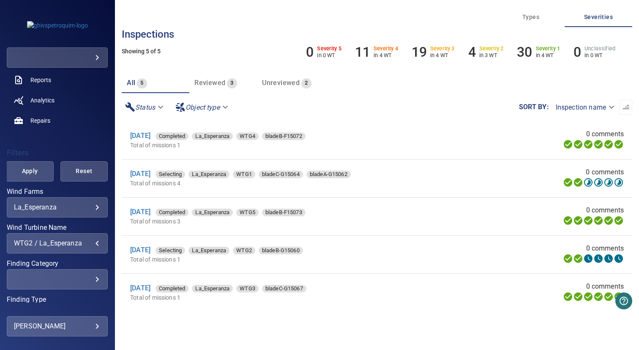
scroll to position [158, 0]
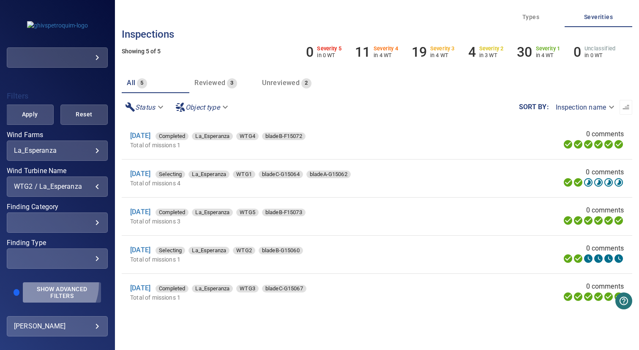
click at [45, 284] on button "Show Advanced Filters" at bounding box center [62, 292] width 78 height 20
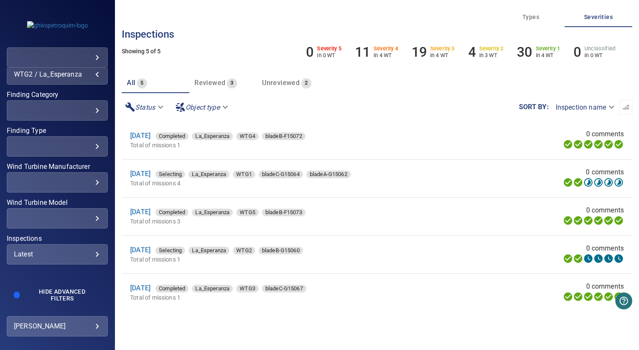
scroll to position [272, 0]
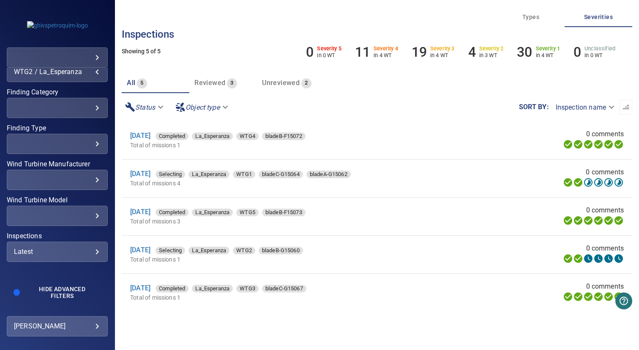
click at [51, 252] on div "Latest" at bounding box center [57, 251] width 87 height 8
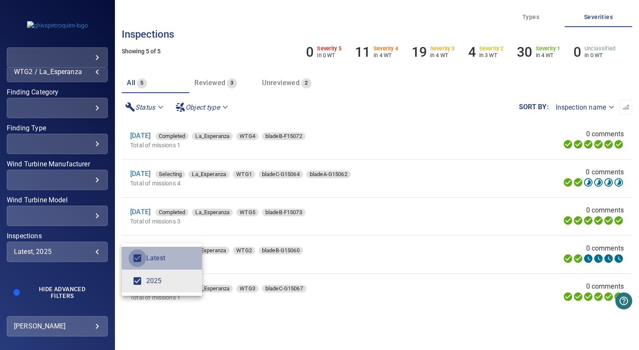
type input "****"
click at [73, 238] on div "Inspections" at bounding box center [319, 175] width 639 height 350
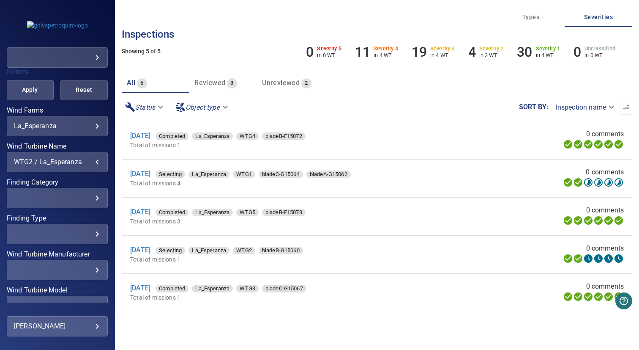
scroll to position [151, 0]
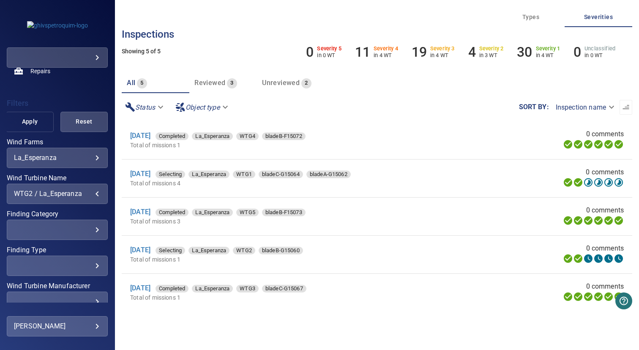
click at [27, 119] on span "Apply" at bounding box center [29, 121] width 26 height 11
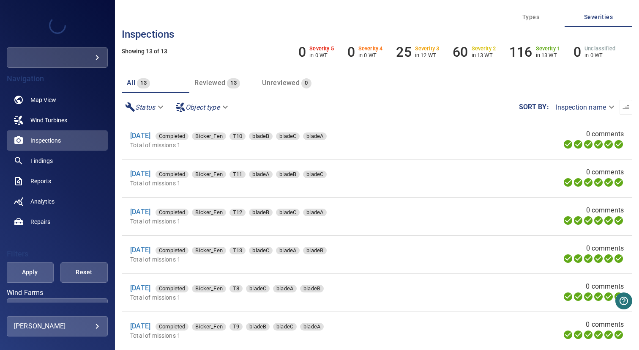
scroll to position [100, 0]
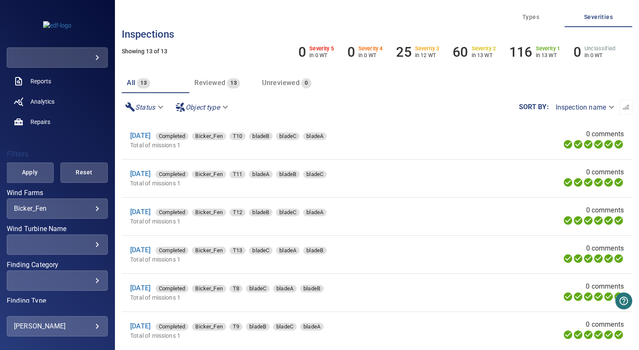
click at [49, 209] on body "**********" at bounding box center [319, 175] width 639 height 350
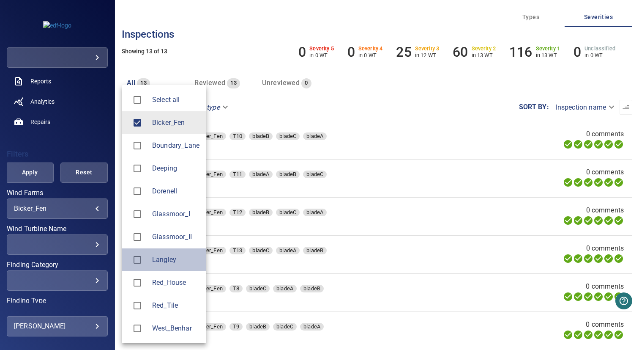
click at [157, 260] on span "Langley" at bounding box center [175, 260] width 47 height 10
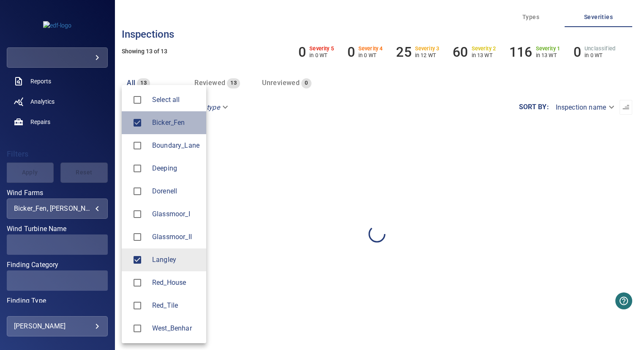
click at [154, 121] on span "Bicker_Fen" at bounding box center [175, 123] width 47 height 10
type input "*******"
click at [51, 139] on div at bounding box center [319, 175] width 639 height 350
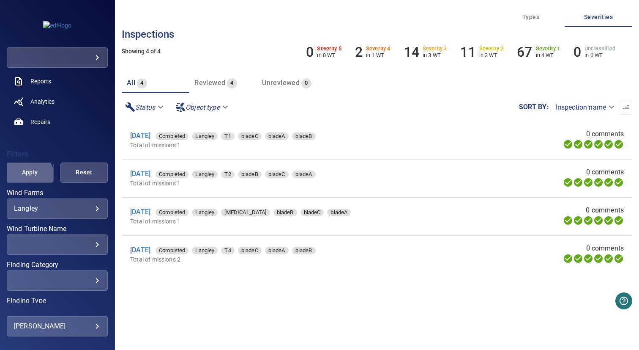
click at [27, 177] on span "Apply" at bounding box center [29, 172] width 26 height 11
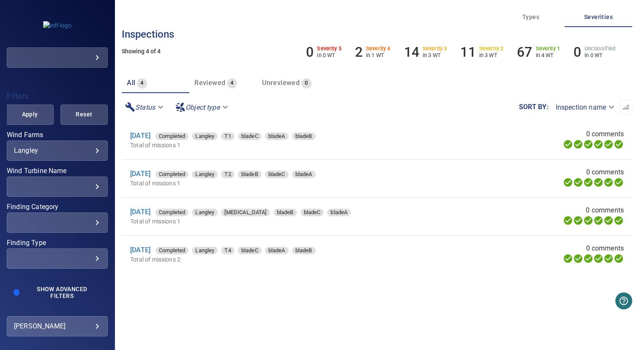
click at [59, 189] on div "​" at bounding box center [57, 186] width 87 height 8
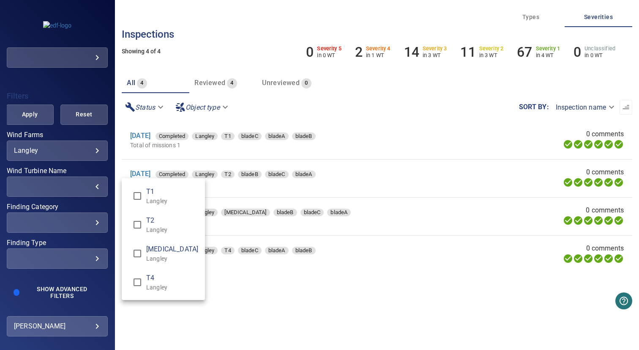
type input "**********"
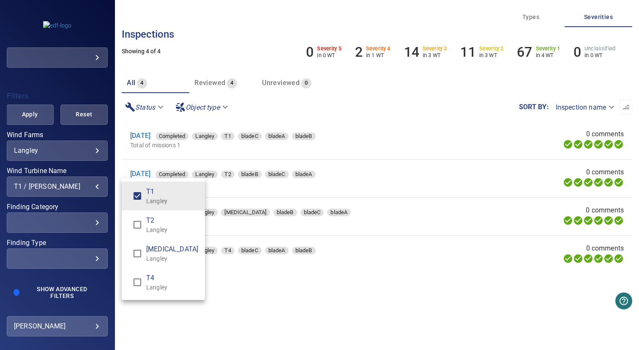
click at [61, 184] on div "Wind Turbine Name" at bounding box center [319, 175] width 639 height 350
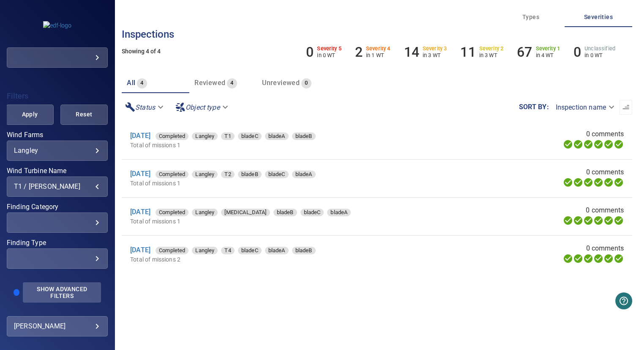
click at [57, 295] on span "Show Advanced Filters" at bounding box center [62, 292] width 68 height 14
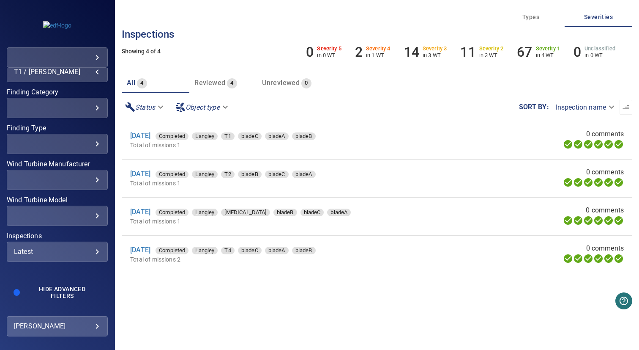
click at [51, 258] on div "Latest ****** ​" at bounding box center [57, 251] width 101 height 20
click at [153, 285] on span "2025" at bounding box center [155, 281] width 19 height 10
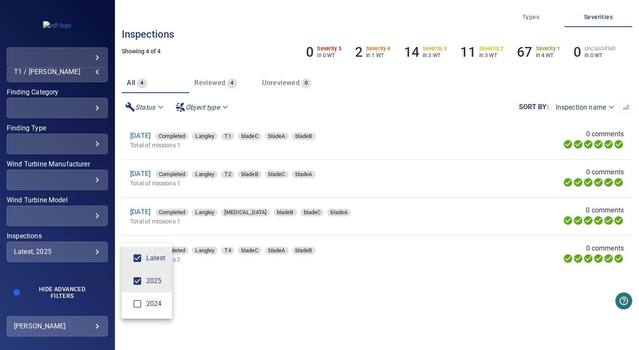
click at [150, 299] on span "2024" at bounding box center [155, 303] width 19 height 10
click at [150, 255] on span "Latest" at bounding box center [155, 258] width 19 height 10
type input "*********"
click at [63, 233] on div "Inspections" at bounding box center [319, 175] width 639 height 350
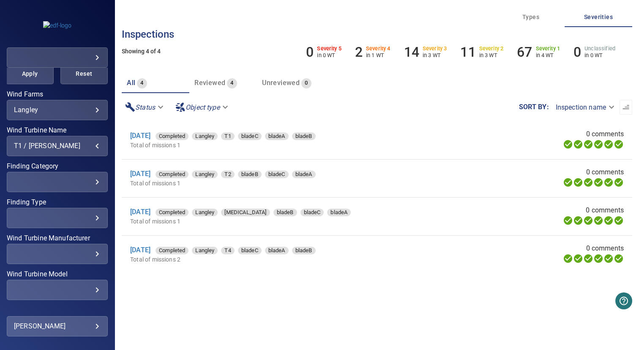
scroll to position [188, 0]
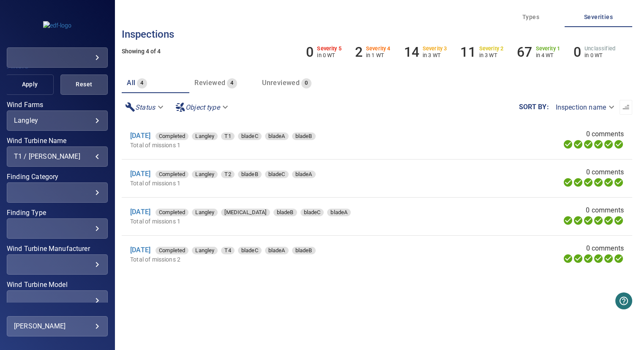
click at [25, 87] on span "Apply" at bounding box center [29, 84] width 26 height 11
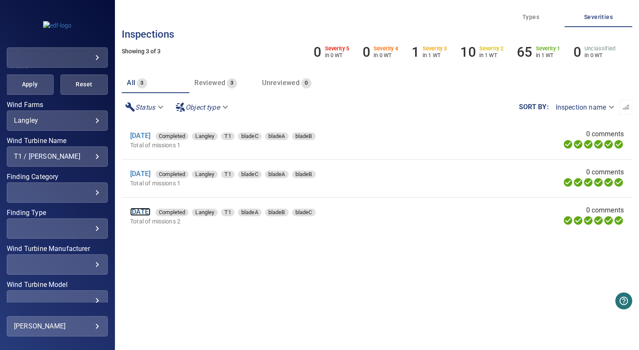
click at [151, 210] on link "9 May 2024" at bounding box center [140, 212] width 20 height 8
click at [151, 173] on link "8 Apr 2025" at bounding box center [140, 174] width 20 height 8
click at [150, 137] on link "2 Sep 2025" at bounding box center [140, 135] width 20 height 8
click at [350, 104] on div "**********" at bounding box center [377, 107] width 511 height 28
click at [80, 155] on div "T1 / Langley" at bounding box center [57, 156] width 87 height 8
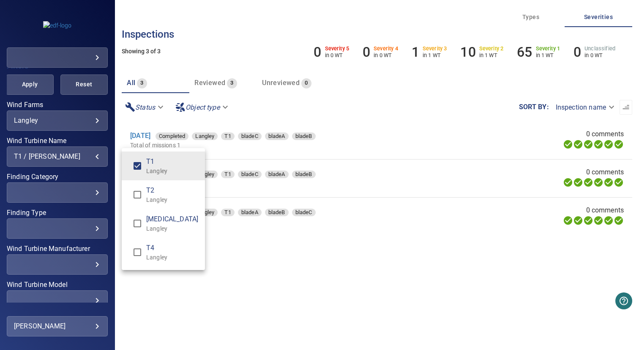
click at [263, 250] on div "Wind Turbine Name" at bounding box center [319, 175] width 639 height 350
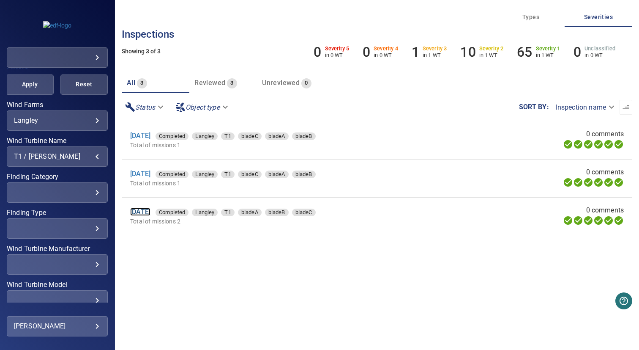
click at [151, 211] on link "9 May 2024" at bounding box center [140, 212] width 20 height 8
click at [72, 153] on div "T1 / Langley" at bounding box center [57, 156] width 87 height 8
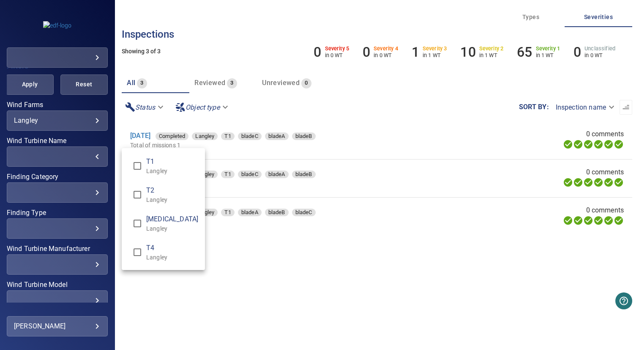
click at [235, 234] on div "Wind Turbine Name" at bounding box center [319, 175] width 639 height 350
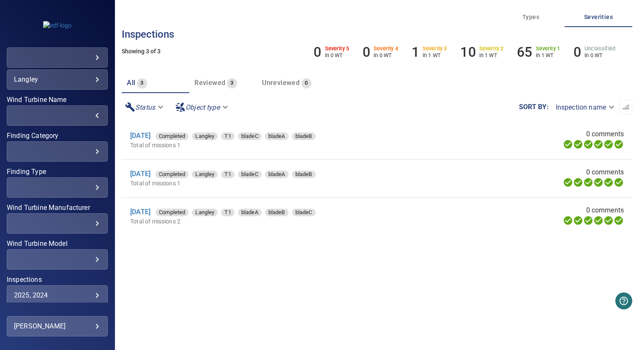
scroll to position [272, 0]
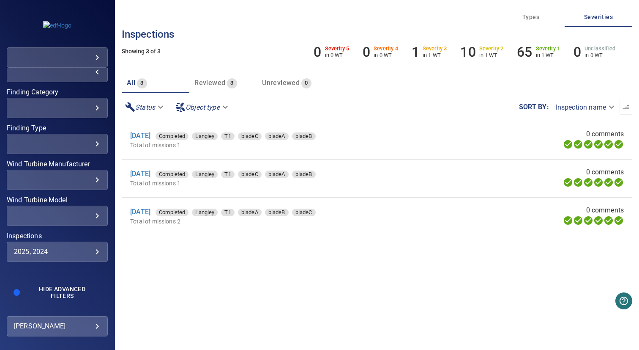
click at [67, 249] on div "2025, 2024" at bounding box center [57, 251] width 87 height 8
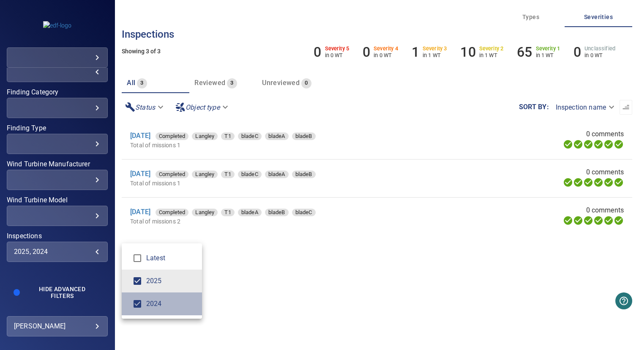
click at [149, 300] on span "2024" at bounding box center [170, 303] width 49 height 10
type input "****"
click at [204, 288] on div "Inspections" at bounding box center [319, 175] width 639 height 350
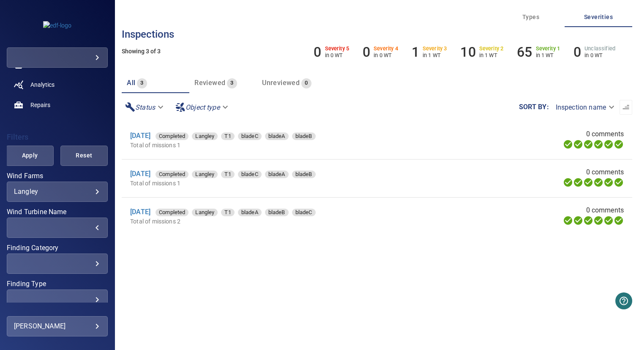
scroll to position [79, 0]
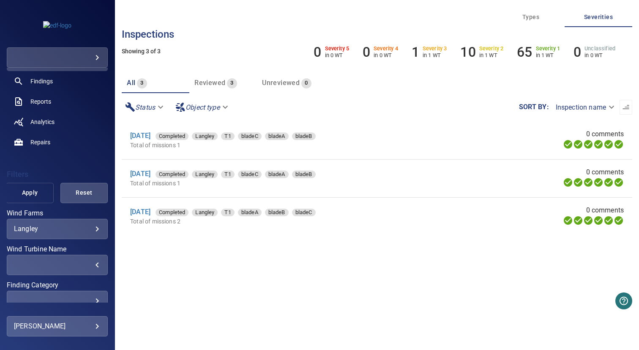
click at [30, 193] on span "Apply" at bounding box center [29, 192] width 26 height 11
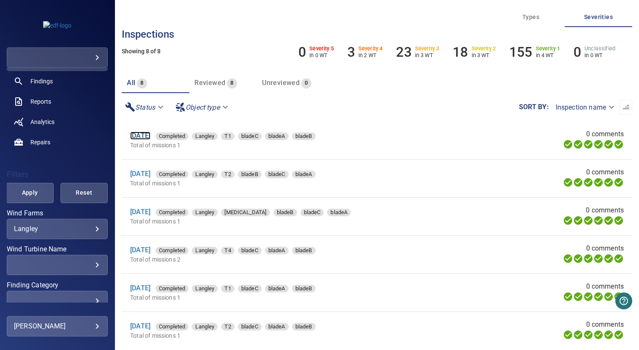
click at [149, 137] on link "2 Sep 2025" at bounding box center [140, 135] width 20 height 8
click at [149, 175] on link "2 Sep 2025" at bounding box center [140, 174] width 20 height 8
click at [150, 212] on link "2 Sep 2025" at bounding box center [140, 212] width 20 height 8
click at [151, 251] on link "2 Sep 2025" at bounding box center [140, 250] width 20 height 8
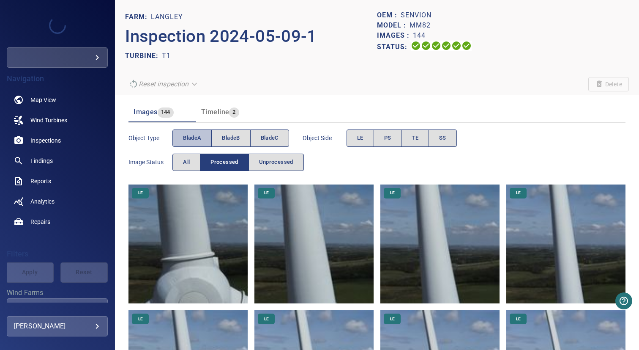
click at [194, 138] on span "bladeA" at bounding box center [192, 138] width 18 height 10
click at [385, 134] on button "PS" at bounding box center [388, 137] width 28 height 17
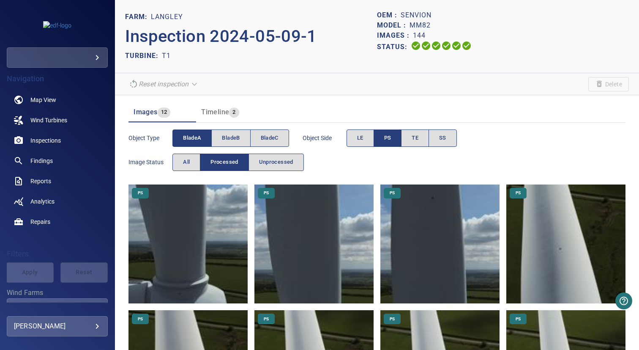
click at [185, 262] on img at bounding box center [188, 243] width 119 height 119
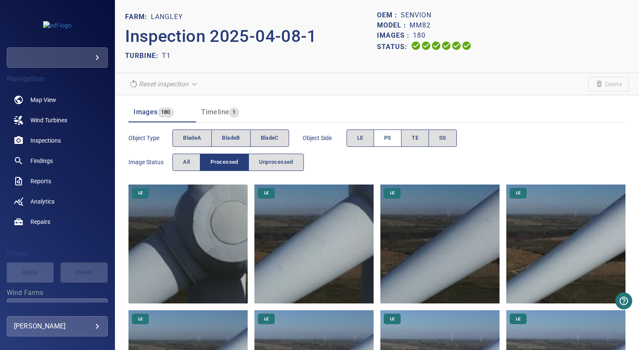
click at [388, 142] on span "PS" at bounding box center [387, 138] width 7 height 10
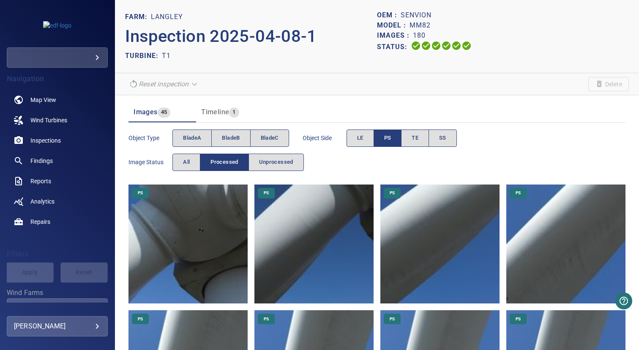
click at [192, 233] on img at bounding box center [188, 243] width 119 height 119
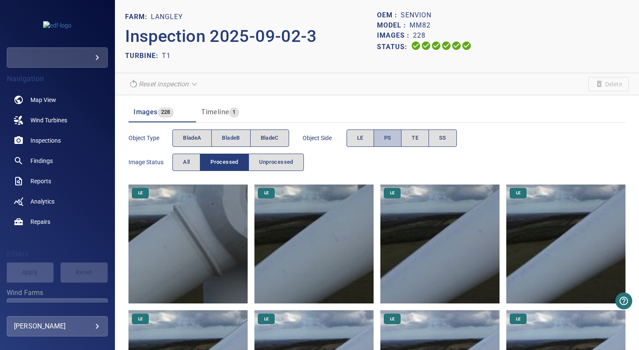
click at [387, 134] on span "PS" at bounding box center [387, 138] width 7 height 10
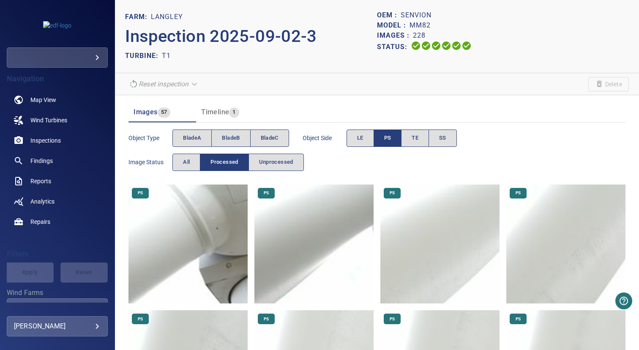
click at [212, 203] on img at bounding box center [188, 243] width 119 height 119
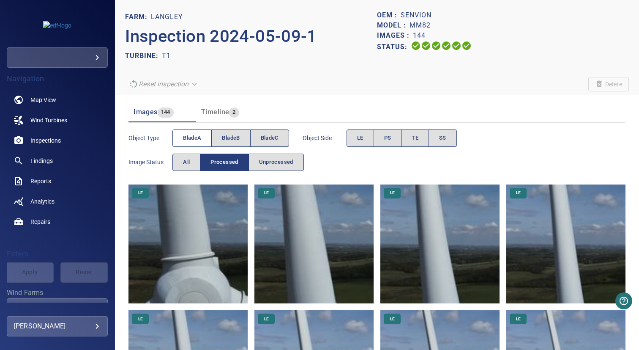
click at [194, 143] on button "bladeA" at bounding box center [192, 137] width 39 height 17
click at [391, 139] on span "PS" at bounding box center [387, 138] width 7 height 10
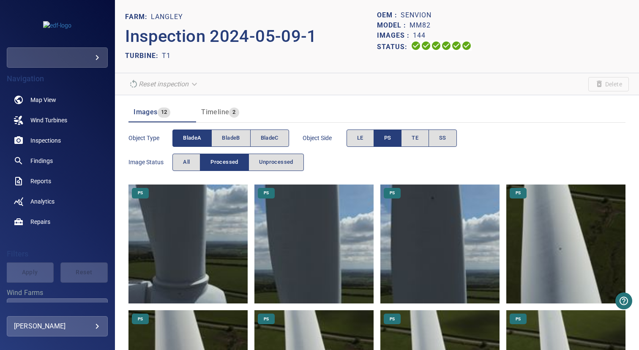
click at [181, 269] on img at bounding box center [188, 243] width 119 height 119
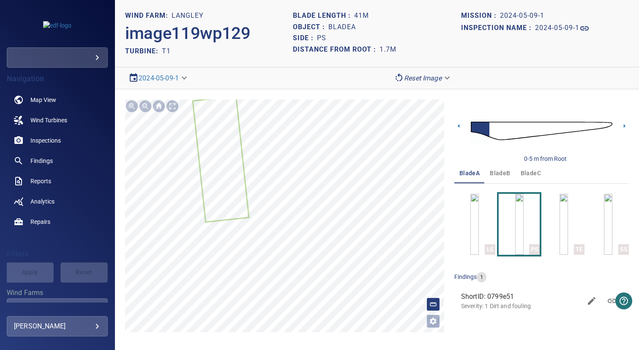
click at [504, 173] on span "bladeB" at bounding box center [500, 173] width 20 height 11
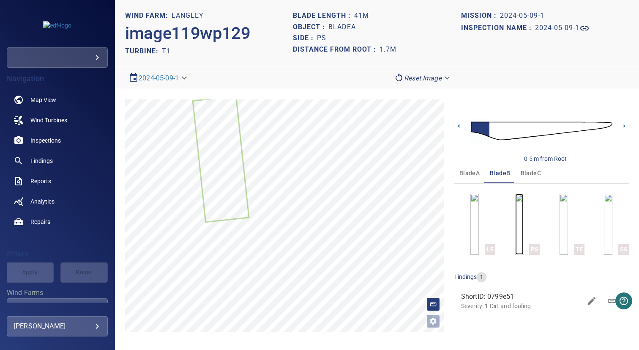
click at [524, 214] on img "button" at bounding box center [519, 224] width 8 height 61
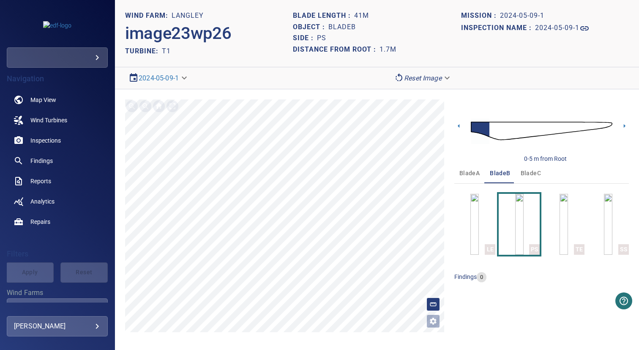
click at [521, 176] on span "bladeC" at bounding box center [531, 173] width 20 height 11
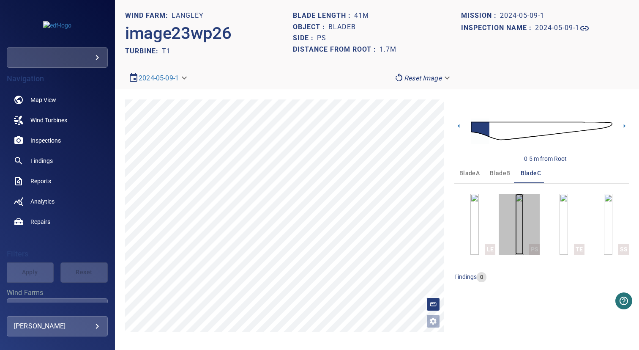
click at [515, 210] on img "button" at bounding box center [519, 224] width 8 height 61
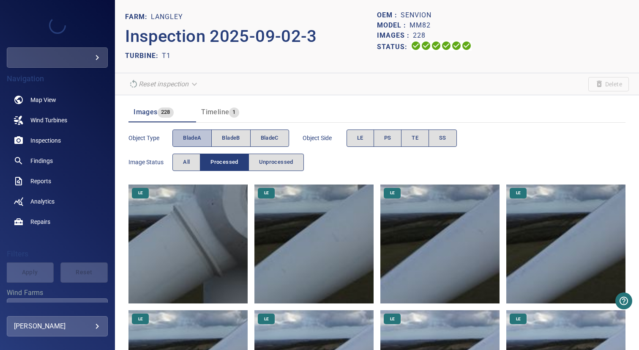
click at [198, 138] on span "bladeA" at bounding box center [192, 138] width 18 height 10
click at [396, 138] on button "PS" at bounding box center [388, 137] width 28 height 17
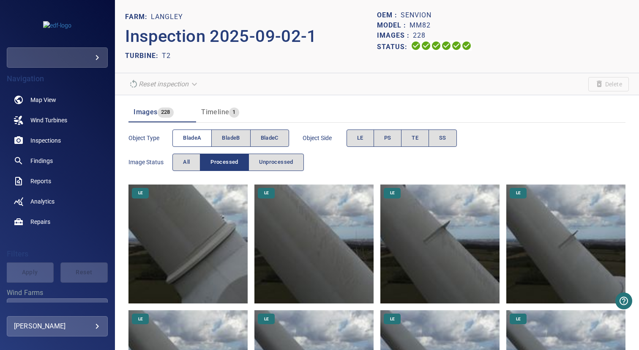
click at [199, 139] on span "bladeA" at bounding box center [192, 138] width 18 height 10
click at [395, 139] on button "PS" at bounding box center [388, 137] width 28 height 17
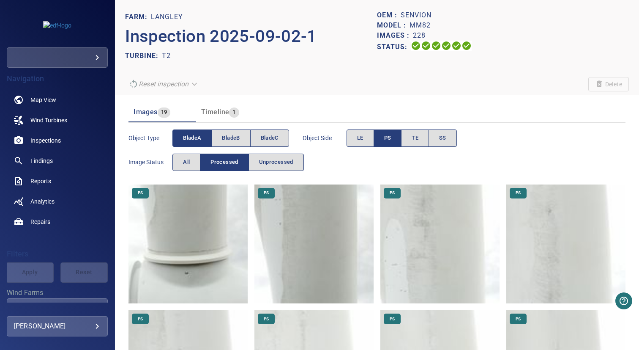
click at [214, 211] on img at bounding box center [188, 243] width 119 height 119
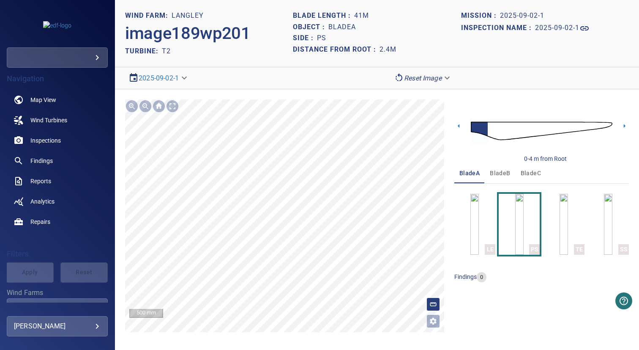
click at [492, 172] on span "bladeB" at bounding box center [500, 173] width 20 height 11
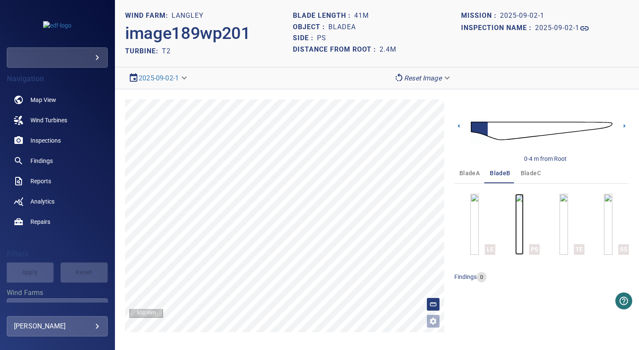
click at [515, 214] on img "button" at bounding box center [519, 224] width 8 height 61
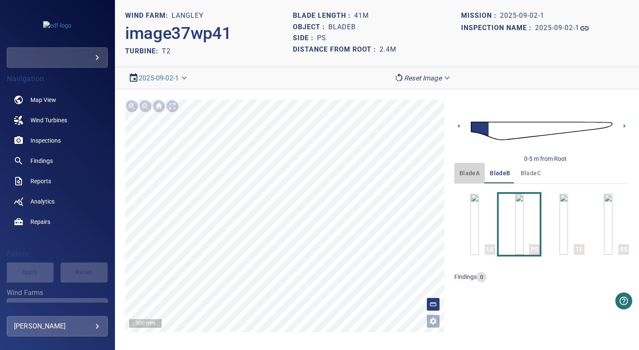
click at [474, 178] on button "bladeA" at bounding box center [470, 173] width 30 height 20
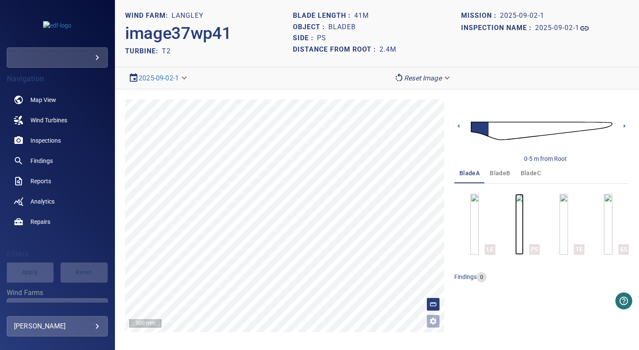
click at [515, 223] on img "button" at bounding box center [519, 224] width 8 height 61
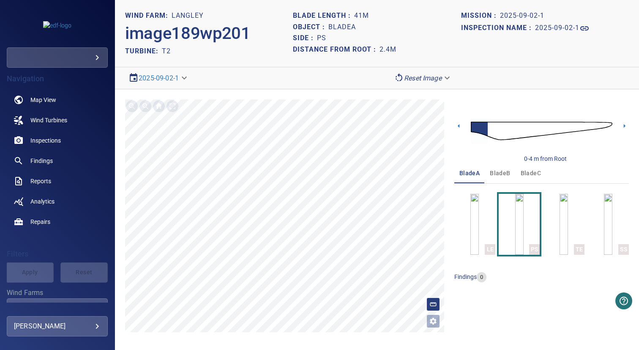
click at [527, 181] on button "bladeC" at bounding box center [531, 173] width 30 height 20
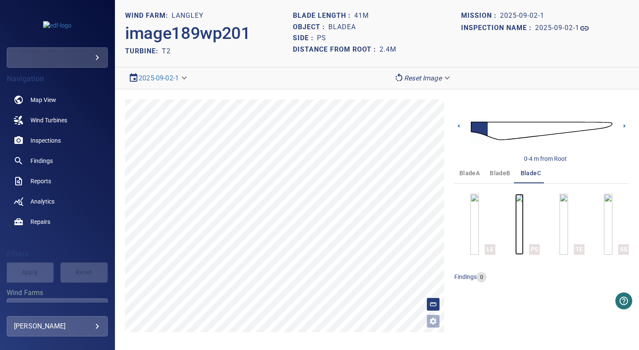
click at [520, 206] on img "button" at bounding box center [519, 224] width 8 height 61
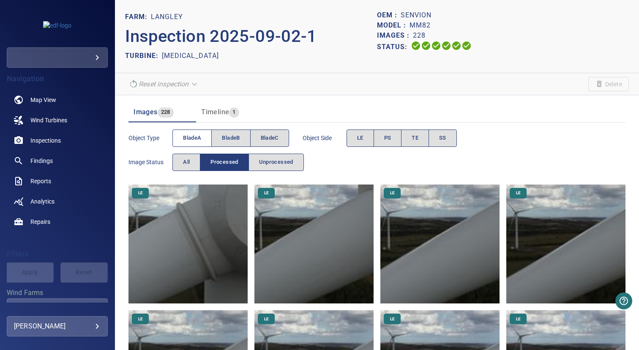
click at [206, 135] on button "bladeA" at bounding box center [192, 137] width 39 height 17
click at [386, 136] on span "PS" at bounding box center [387, 138] width 7 height 10
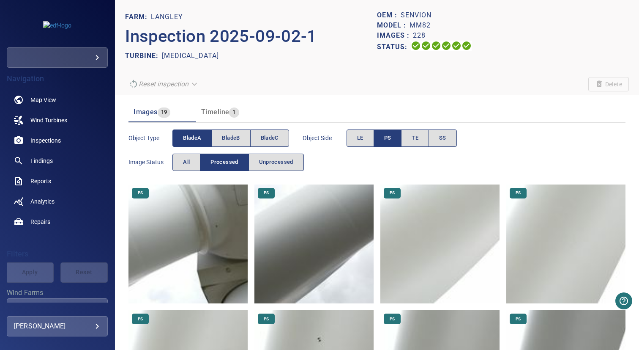
click at [214, 211] on img at bounding box center [188, 243] width 119 height 119
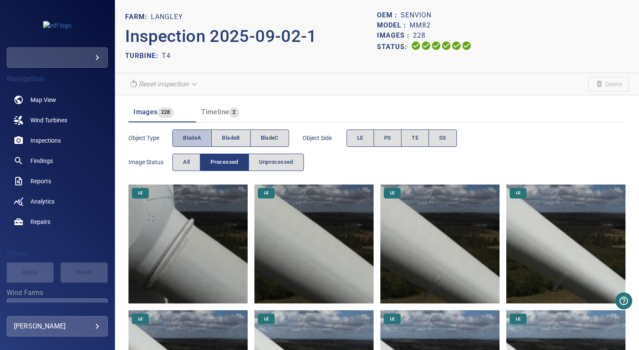
click at [198, 134] on span "bladeA" at bounding box center [192, 138] width 18 height 10
click at [393, 136] on button "PS" at bounding box center [388, 137] width 28 height 17
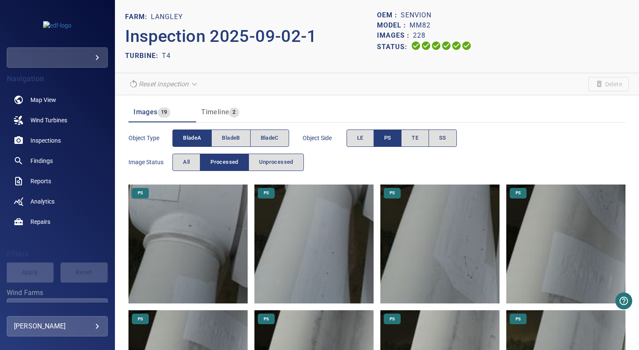
click at [211, 208] on img at bounding box center [188, 243] width 119 height 119
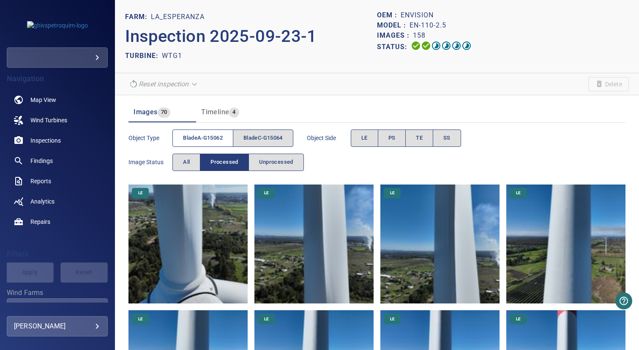
click at [216, 140] on span "bladeA-G15062" at bounding box center [203, 138] width 40 height 10
click at [259, 137] on span "bladeC-G15064" at bounding box center [263, 138] width 39 height 10
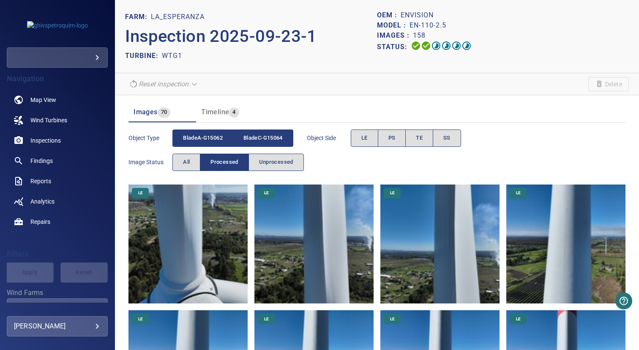
click at [208, 137] on span "bladeA-G15062" at bounding box center [203, 138] width 40 height 10
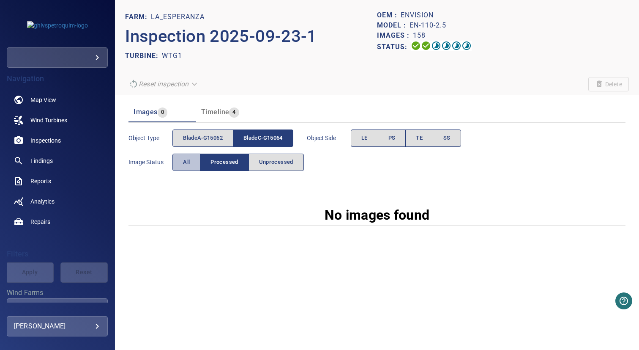
click at [187, 158] on span "All" at bounding box center [186, 162] width 7 height 10
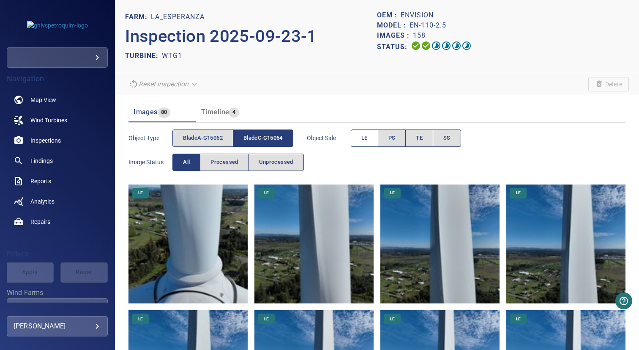
click at [368, 137] on span "LE" at bounding box center [364, 138] width 6 height 10
click at [399, 138] on button "PS" at bounding box center [392, 137] width 28 height 17
click at [367, 138] on span "LE" at bounding box center [364, 138] width 6 height 10
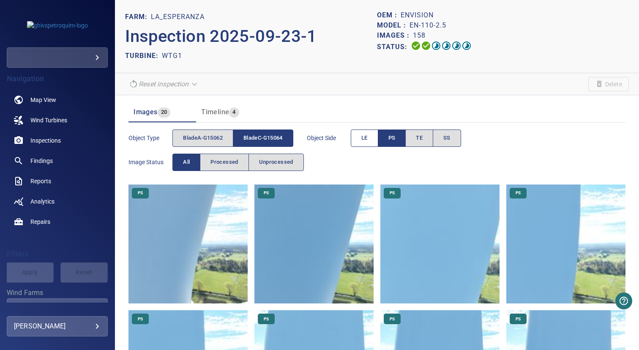
click at [373, 137] on button "LE" at bounding box center [364, 137] width 27 height 17
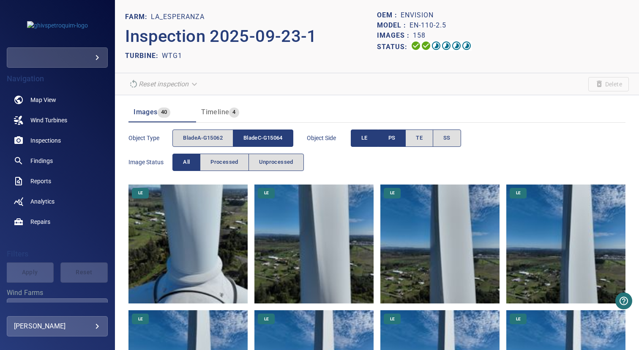
click at [393, 139] on span "PS" at bounding box center [392, 138] width 7 height 10
click at [429, 133] on button "TE" at bounding box center [419, 137] width 28 height 17
click at [357, 142] on button "LE" at bounding box center [364, 137] width 27 height 17
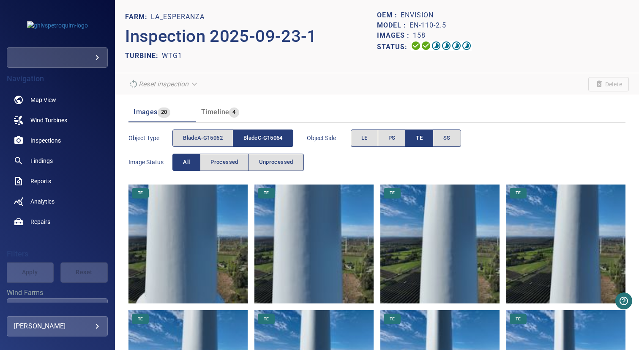
click at [416, 138] on button "TE" at bounding box center [419, 137] width 28 height 17
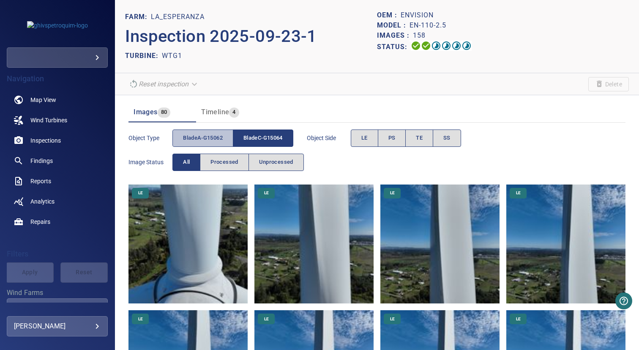
click at [192, 140] on span "bladeA-G15062" at bounding box center [203, 138] width 40 height 10
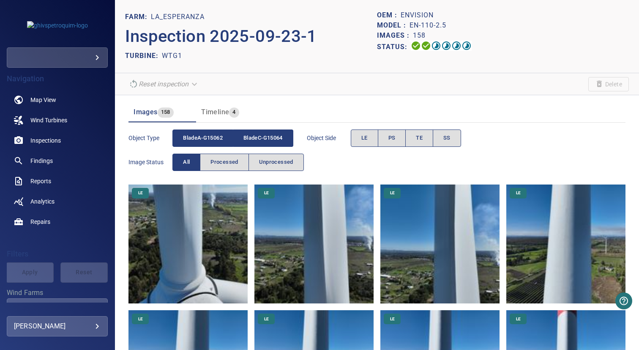
click at [257, 140] on span "bladeC-G15064" at bounding box center [263, 138] width 39 height 10
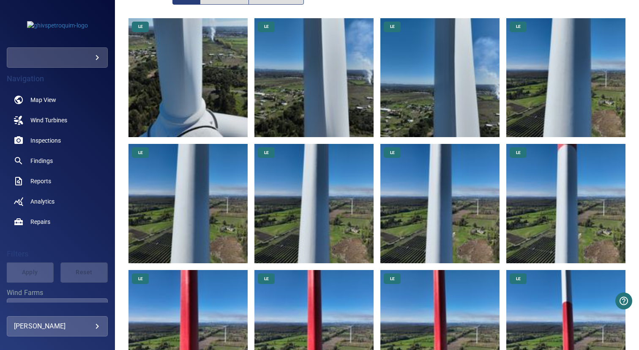
scroll to position [109, 0]
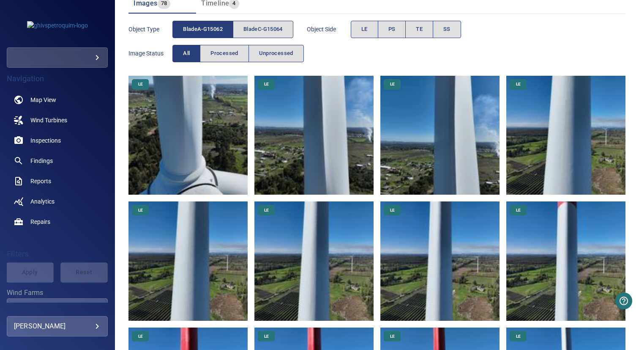
click at [443, 149] on img at bounding box center [440, 135] width 119 height 119
click at [547, 142] on img at bounding box center [566, 135] width 119 height 119
click at [261, 27] on span "bladeC-G15064" at bounding box center [263, 30] width 39 height 10
click at [208, 29] on span "bladeA-G15062" at bounding box center [203, 30] width 40 height 10
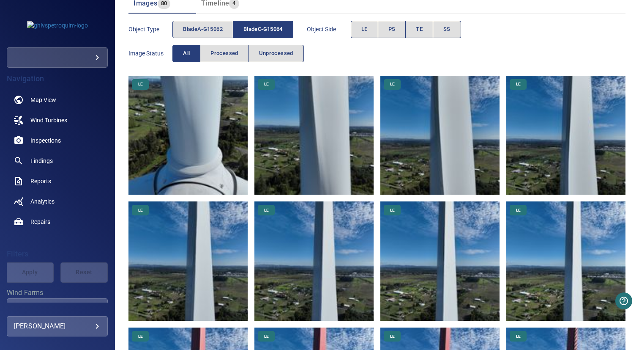
click at [214, 126] on img at bounding box center [188, 135] width 119 height 119
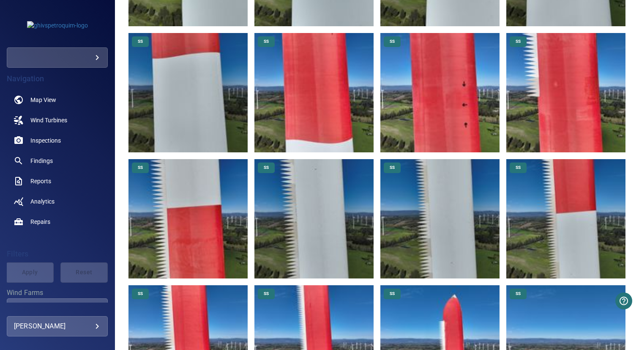
scroll to position [2336, 0]
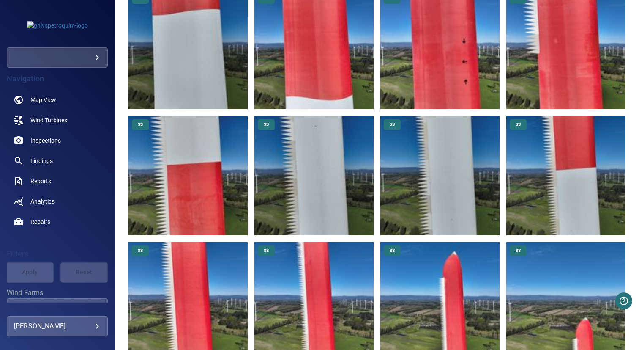
click at [561, 277] on img at bounding box center [566, 301] width 119 height 119
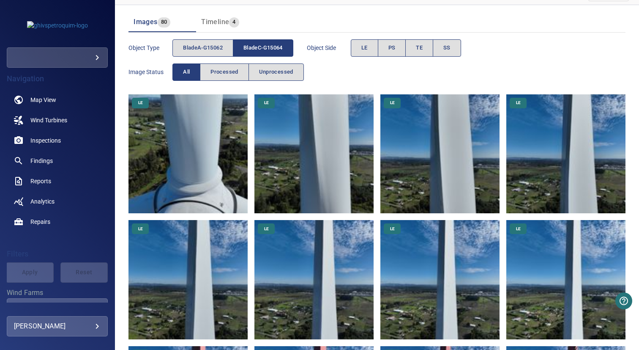
scroll to position [0, 0]
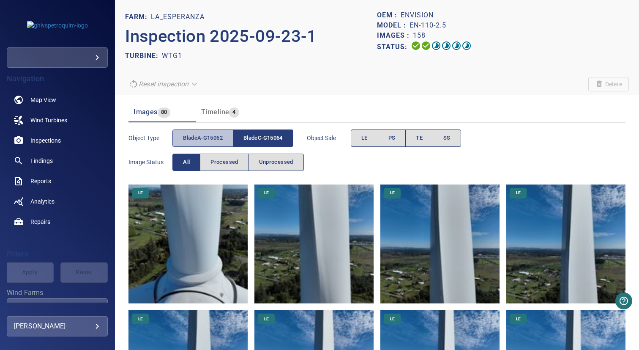
click at [212, 131] on button "bladeA-G15062" at bounding box center [203, 137] width 61 height 17
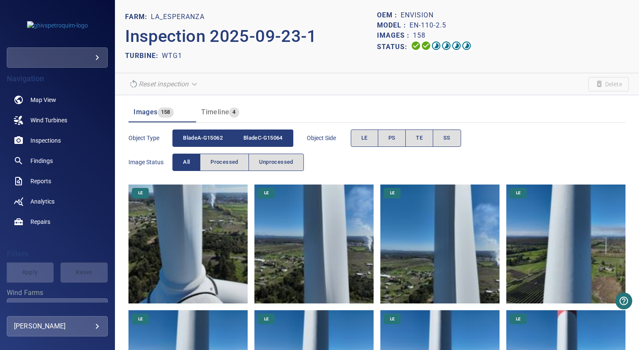
click at [262, 143] on button "bladeC-G15064" at bounding box center [263, 137] width 60 height 17
click at [209, 209] on img at bounding box center [188, 243] width 119 height 119
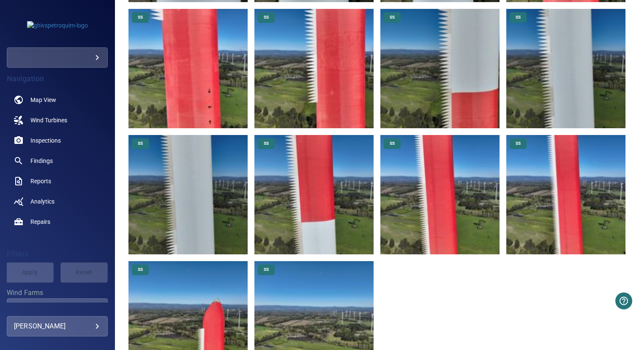
scroll to position [2336, 0]
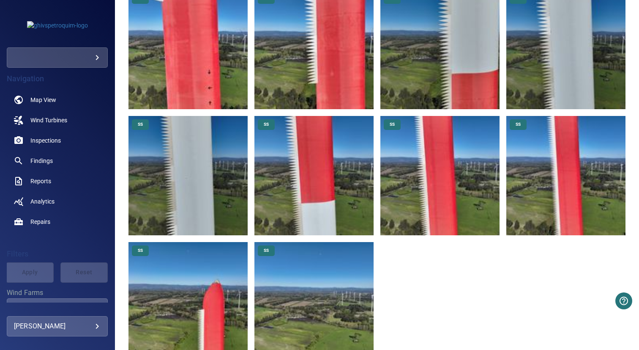
click at [313, 298] on img at bounding box center [314, 301] width 119 height 119
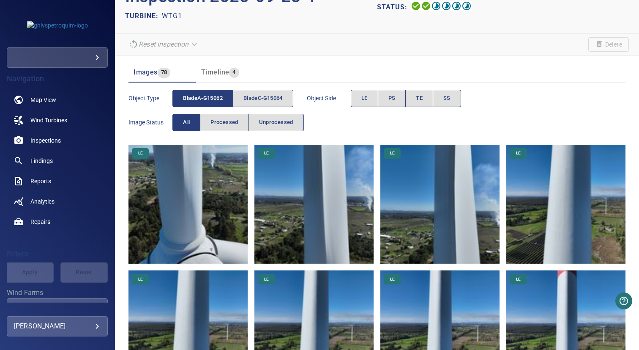
scroll to position [0, 0]
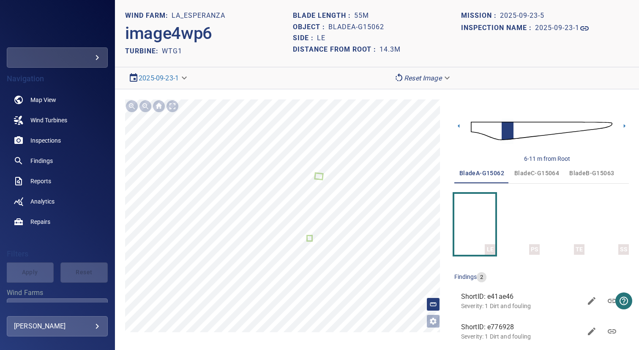
scroll to position [10, 0]
